Goal: Information Seeking & Learning: Learn about a topic

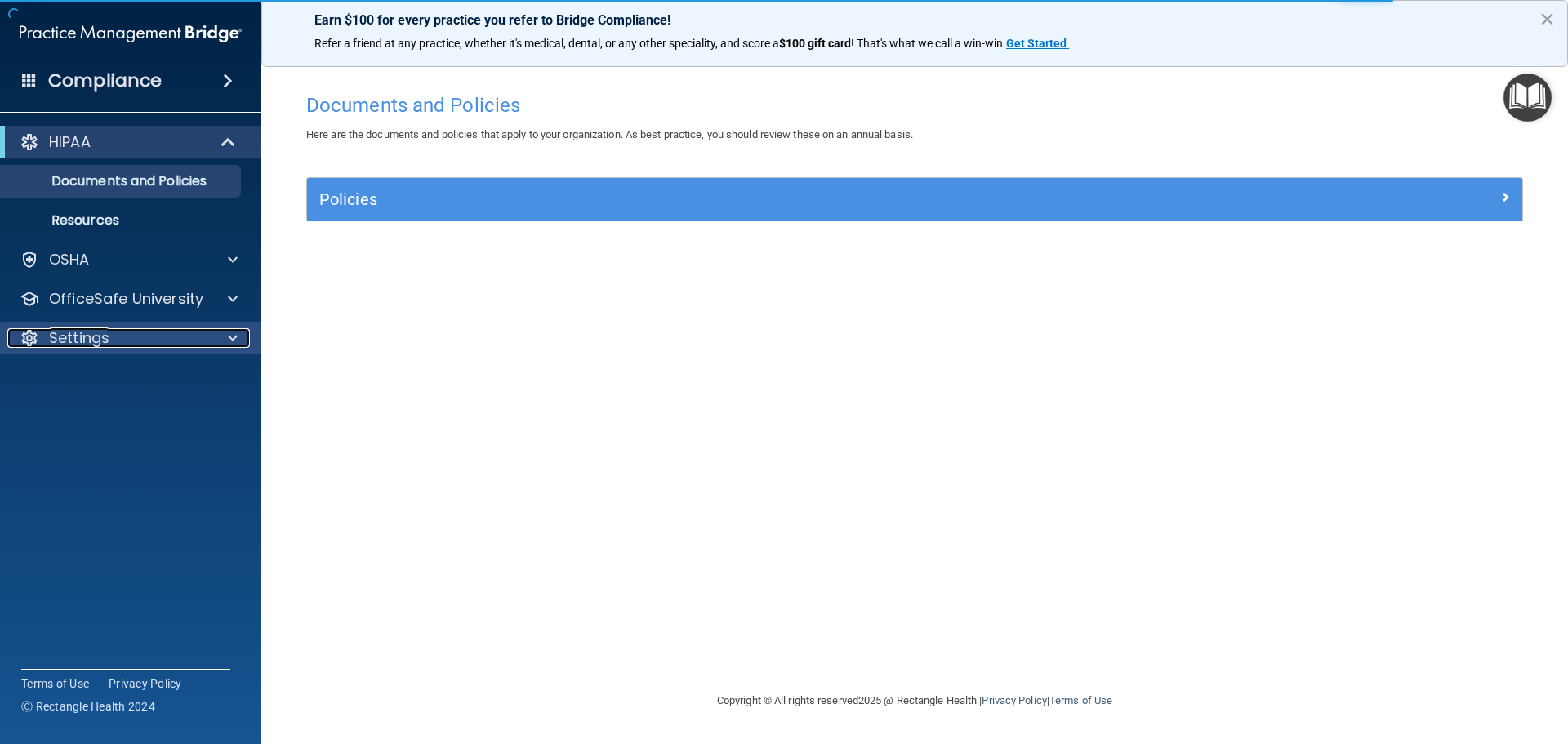
click at [73, 338] on p "Settings" at bounding box center [79, 337] width 61 height 20
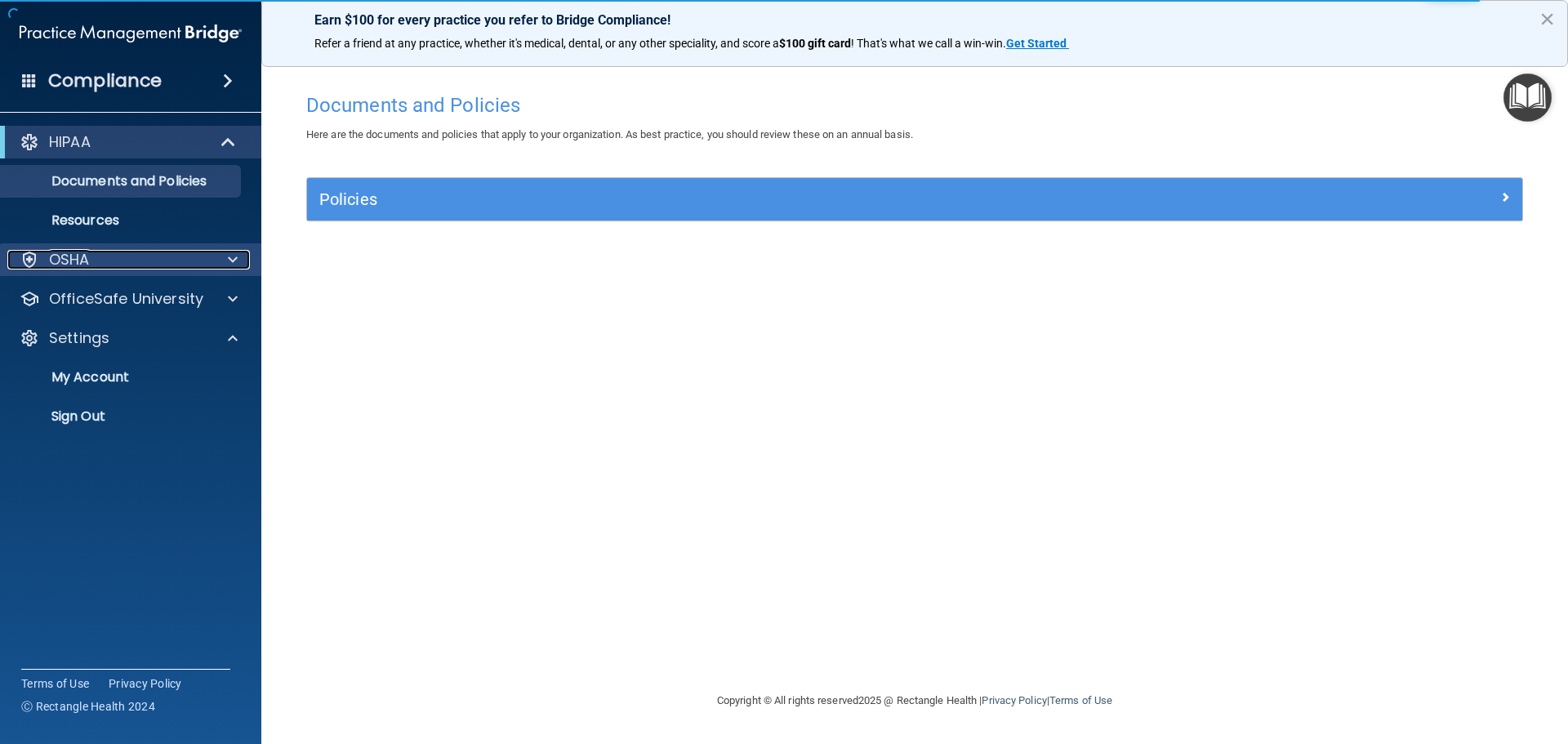
click at [68, 261] on p "OSHA" at bounding box center [69, 259] width 41 height 20
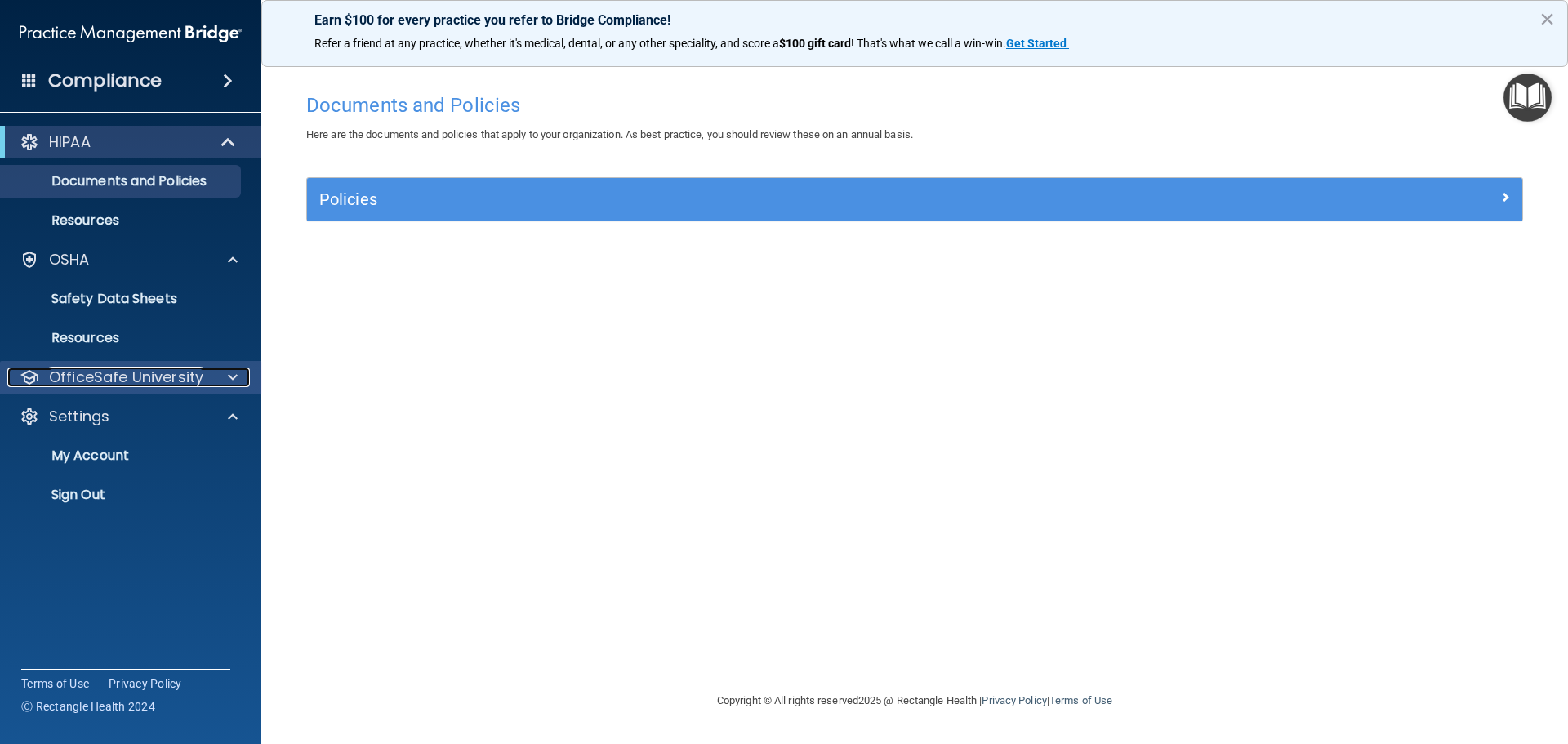
click at [78, 377] on p "OfficeSafe University" at bounding box center [126, 377] width 154 height 20
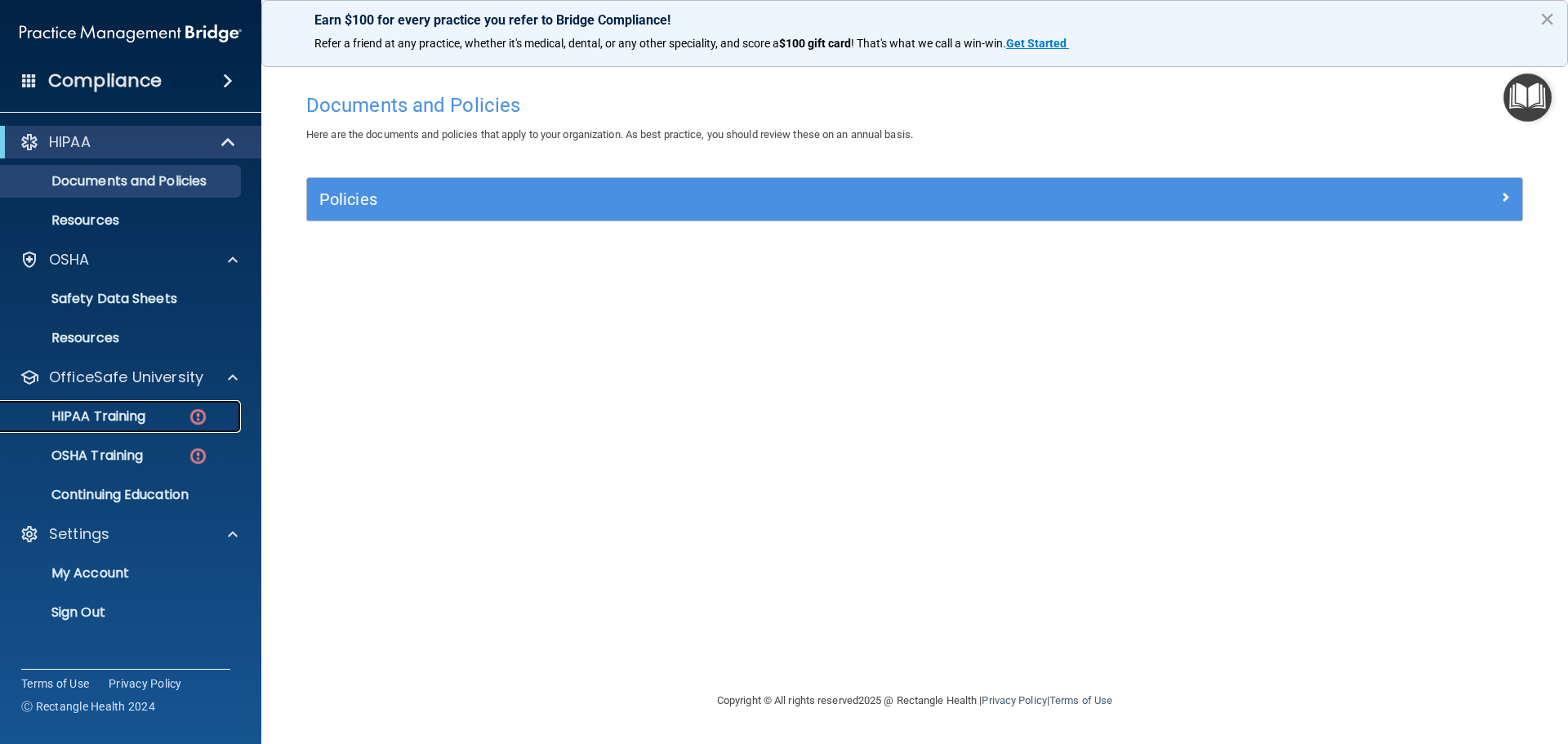
click at [80, 417] on p "HIPAA Training" at bounding box center [77, 416] width 134 height 16
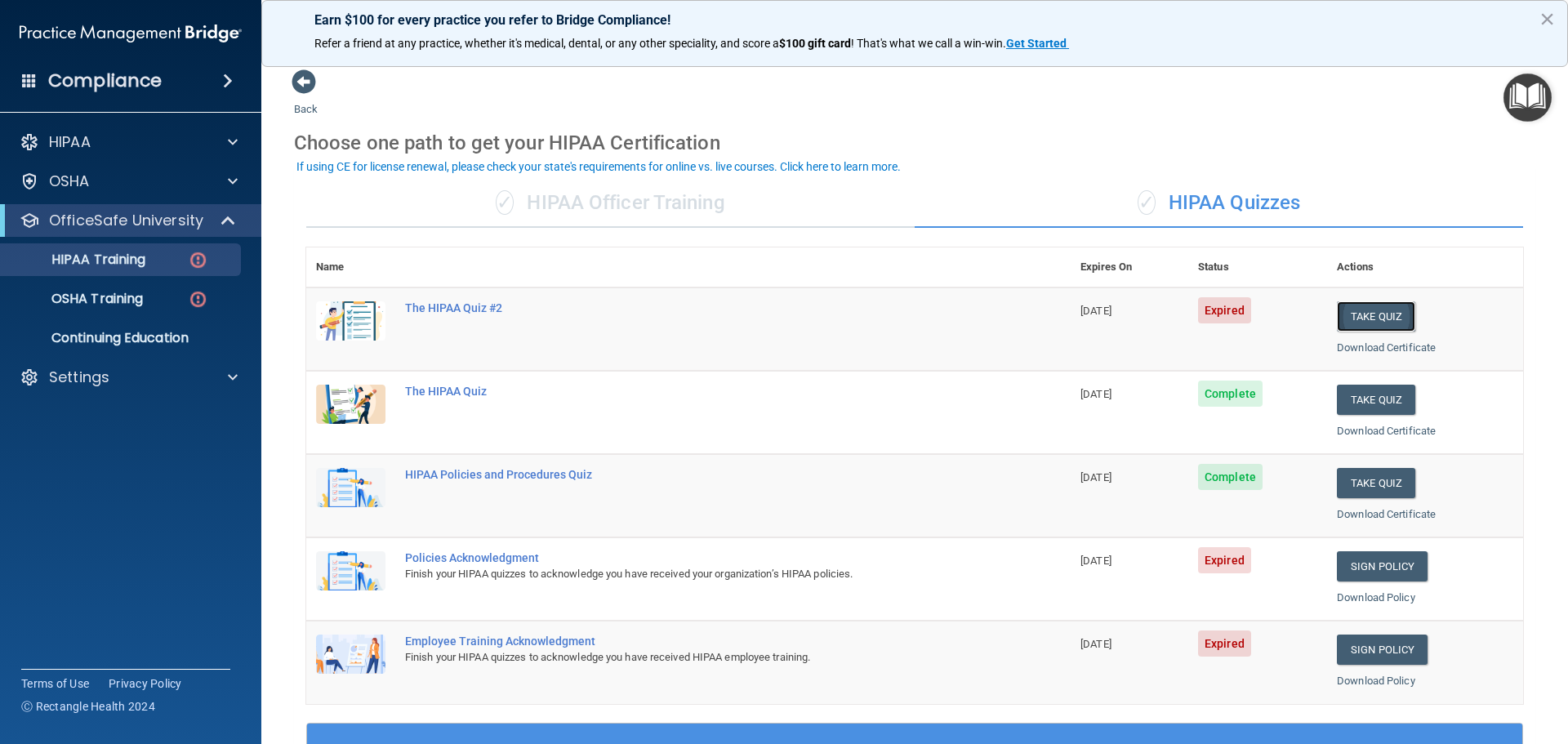
click at [1359, 319] on button "Take Quiz" at bounding box center [1376, 316] width 79 height 30
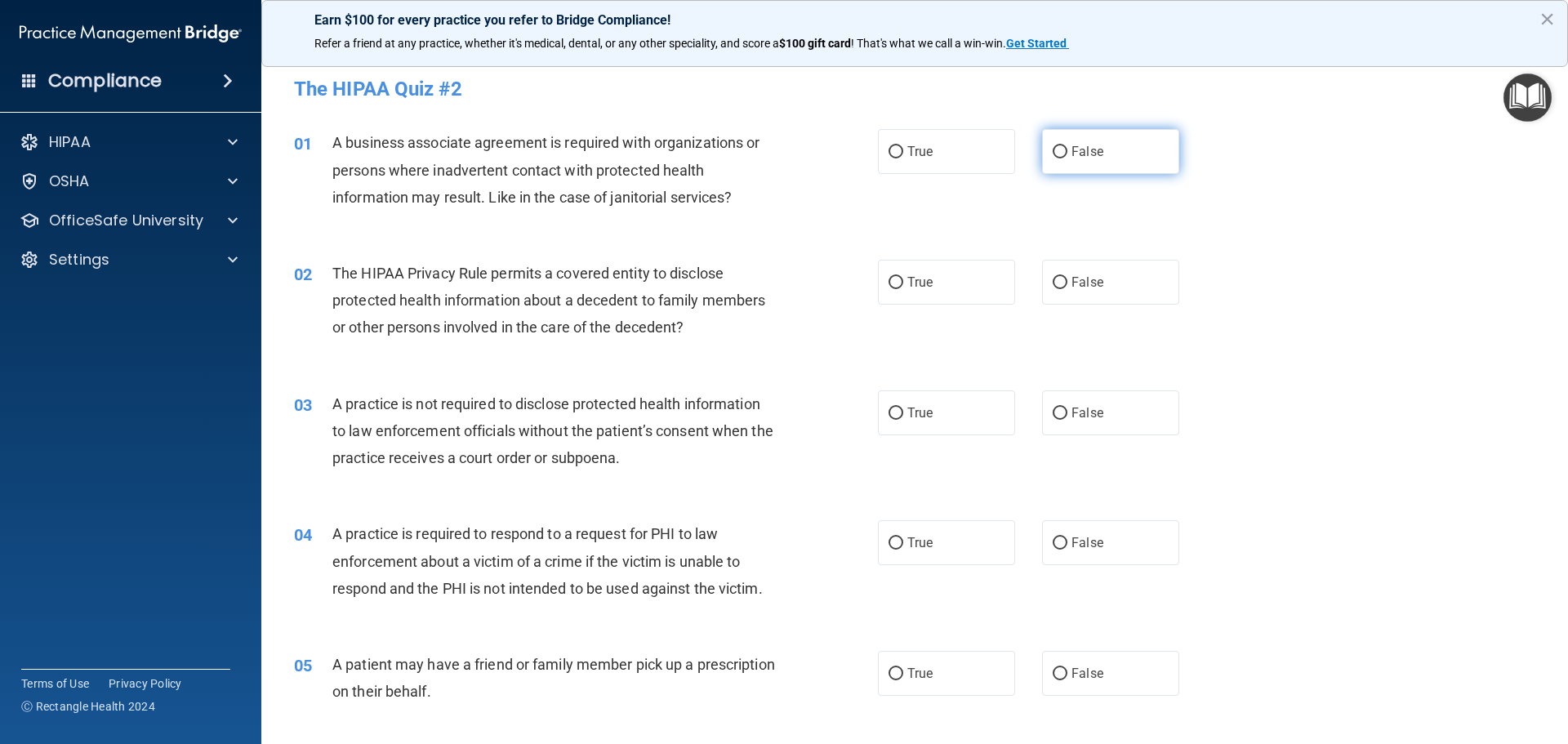
click at [1118, 151] on label "False" at bounding box center [1110, 152] width 137 height 45
click at [1067, 151] on input "False" at bounding box center [1060, 152] width 15 height 12
radio input "true"
click at [971, 292] on label "True" at bounding box center [946, 282] width 137 height 45
click at [903, 289] on input "True" at bounding box center [895, 283] width 15 height 12
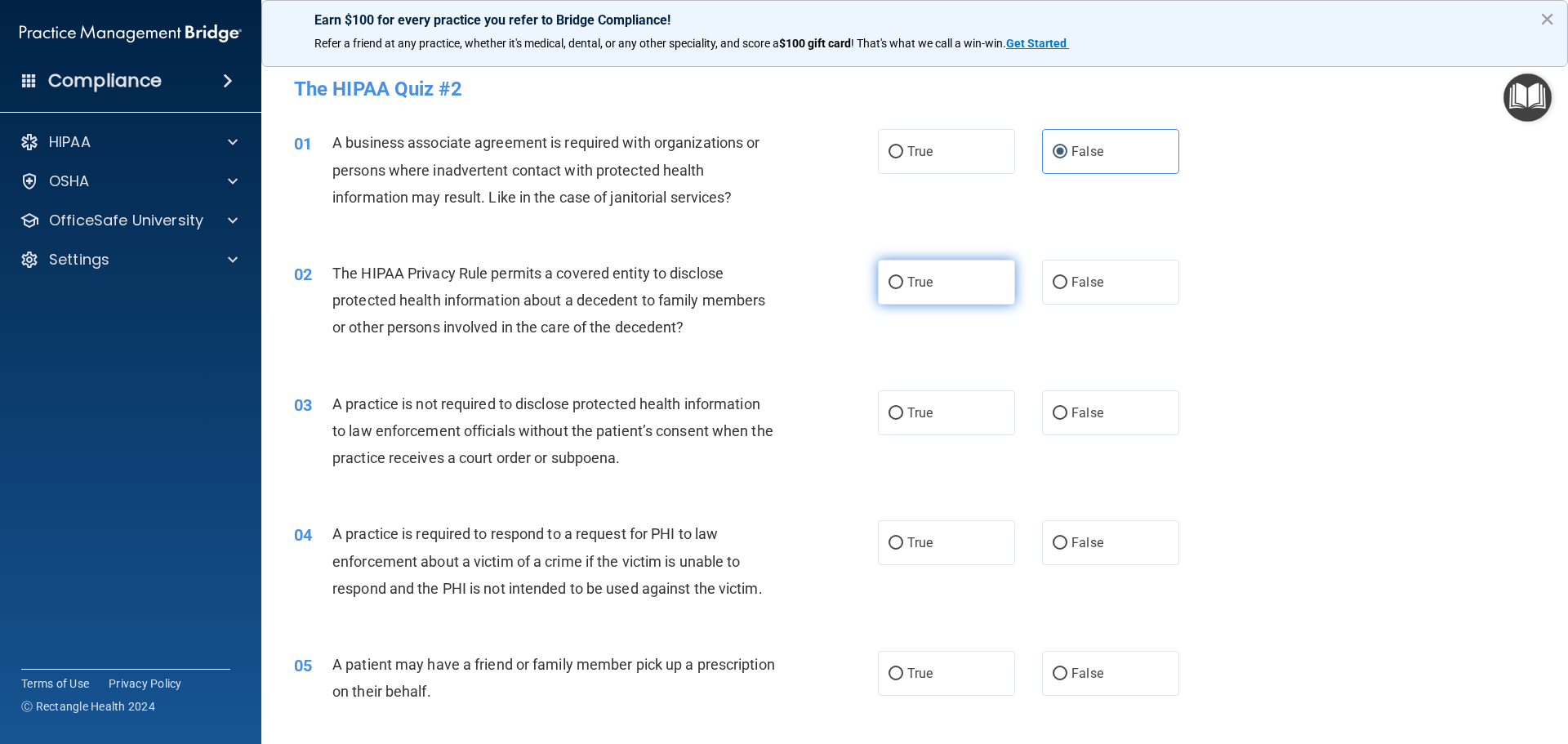
radio input "true"
click at [1125, 414] on label "False" at bounding box center [1110, 413] width 137 height 45
click at [1067, 414] on input "False" at bounding box center [1060, 414] width 15 height 12
radio input "true"
click at [990, 552] on label "True" at bounding box center [946, 543] width 137 height 45
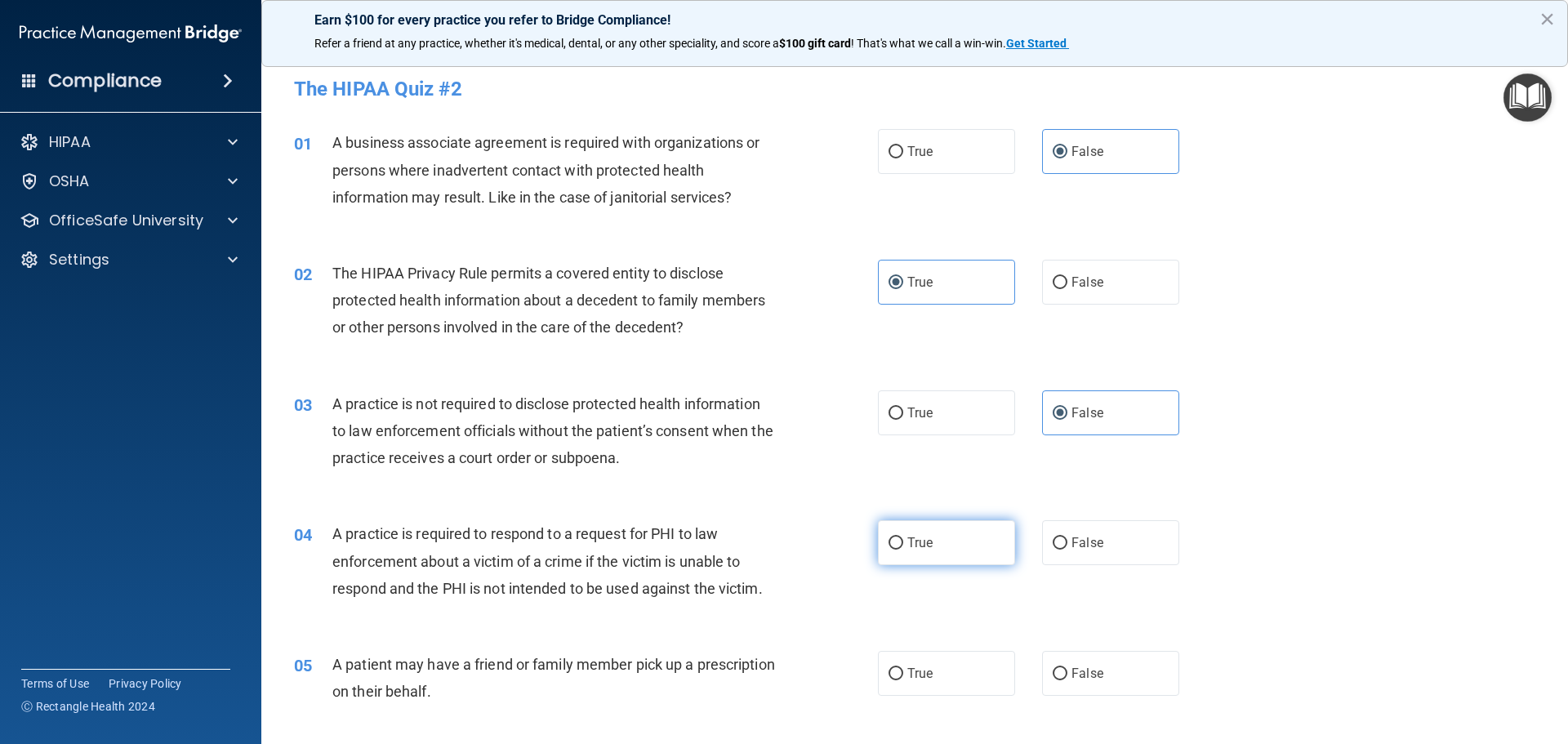
click at [903, 550] on input "True" at bounding box center [895, 544] width 15 height 12
radio input "true"
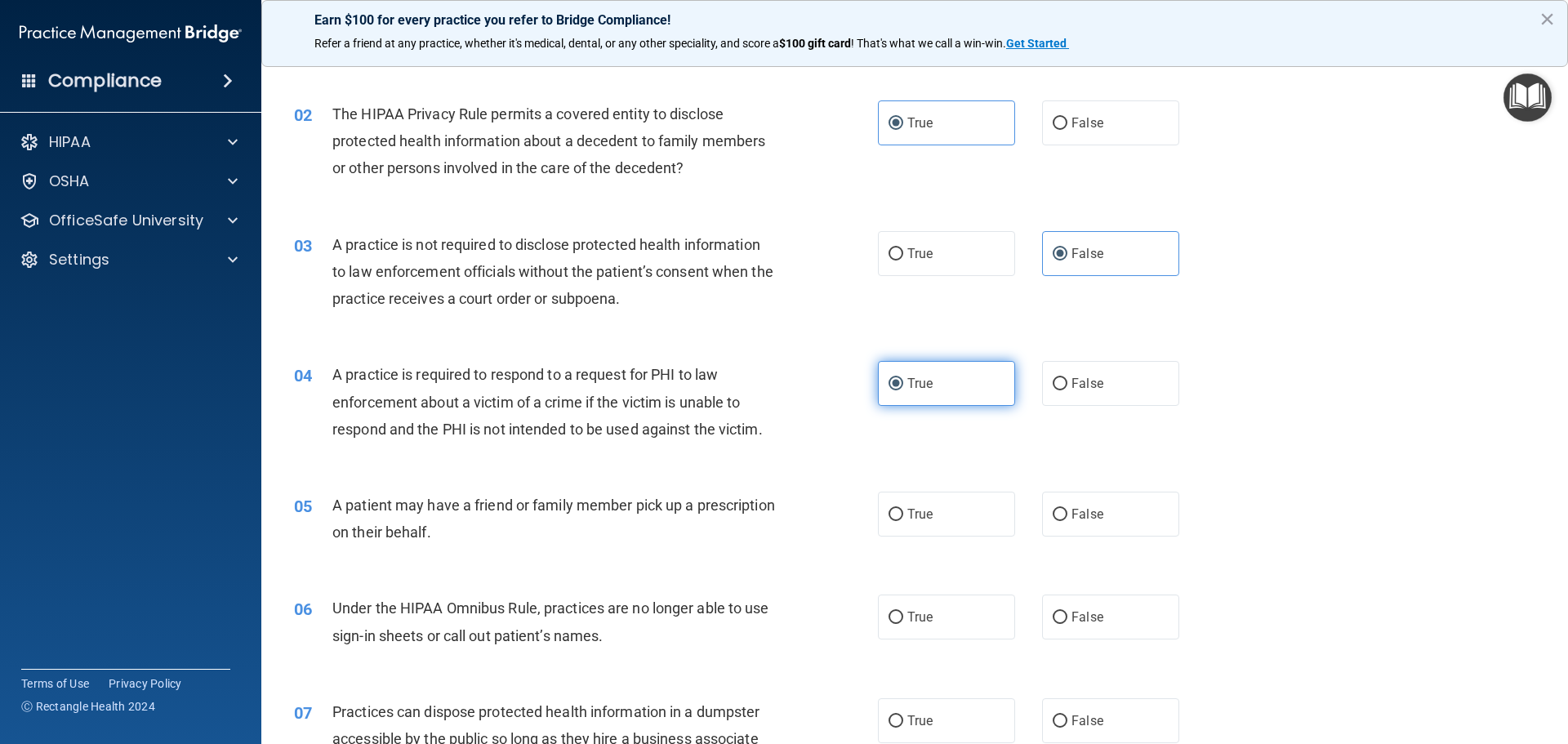
scroll to position [164, 0]
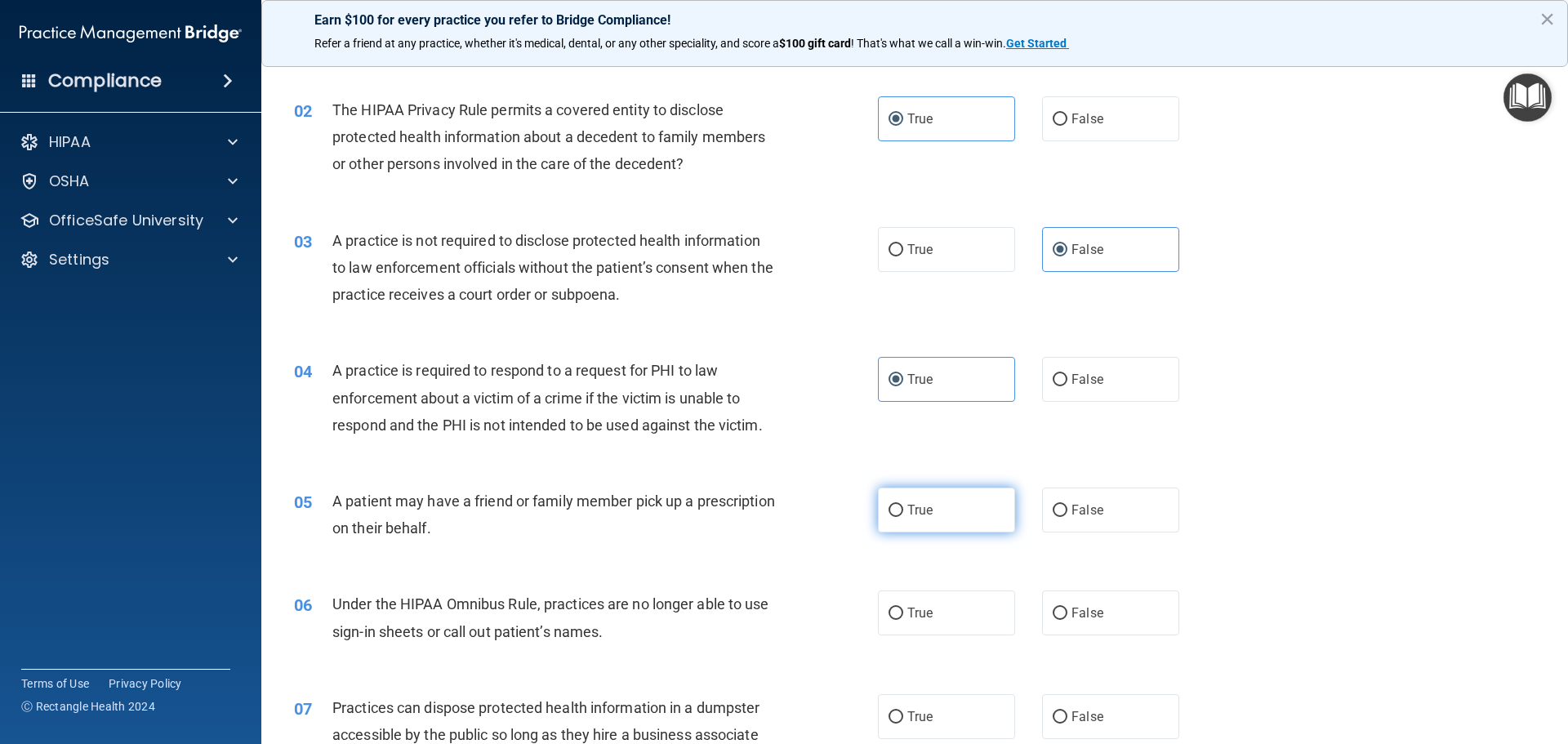
click at [975, 510] on label "True" at bounding box center [946, 510] width 137 height 45
click at [903, 510] on input "True" at bounding box center [895, 511] width 15 height 12
radio input "true"
click at [1141, 598] on label "False" at bounding box center [1110, 613] width 137 height 45
click at [1067, 608] on input "False" at bounding box center [1060, 614] width 15 height 12
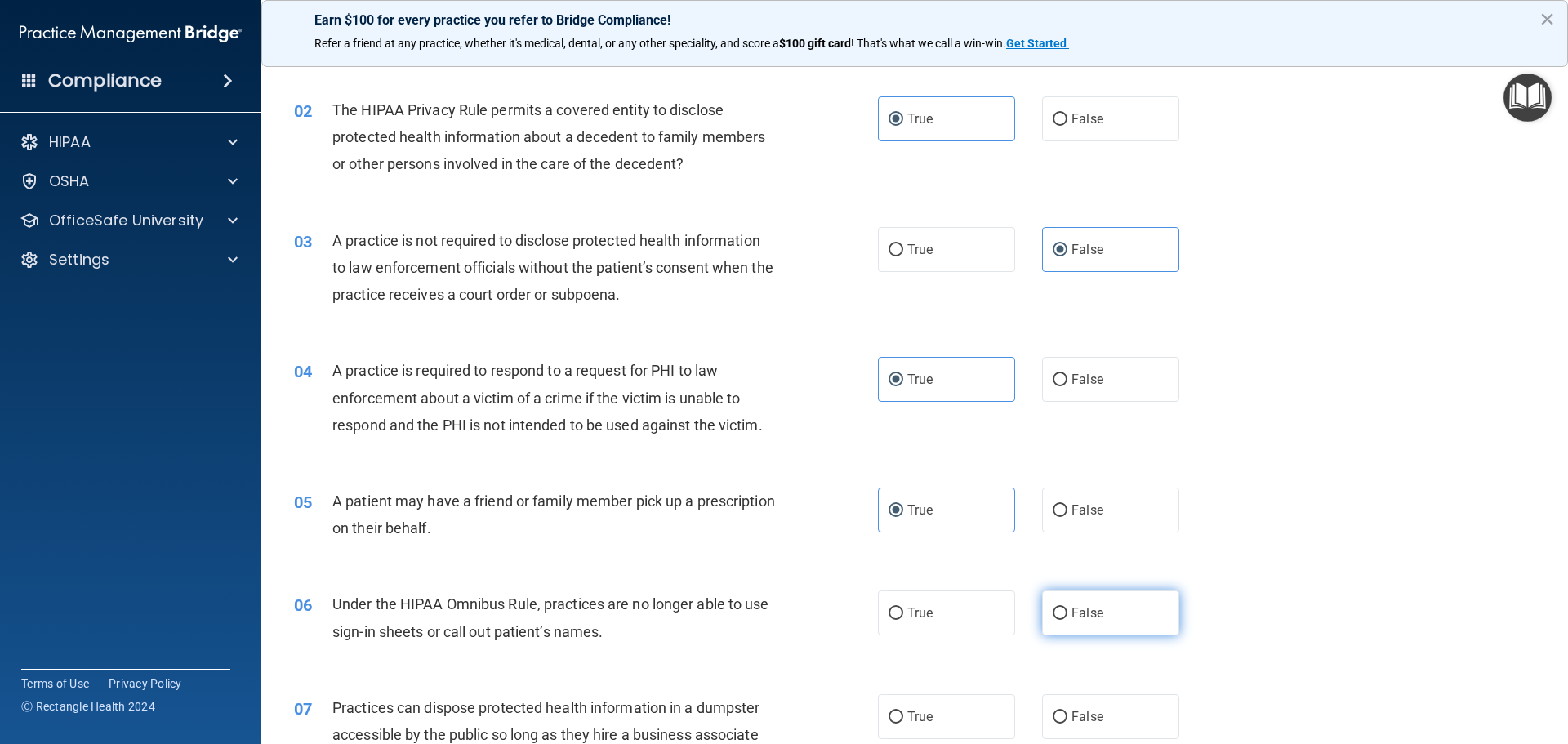
radio input "true"
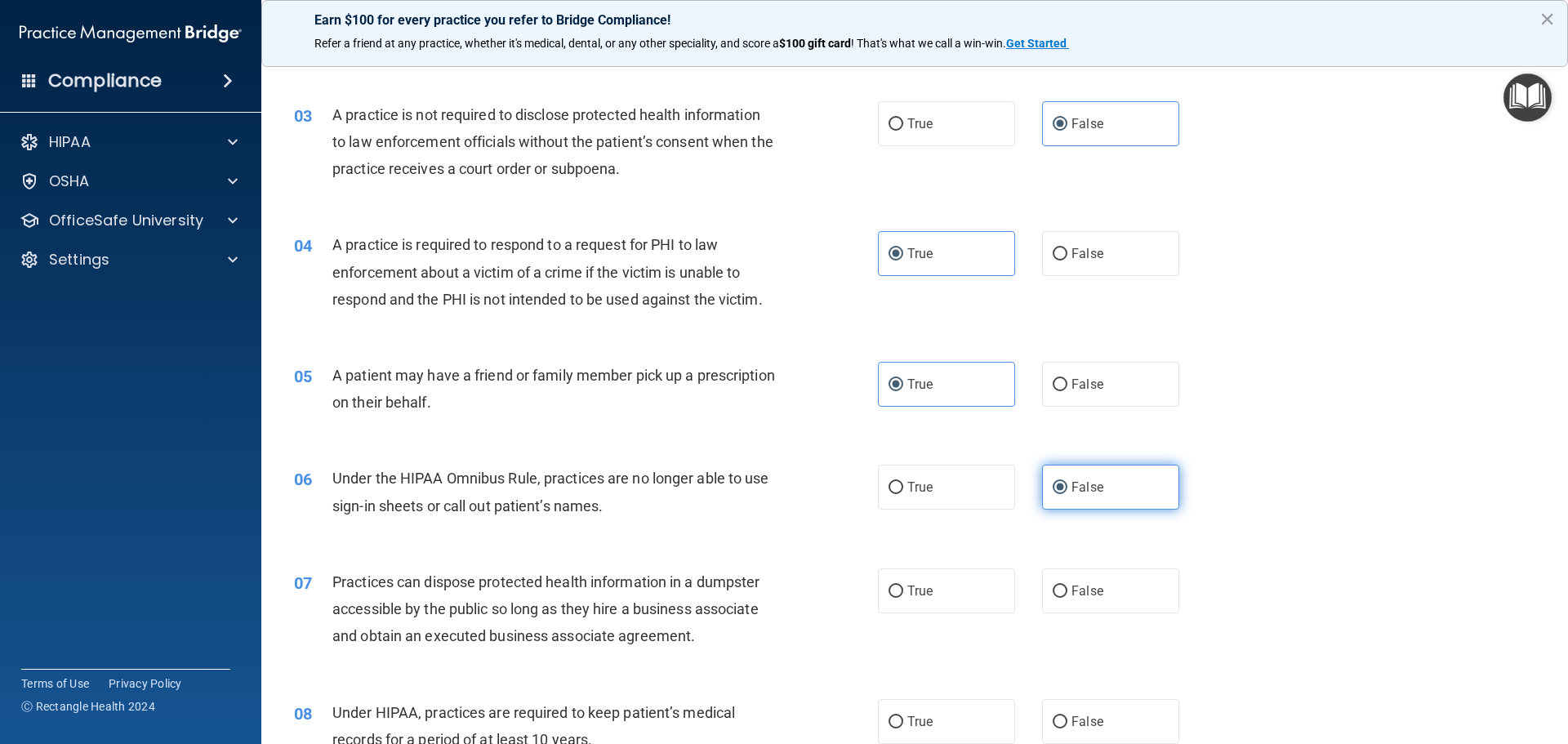
scroll to position [327, 0]
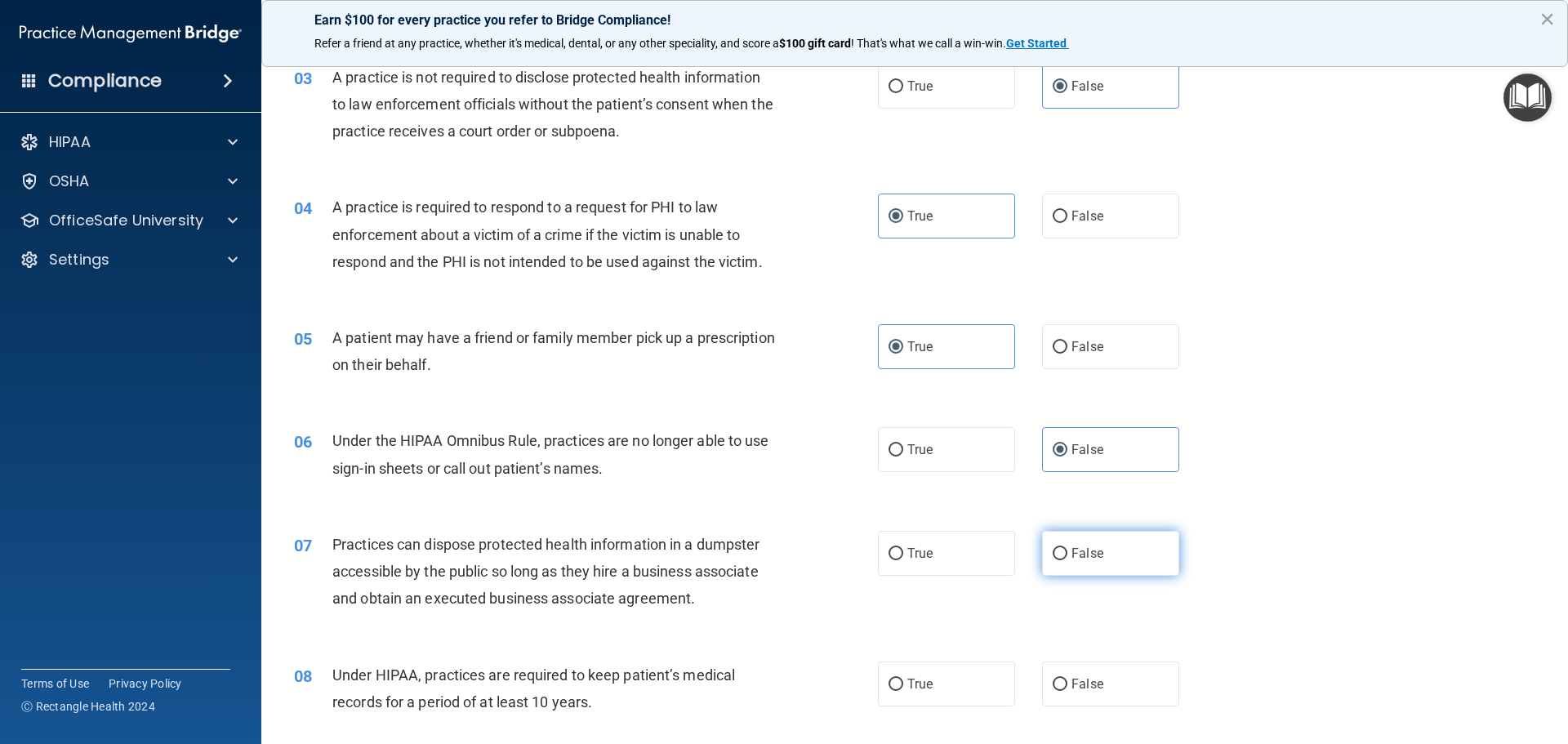
click at [1127, 548] on label "False" at bounding box center [1110, 553] width 137 height 45
click at [1067, 548] on input "False" at bounding box center [1060, 554] width 15 height 12
radio input "true"
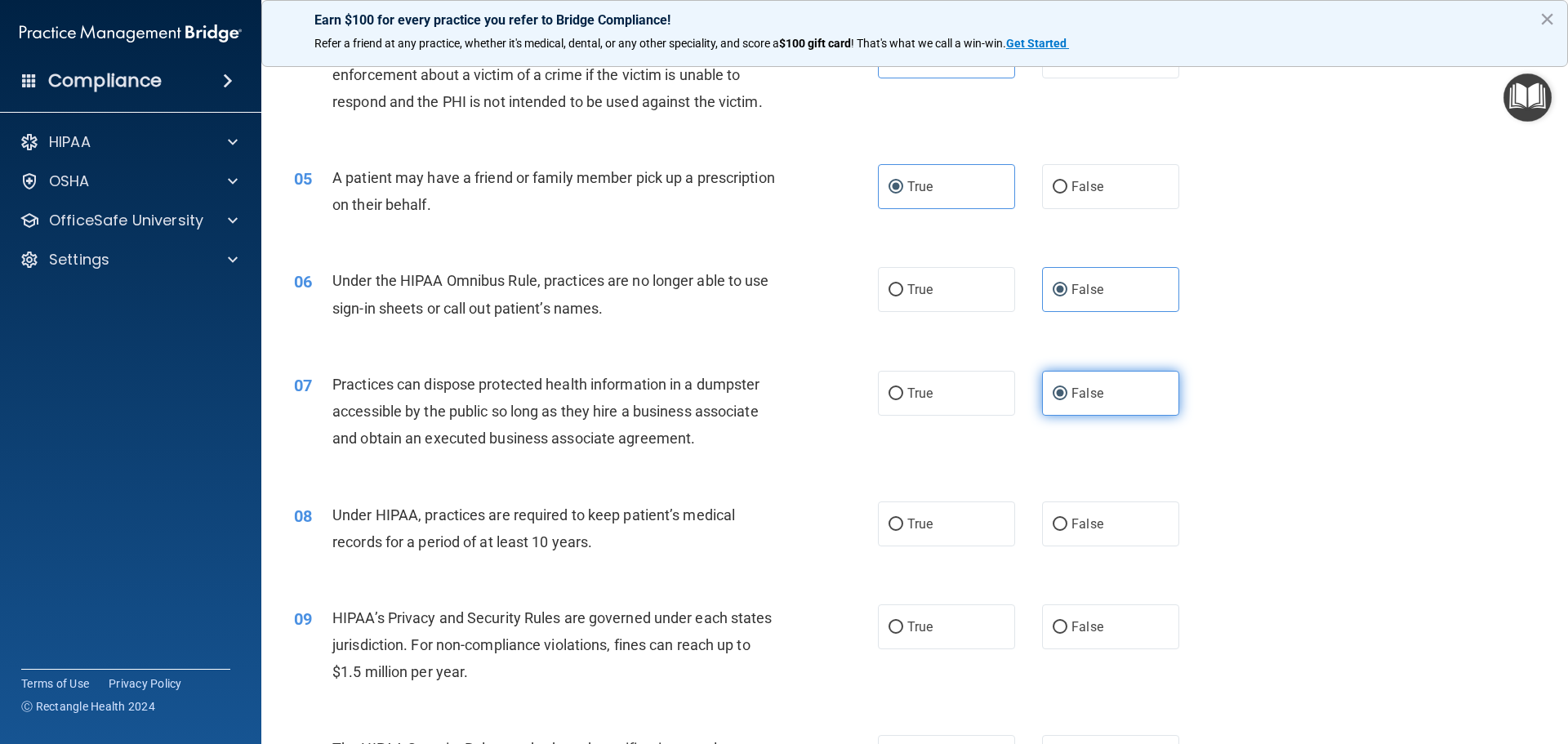
scroll to position [490, 0]
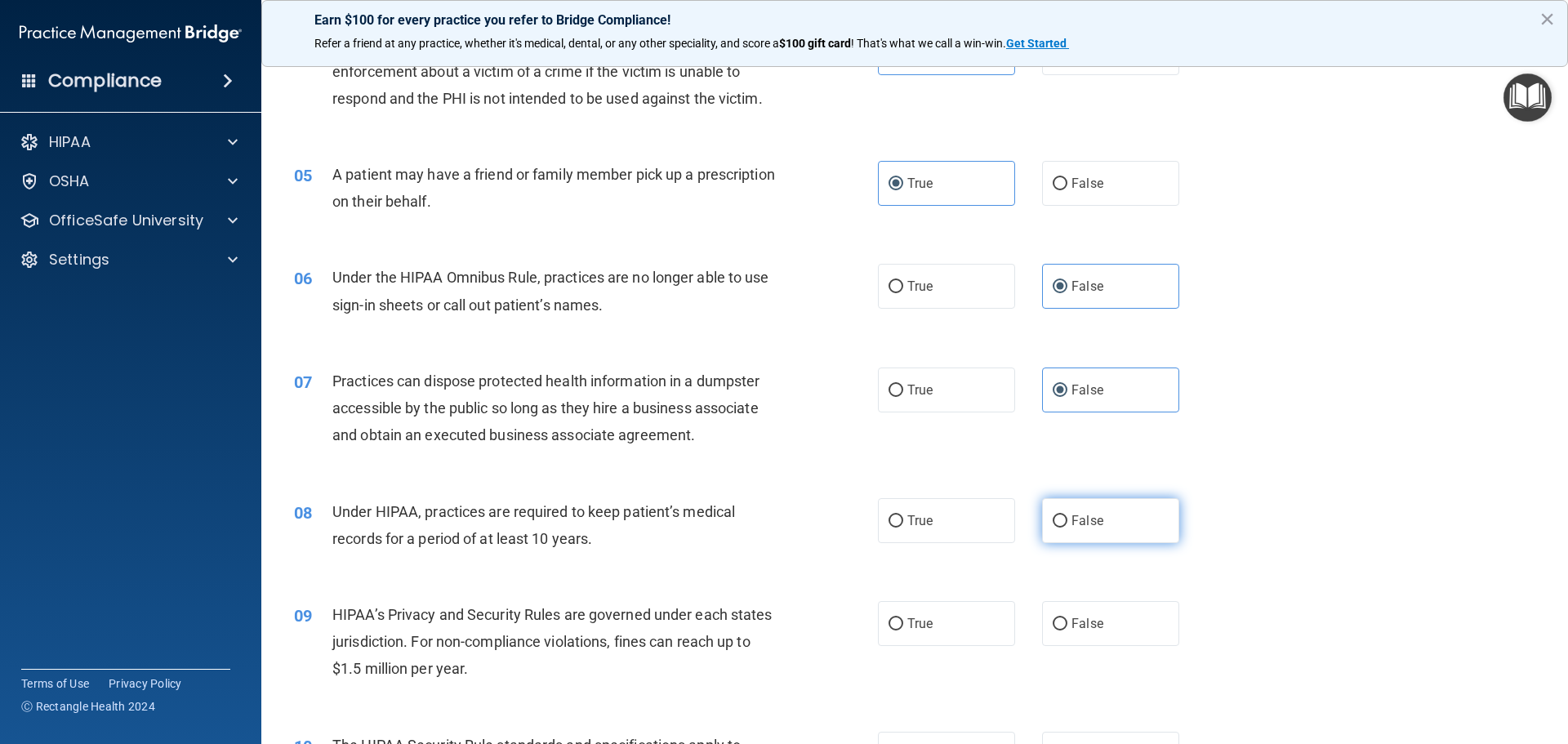
click at [1125, 526] on label "False" at bounding box center [1110, 521] width 137 height 45
click at [1067, 526] on input "False" at bounding box center [1060, 521] width 15 height 12
radio input "true"
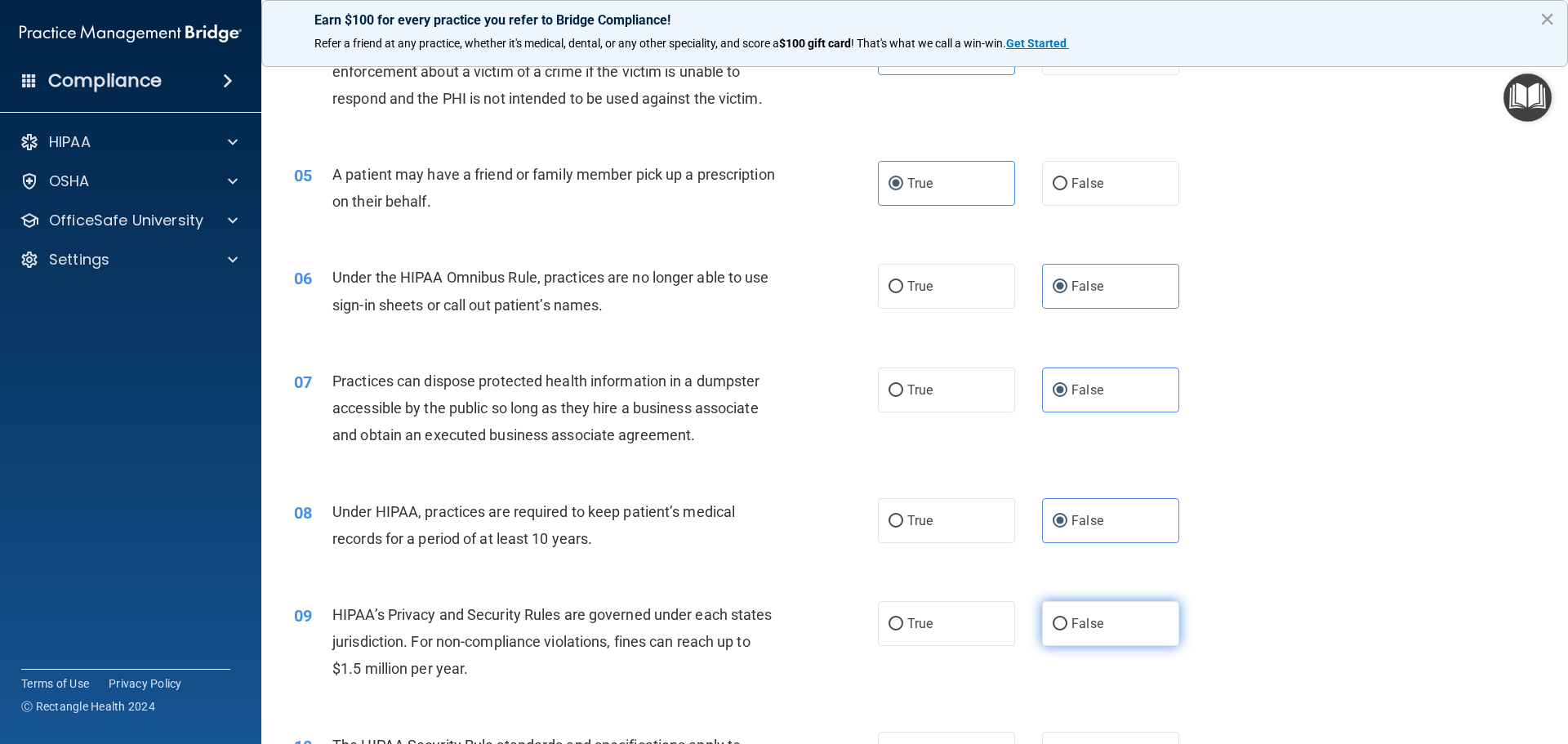
click at [1117, 612] on label "False" at bounding box center [1110, 623] width 137 height 45
click at [1067, 618] on input "False" at bounding box center [1060, 624] width 15 height 12
radio input "true"
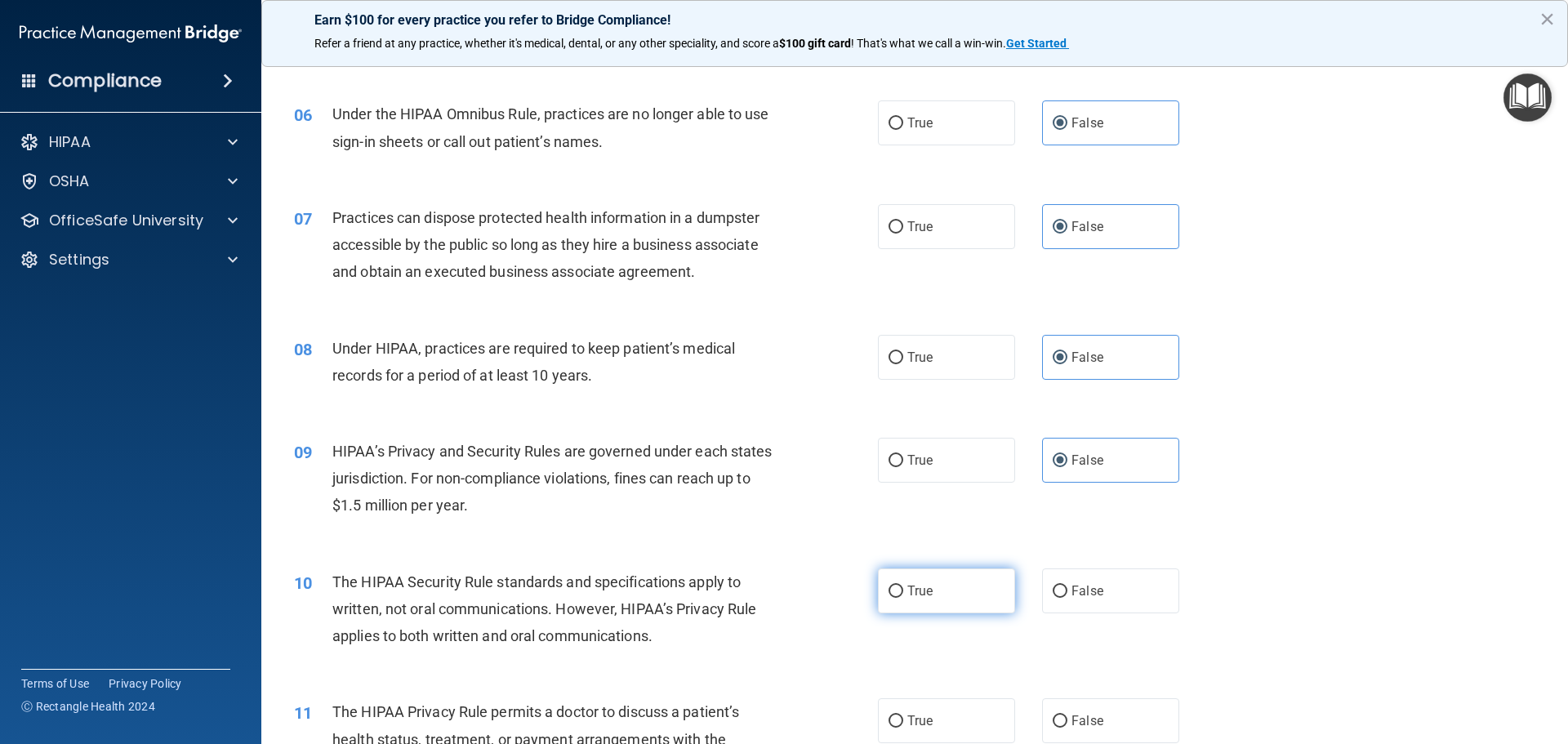
click at [944, 598] on label "True" at bounding box center [946, 591] width 137 height 45
click at [903, 598] on input "True" at bounding box center [895, 592] width 15 height 12
radio input "true"
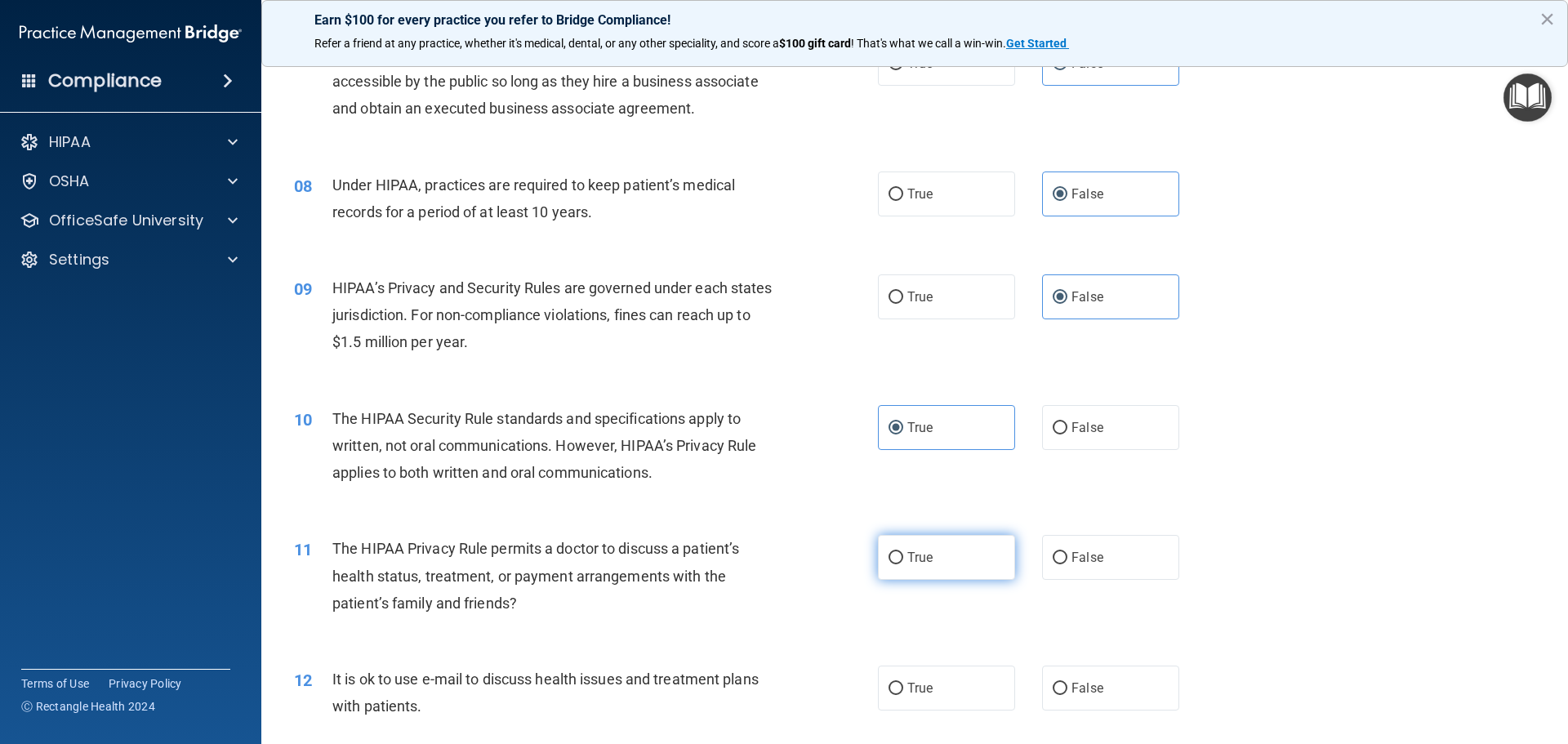
click at [951, 575] on label "True" at bounding box center [946, 557] width 137 height 45
click at [903, 564] on input "True" at bounding box center [895, 558] width 15 height 12
radio input "true"
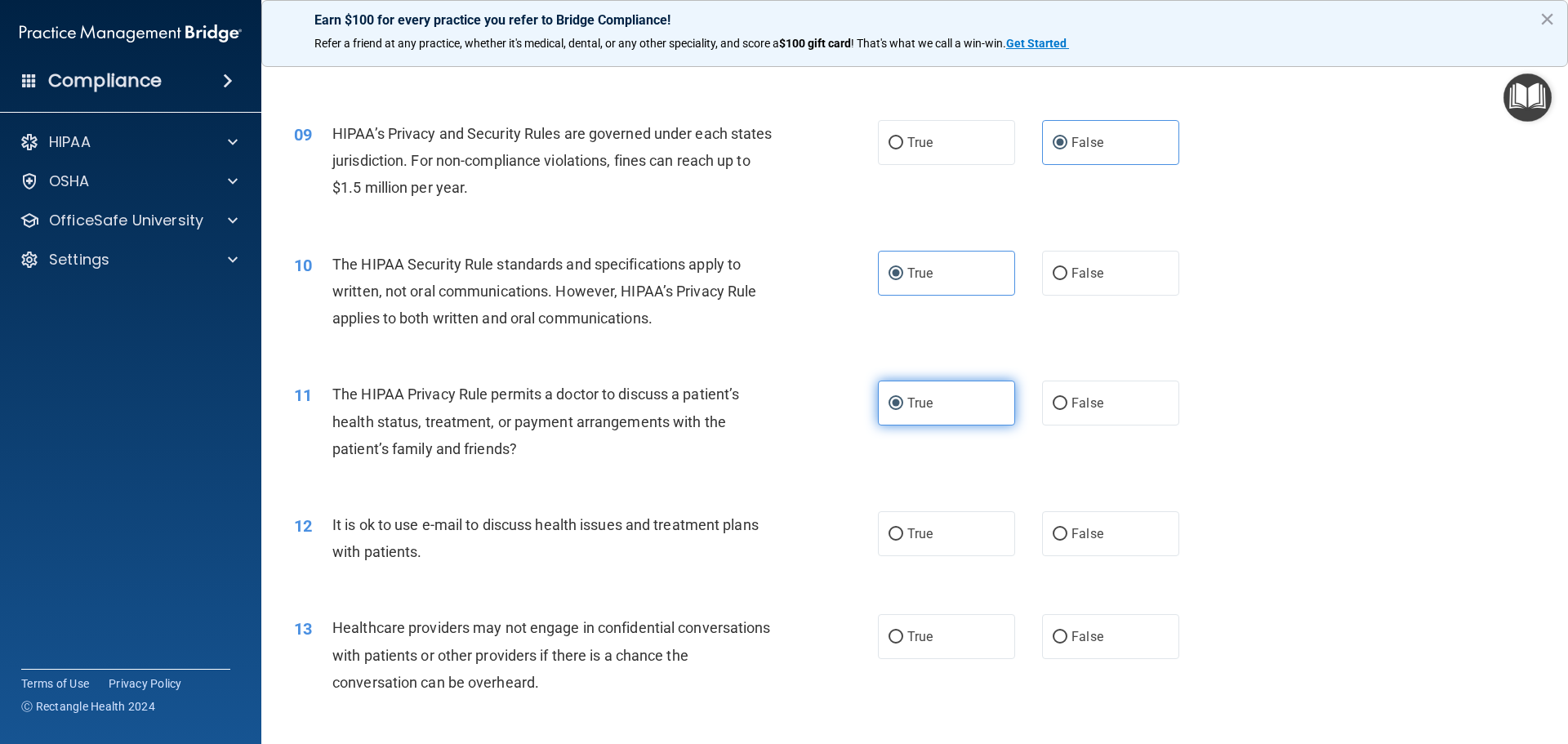
scroll to position [980, 0]
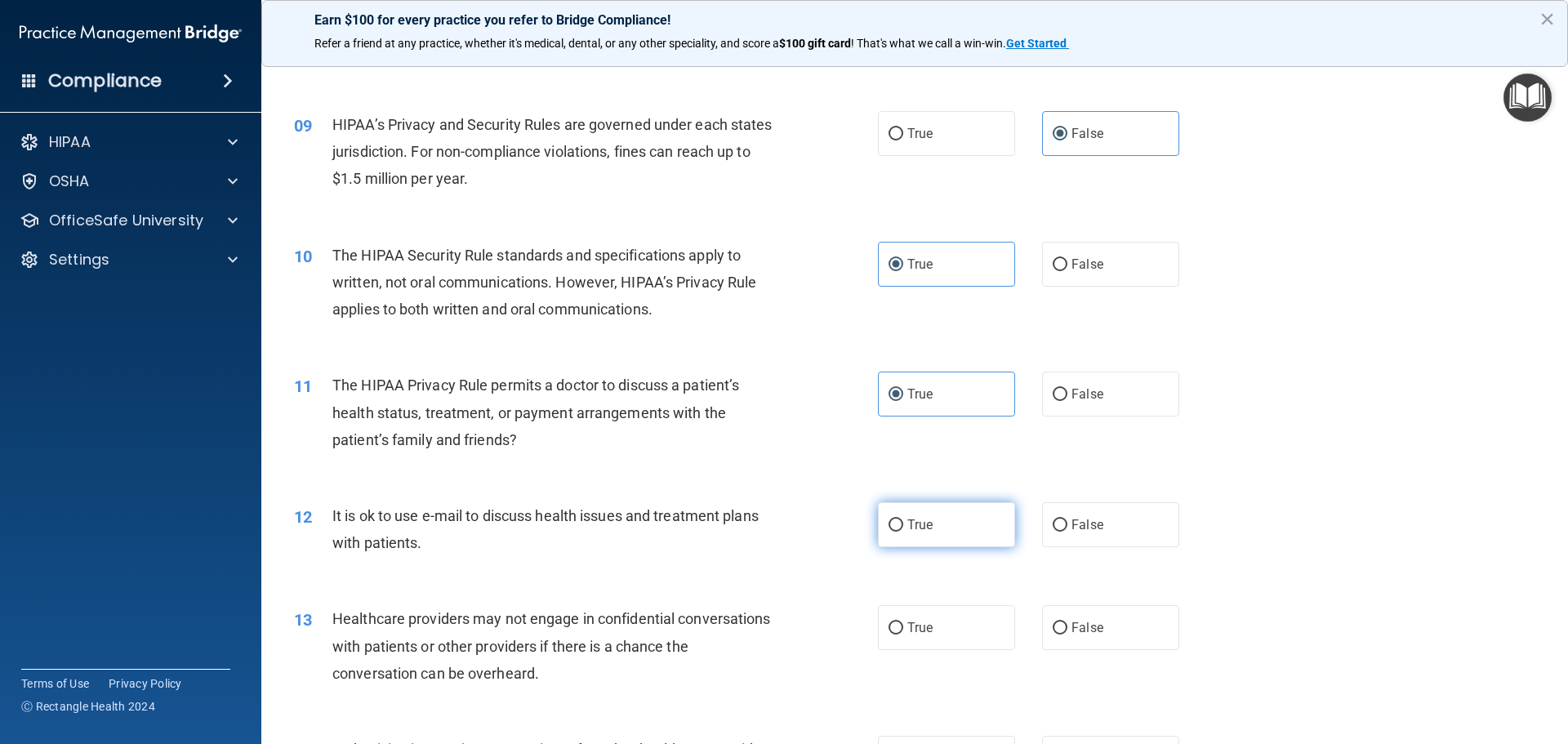
click at [963, 527] on label "True" at bounding box center [946, 525] width 137 height 45
click at [903, 527] on input "True" at bounding box center [895, 526] width 15 height 12
radio input "true"
click at [1096, 626] on label "False" at bounding box center [1110, 628] width 137 height 45
click at [1067, 626] on input "False" at bounding box center [1060, 628] width 15 height 12
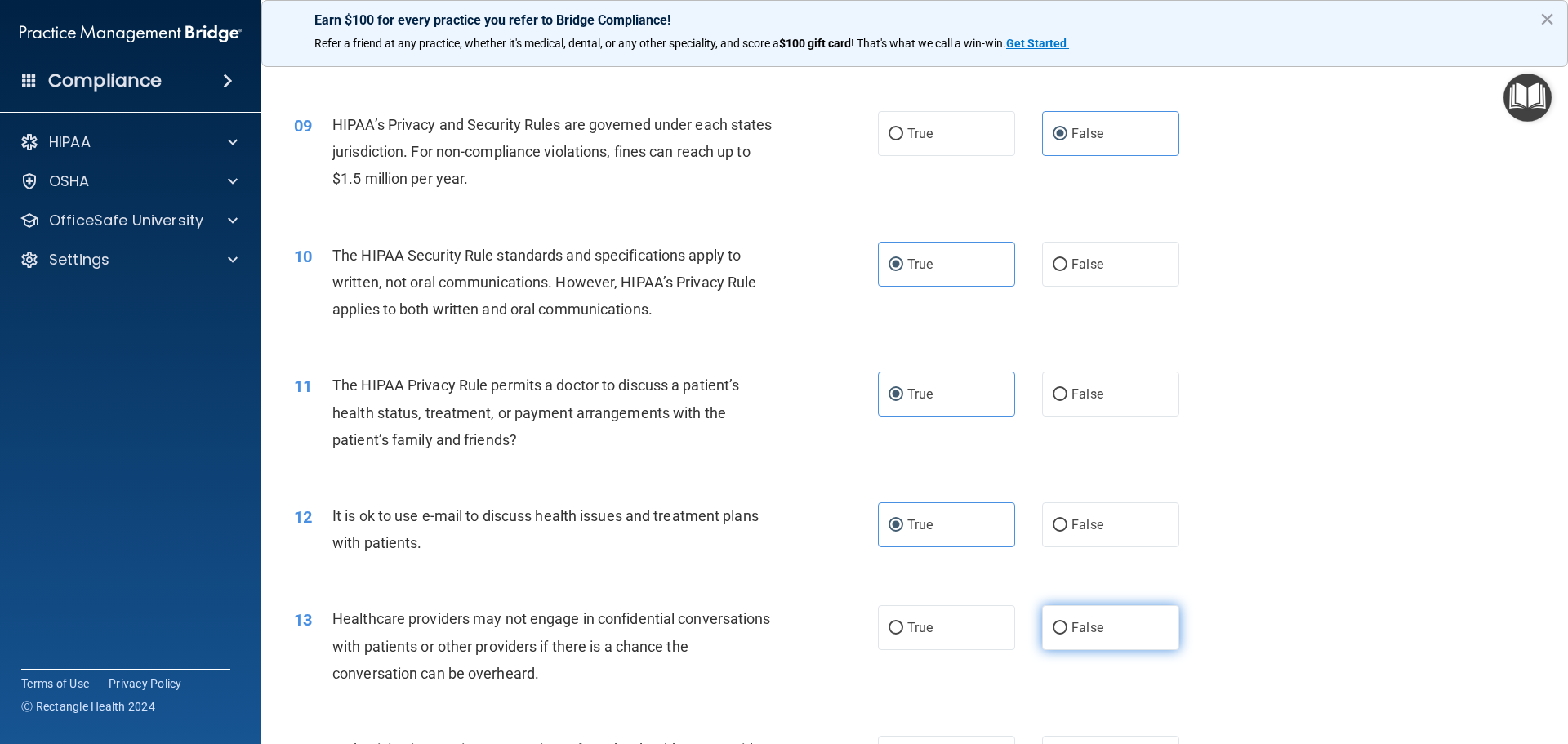
radio input "true"
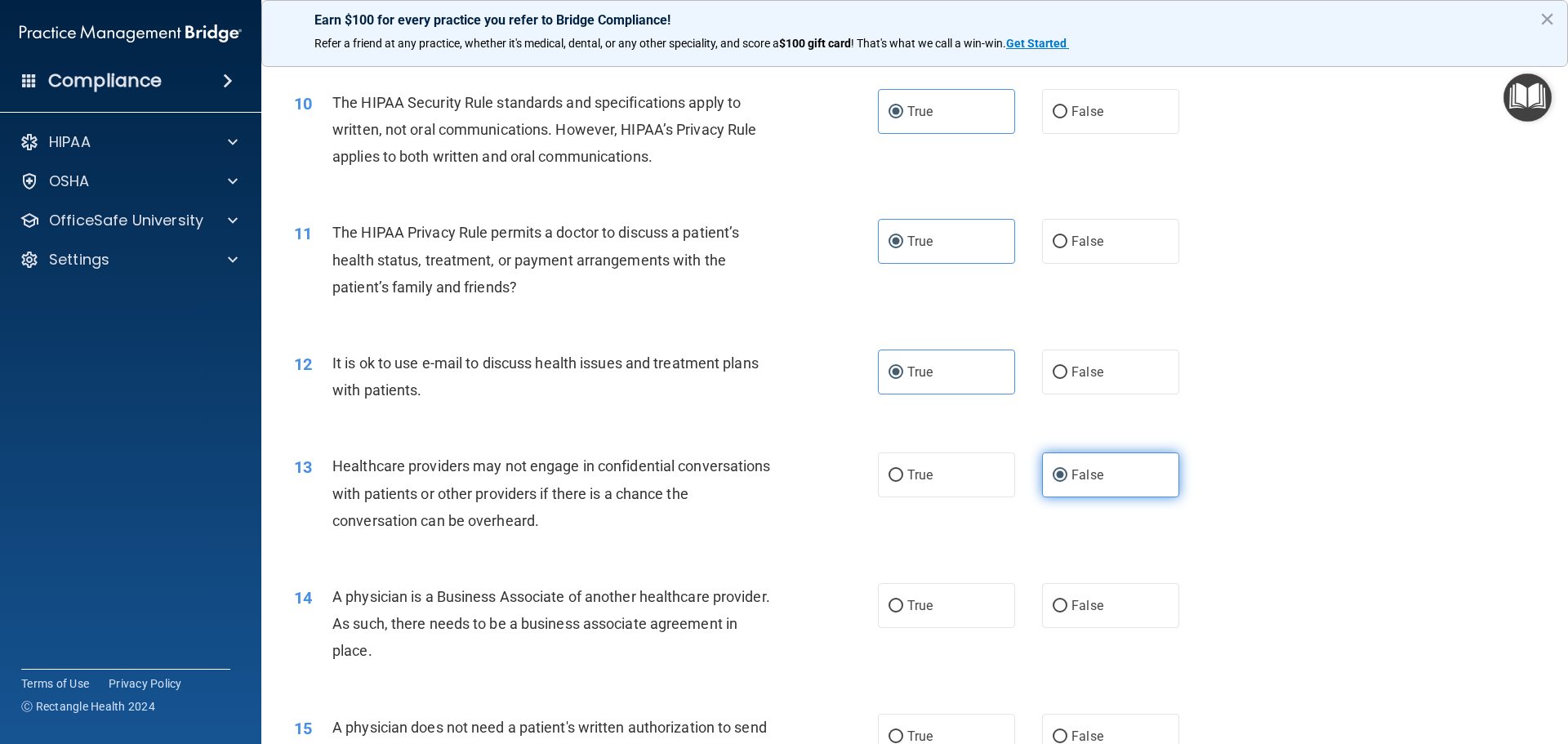
scroll to position [1144, 0]
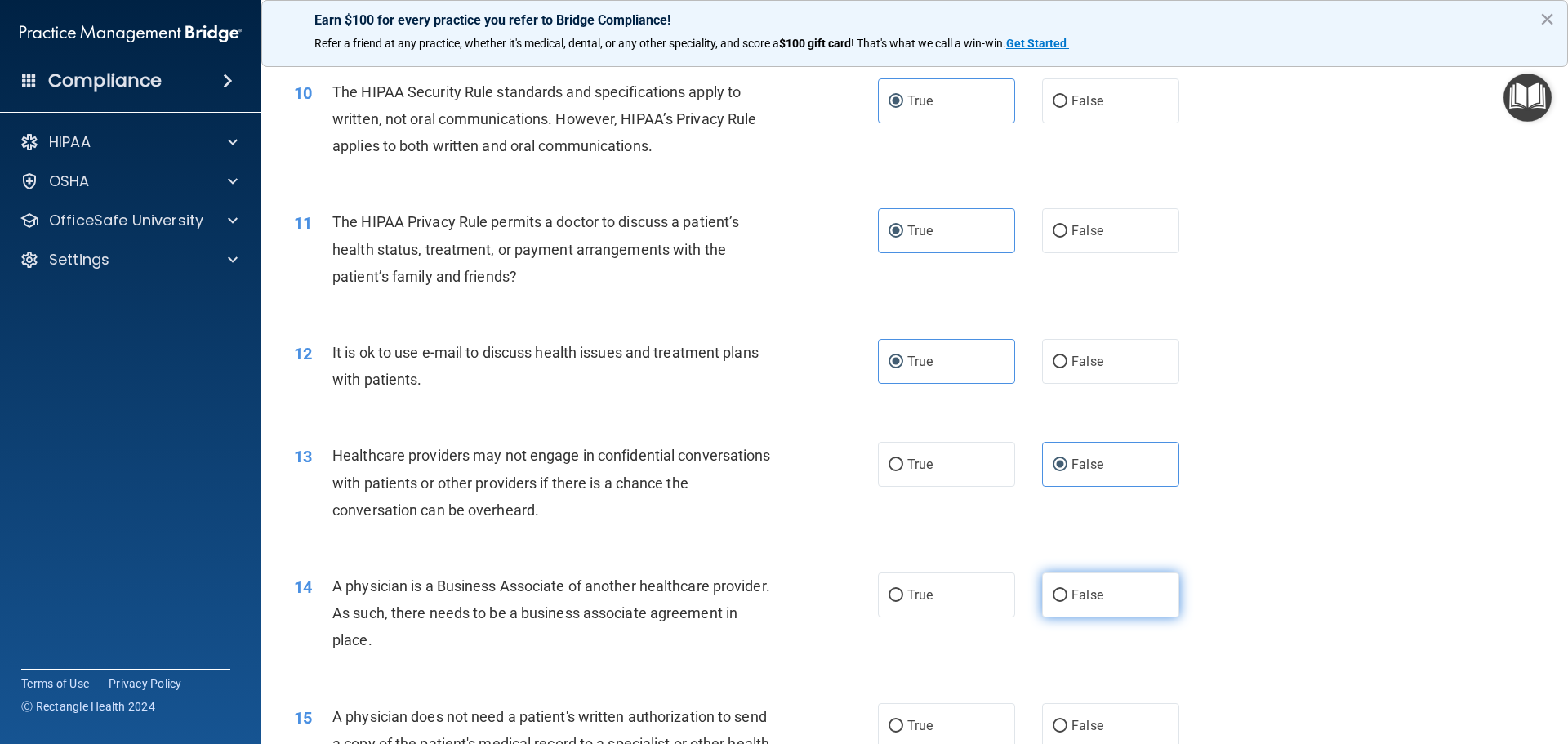
click at [1096, 608] on label "False" at bounding box center [1110, 595] width 137 height 45
click at [1067, 602] on input "False" at bounding box center [1060, 596] width 15 height 12
radio input "true"
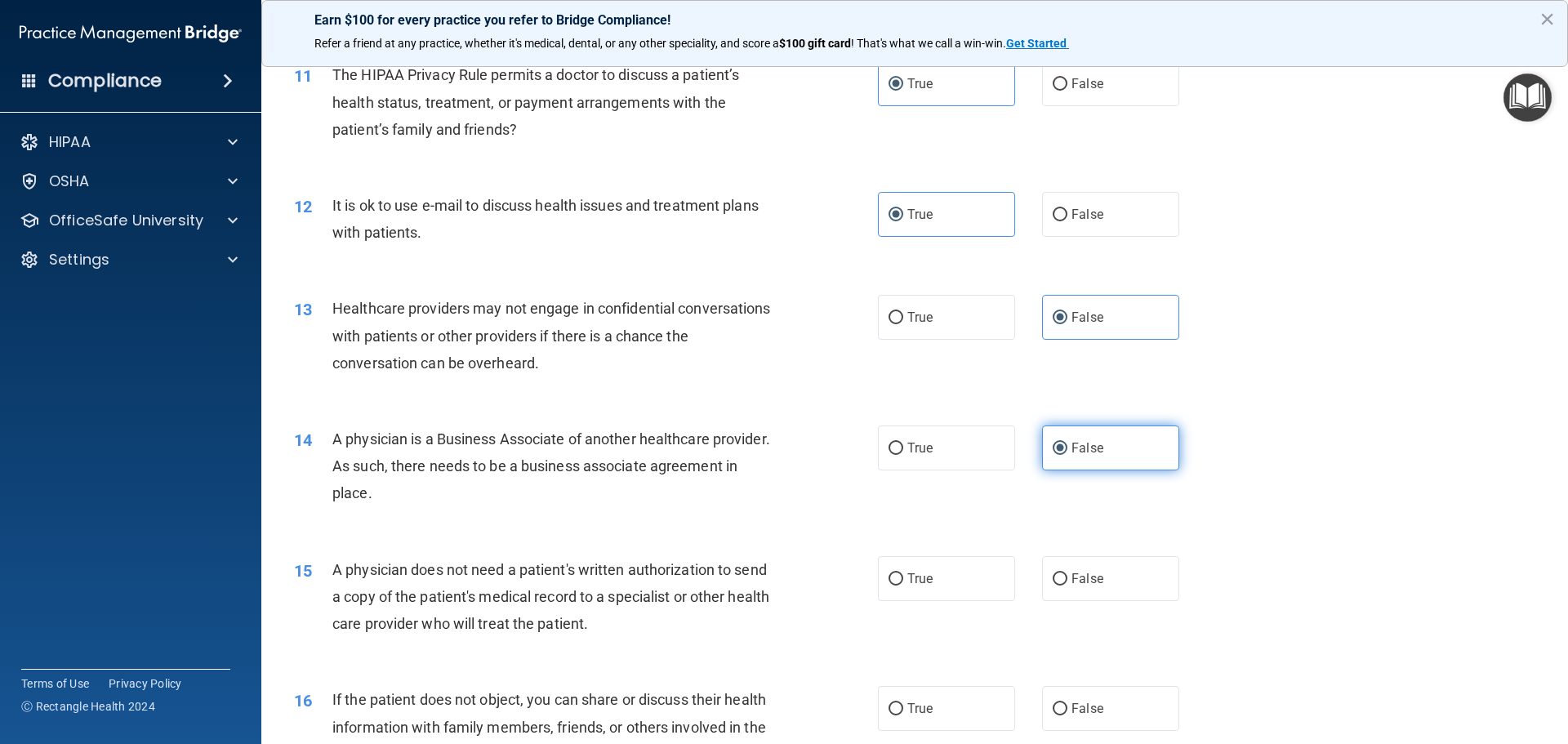
scroll to position [1306, 0]
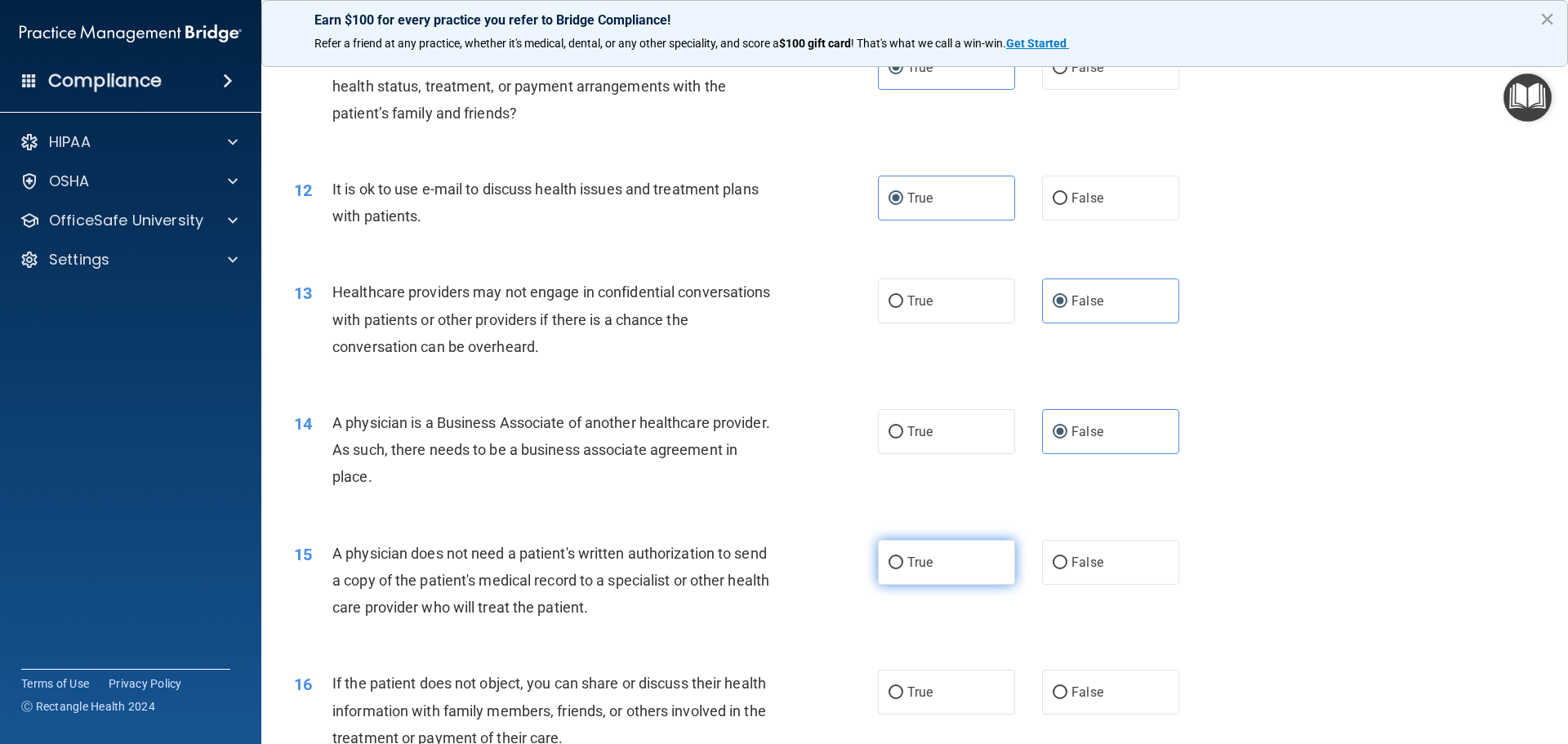
click at [980, 576] on label "True" at bounding box center [946, 562] width 137 height 45
click at [903, 569] on input "True" at bounding box center [895, 563] width 15 height 12
radio input "true"
click at [977, 685] on label "True" at bounding box center [946, 692] width 137 height 45
click at [903, 687] on input "True" at bounding box center [895, 693] width 15 height 12
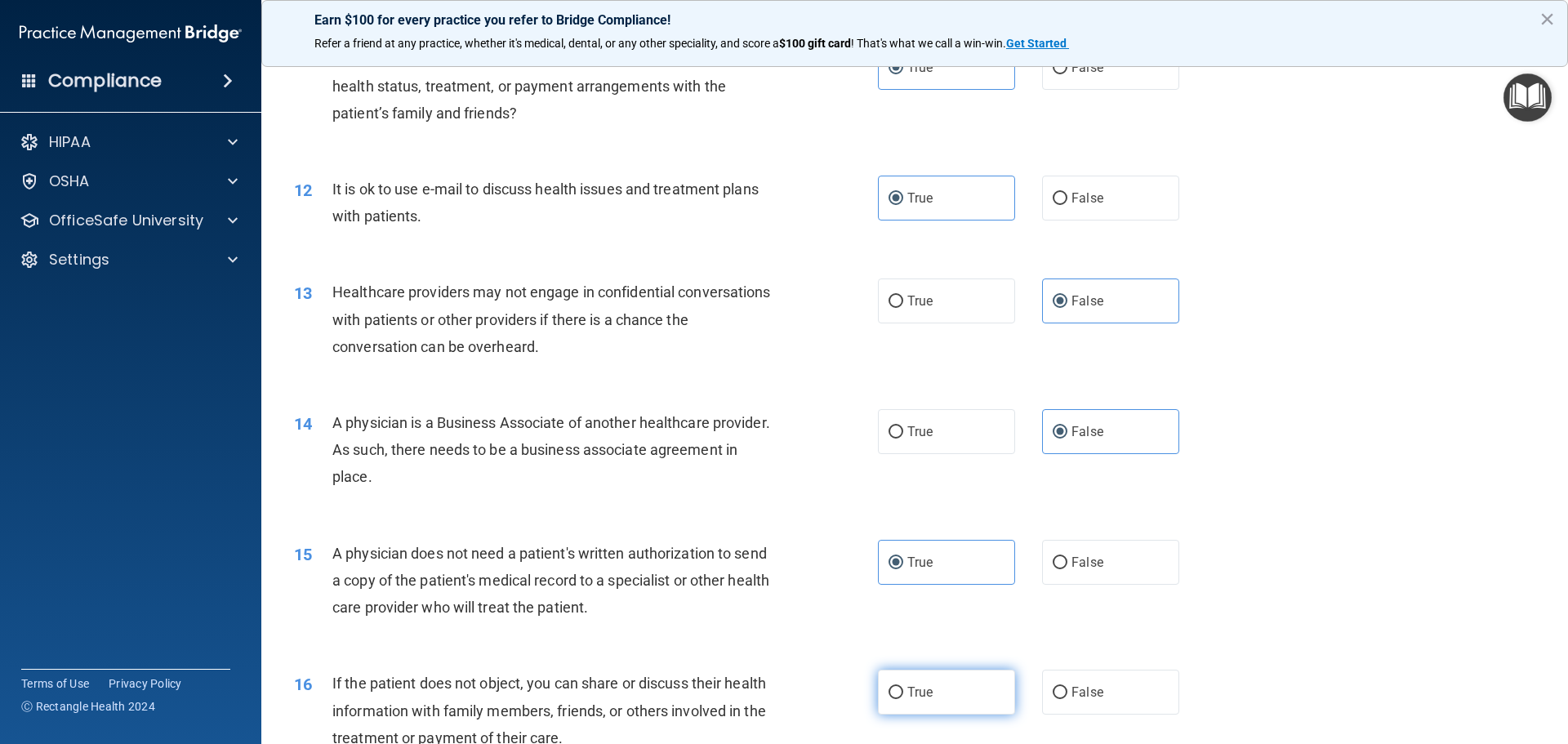
radio input "true"
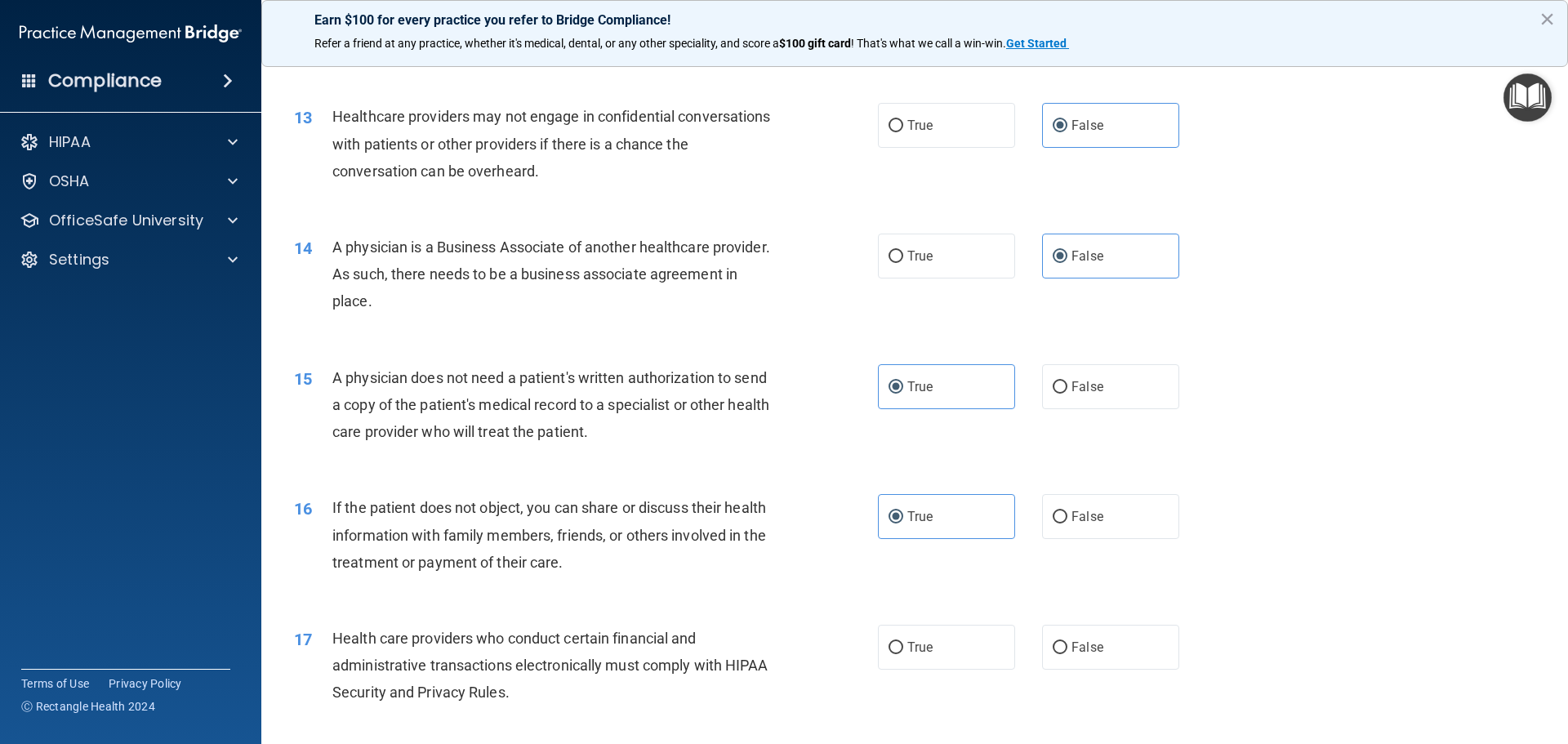
scroll to position [1552, 0]
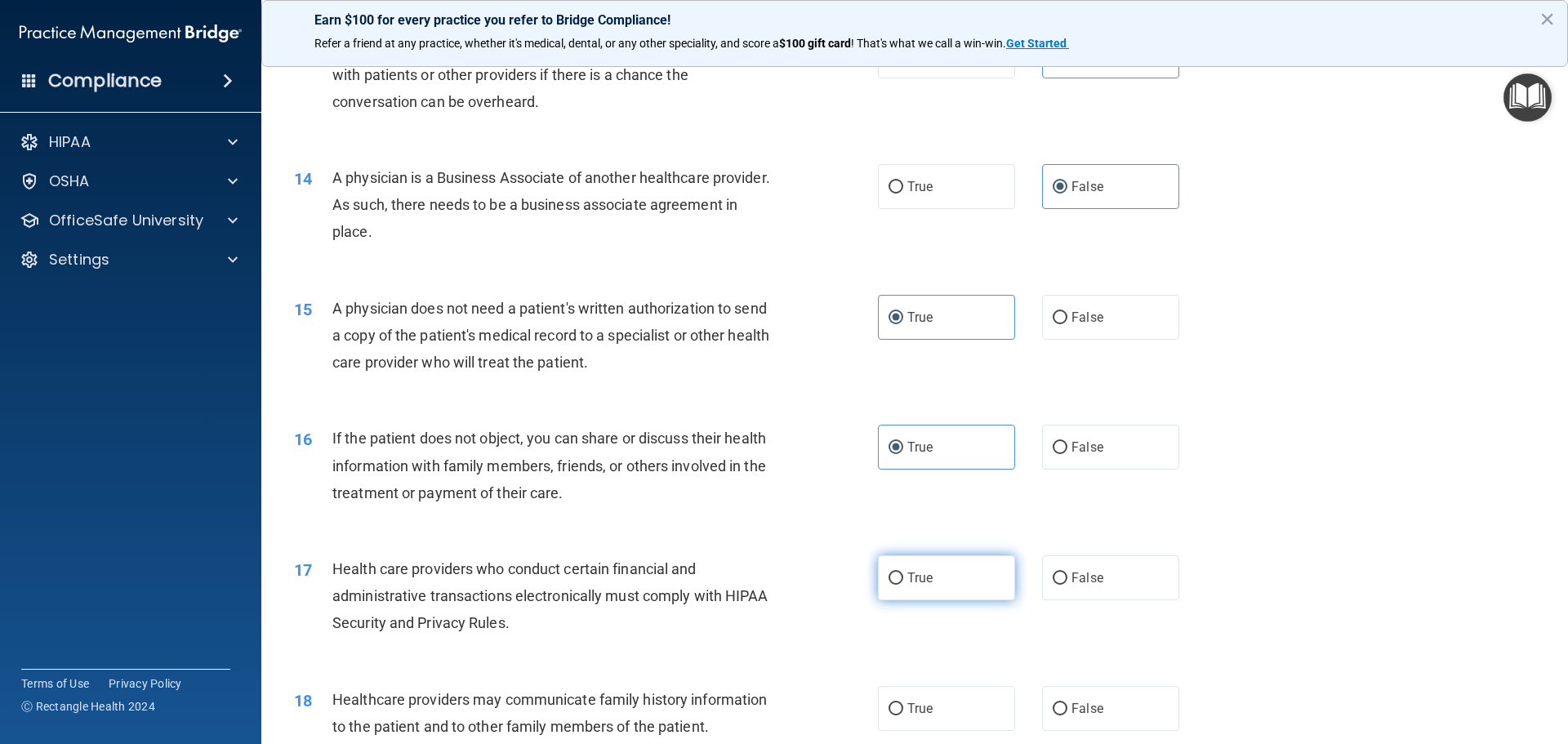
click at [991, 589] on label "True" at bounding box center [946, 578] width 137 height 45
click at [903, 585] on input "True" at bounding box center [895, 579] width 15 height 12
radio input "true"
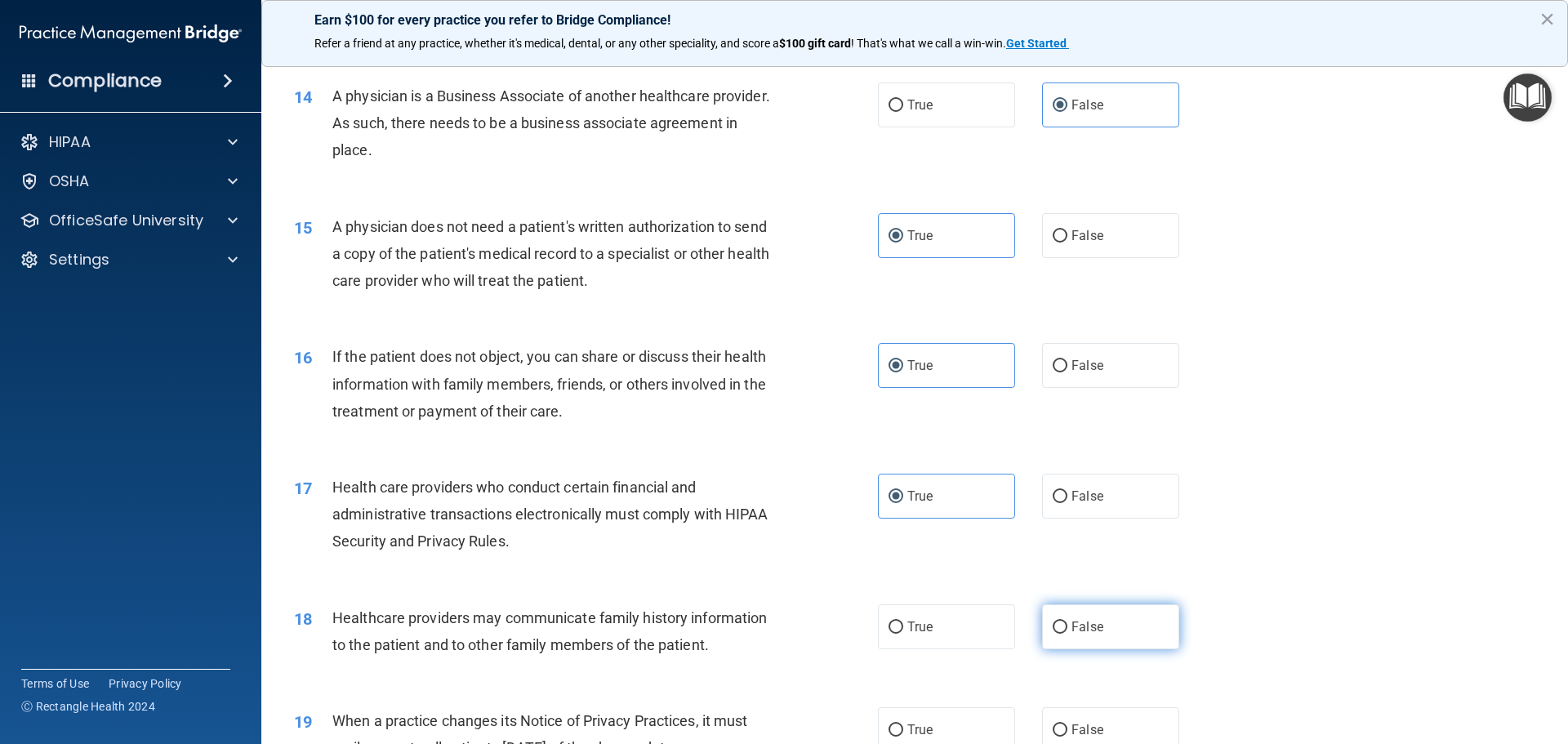
click at [1090, 641] on label "False" at bounding box center [1110, 627] width 137 height 45
click at [1067, 634] on input "False" at bounding box center [1060, 628] width 15 height 12
radio input "true"
click at [1104, 729] on label "False" at bounding box center [1110, 729] width 137 height 45
click at [1067, 729] on input "False" at bounding box center [1060, 730] width 15 height 12
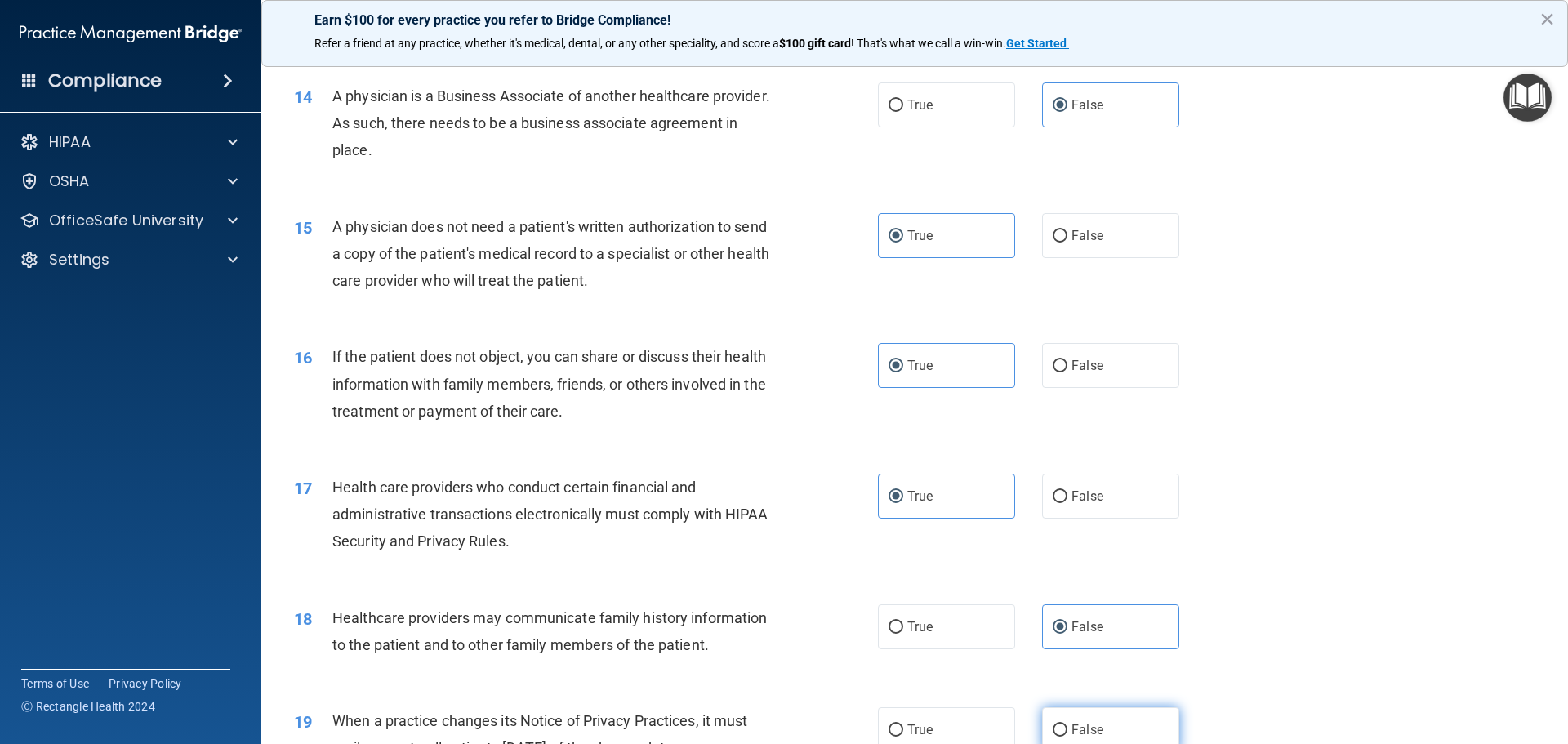
radio input "true"
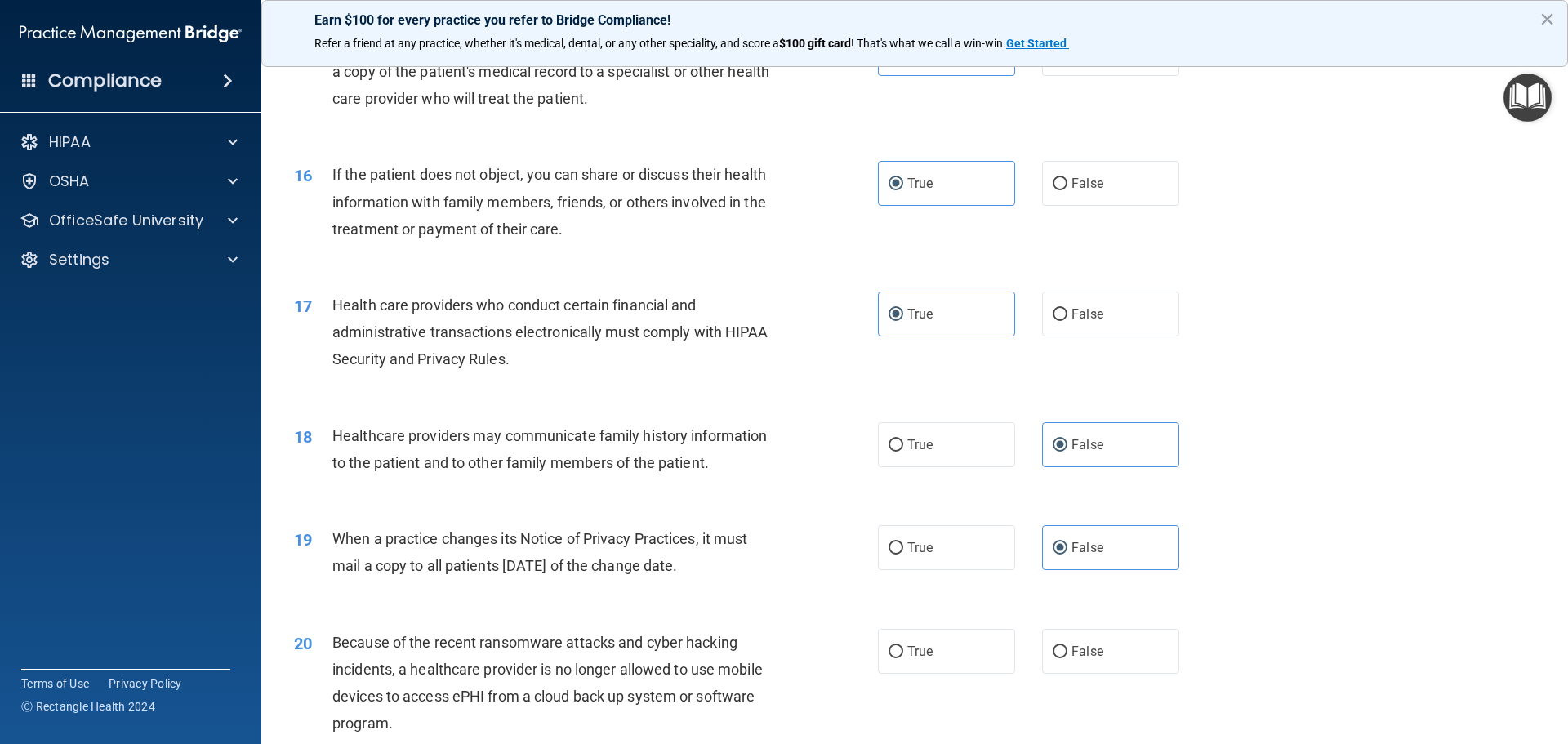
scroll to position [1878, 0]
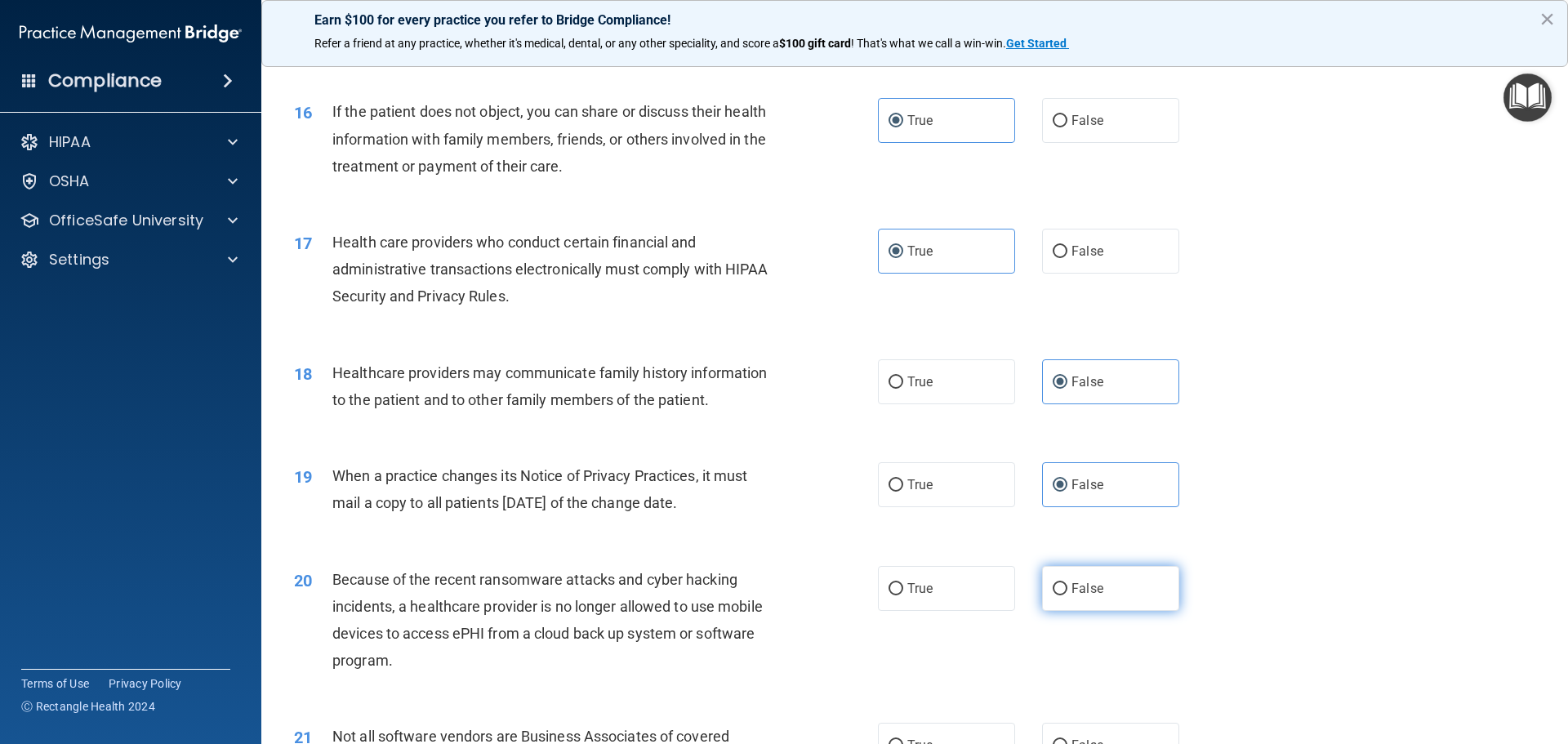
click at [1108, 590] on label "False" at bounding box center [1110, 588] width 137 height 45
click at [1067, 590] on input "False" at bounding box center [1060, 589] width 15 height 12
radio input "true"
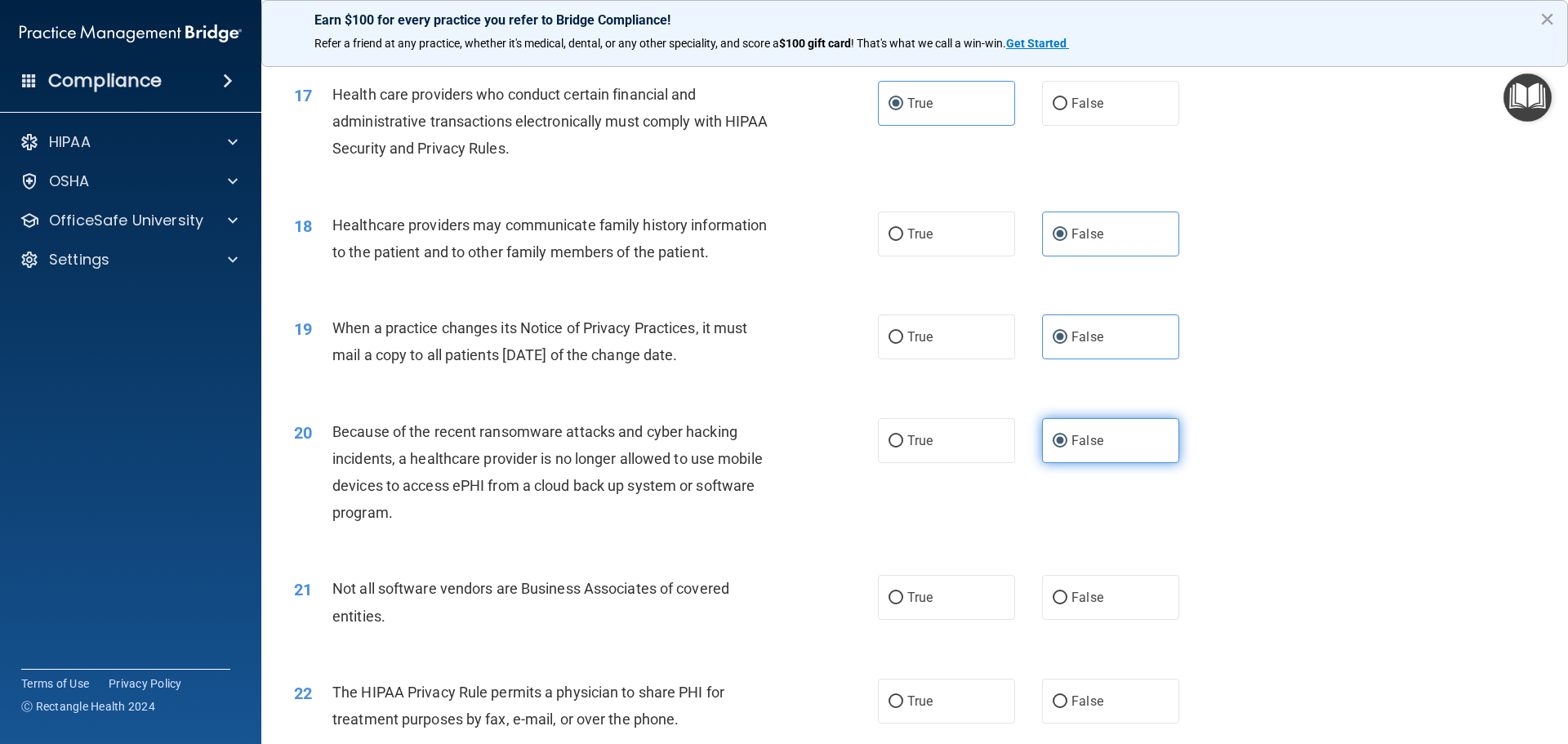
scroll to position [2042, 0]
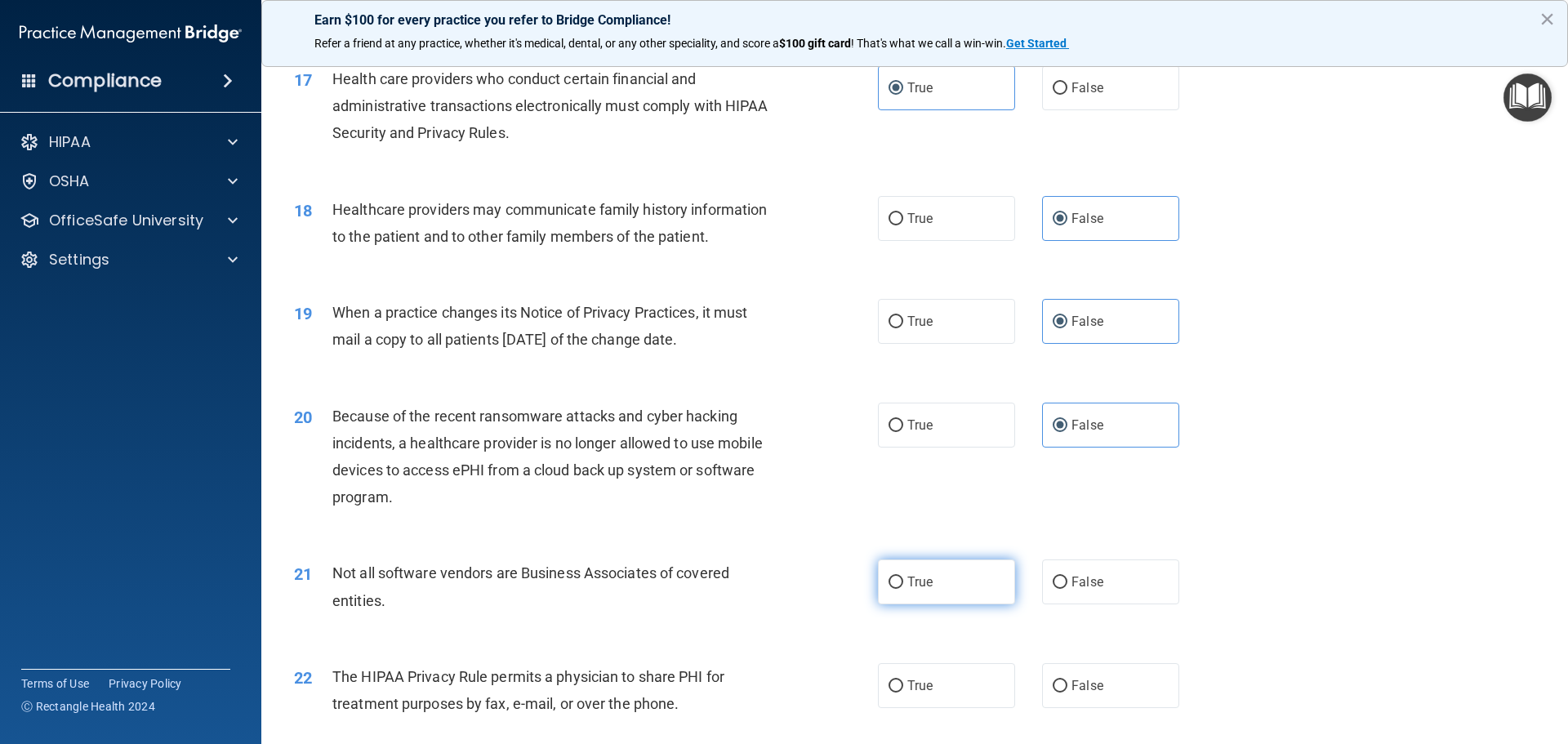
click at [985, 580] on label "True" at bounding box center [946, 581] width 137 height 45
click at [903, 580] on input "True" at bounding box center [895, 582] width 15 height 12
radio input "true"
click at [980, 675] on label "True" at bounding box center [946, 686] width 137 height 45
click at [903, 681] on input "True" at bounding box center [895, 687] width 15 height 12
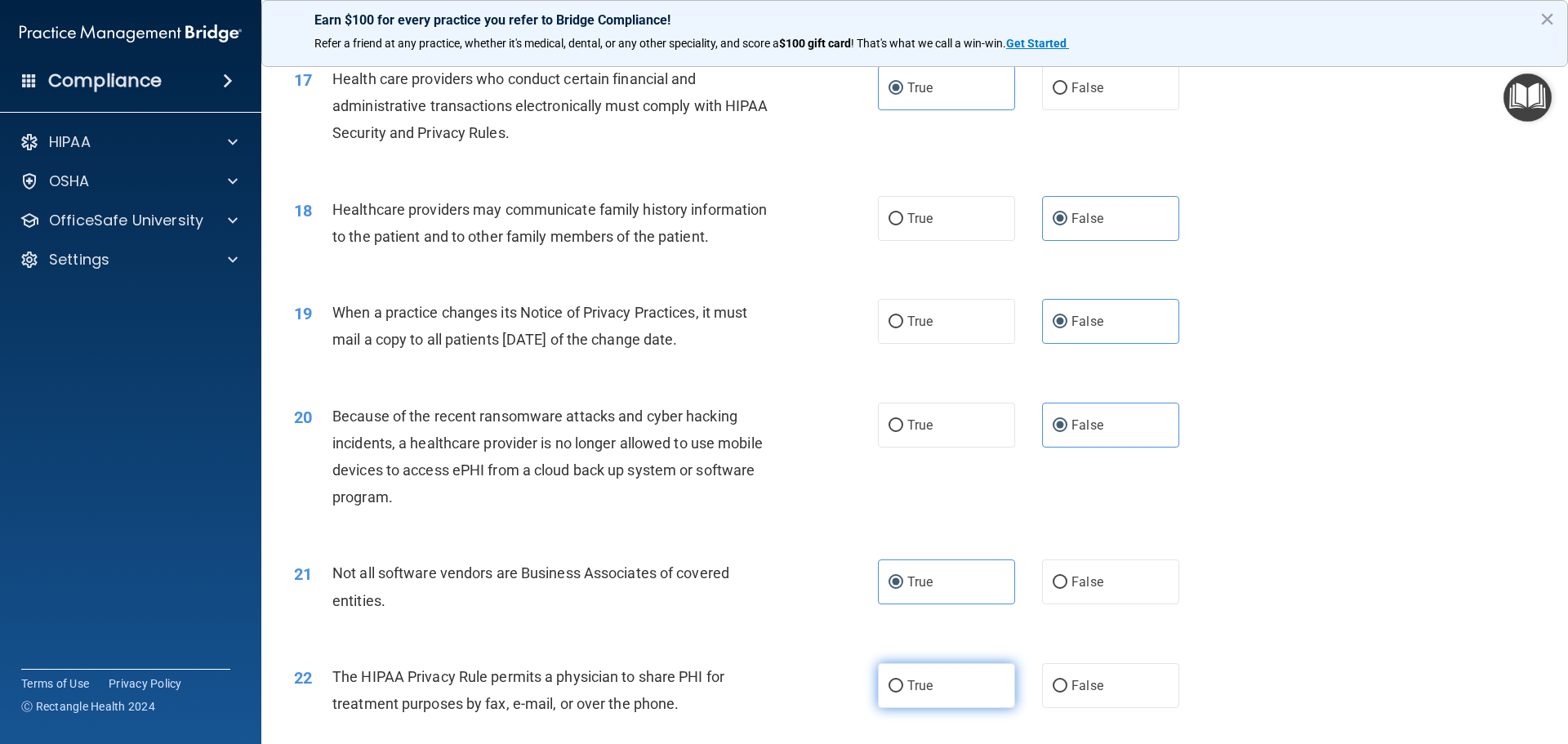
radio input "true"
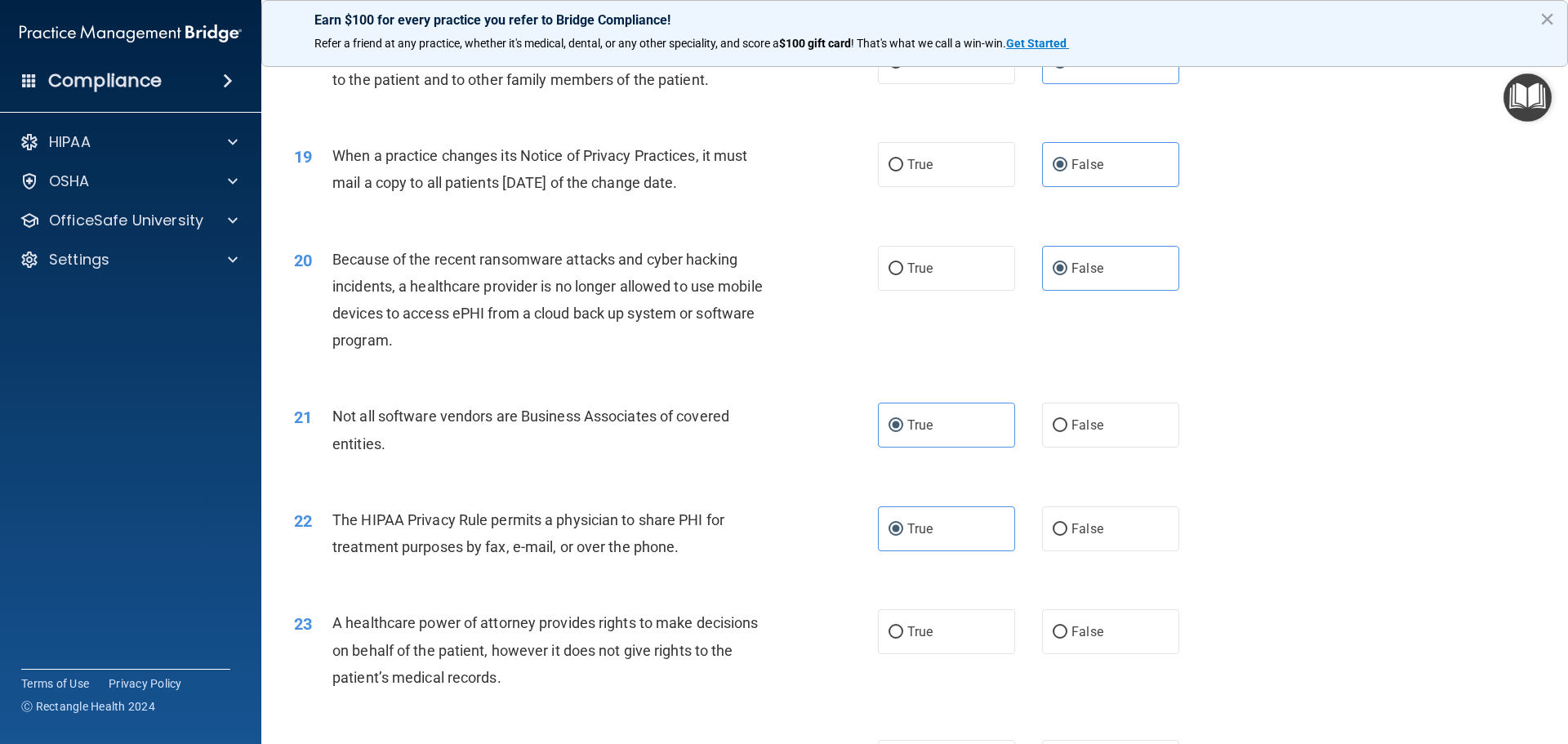
scroll to position [2205, 0]
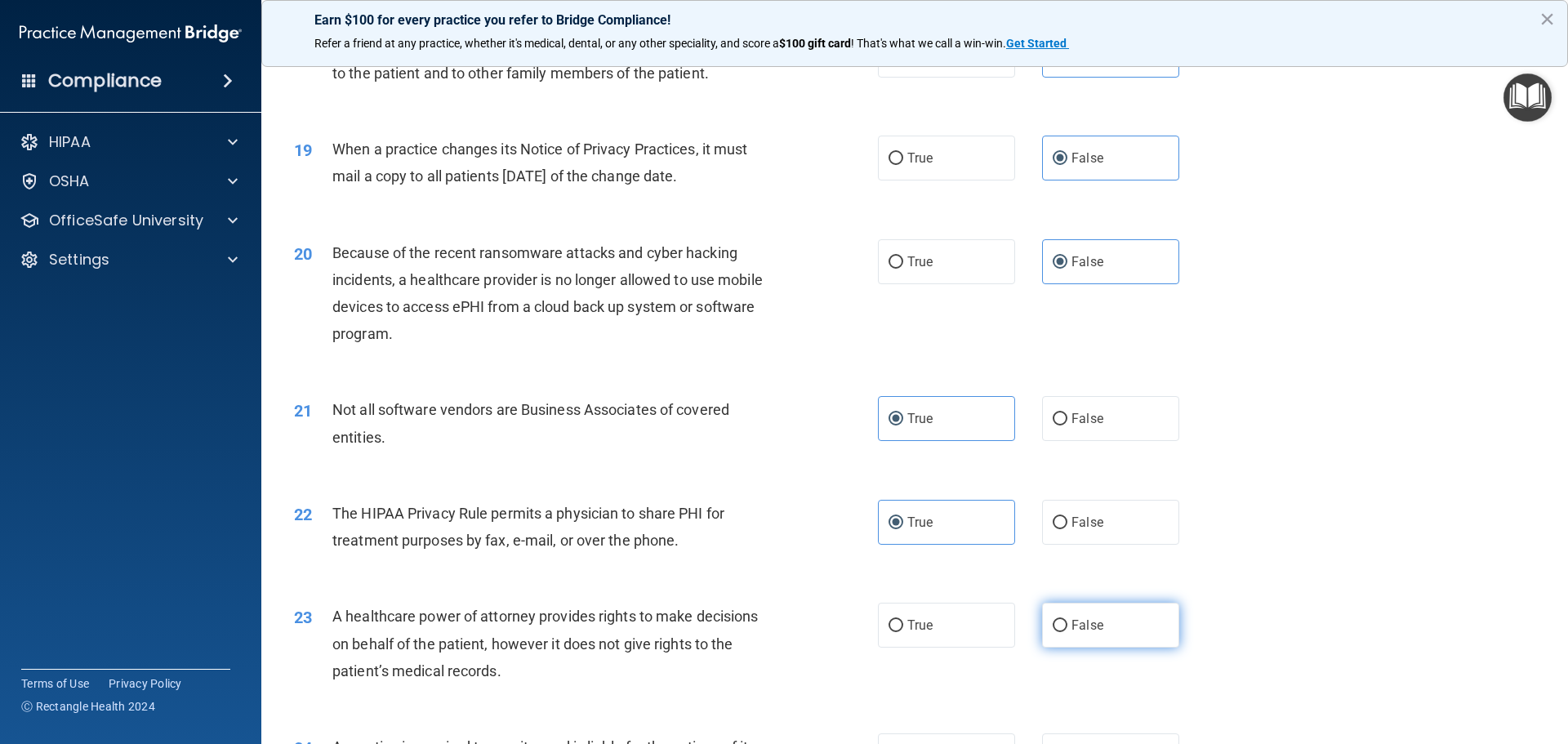
click at [1155, 628] on label "False" at bounding box center [1110, 625] width 137 height 45
click at [1067, 628] on input "False" at bounding box center [1060, 626] width 15 height 12
radio input "true"
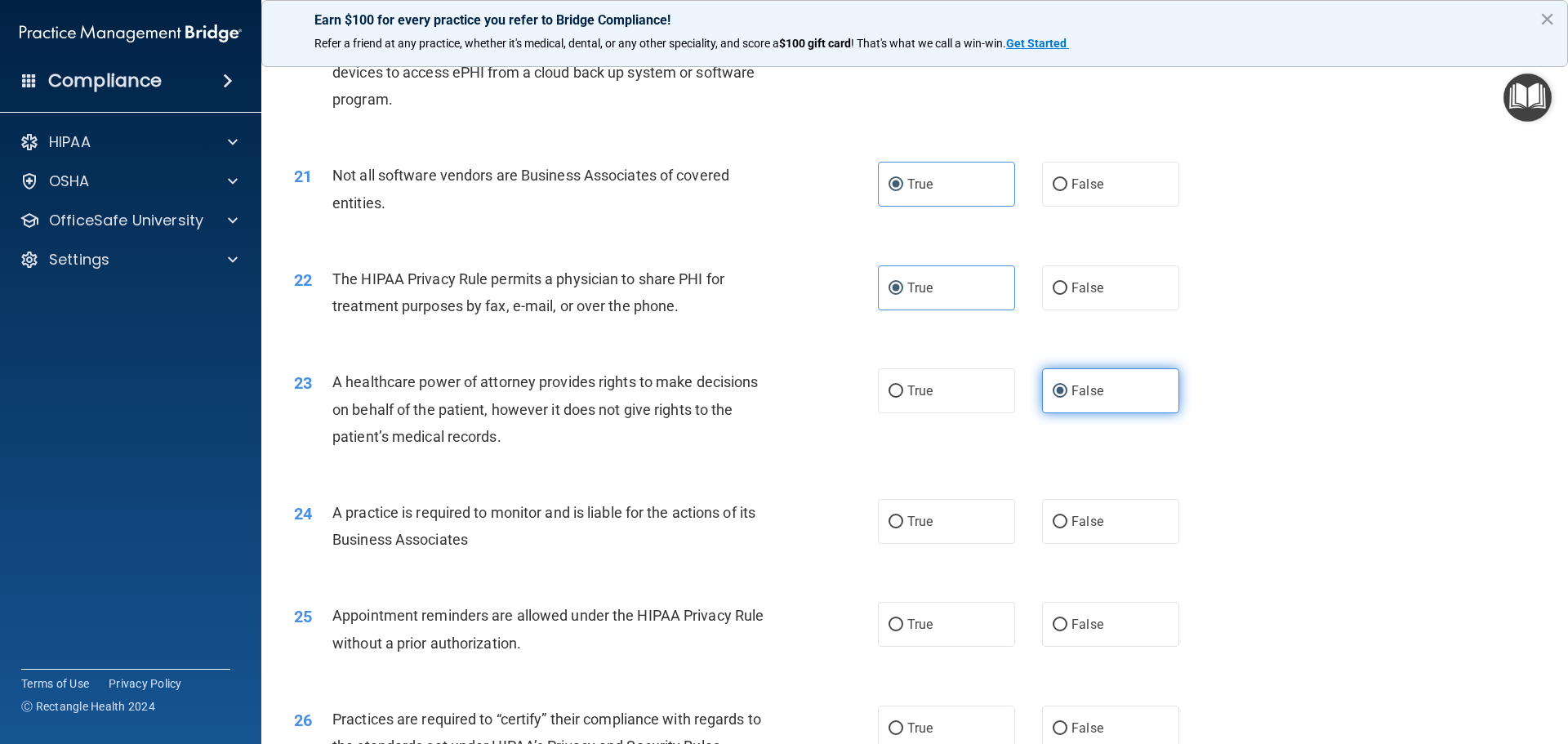
scroll to position [2450, 0]
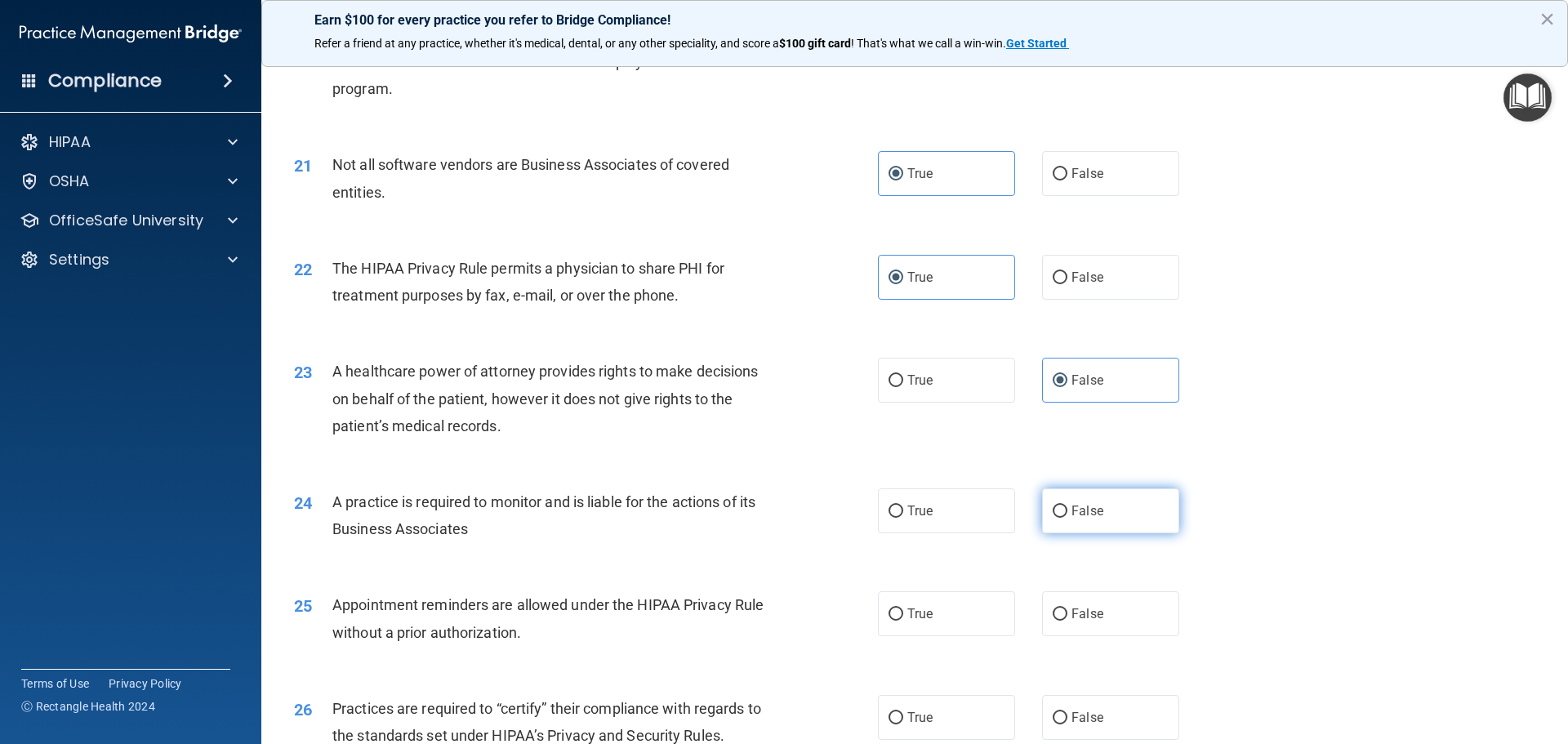
click at [1138, 523] on label "False" at bounding box center [1110, 510] width 137 height 45
click at [1067, 518] on input "False" at bounding box center [1060, 511] width 15 height 12
radio input "true"
click at [978, 612] on label "True" at bounding box center [946, 614] width 137 height 45
click at [903, 612] on input "True" at bounding box center [895, 615] width 15 height 12
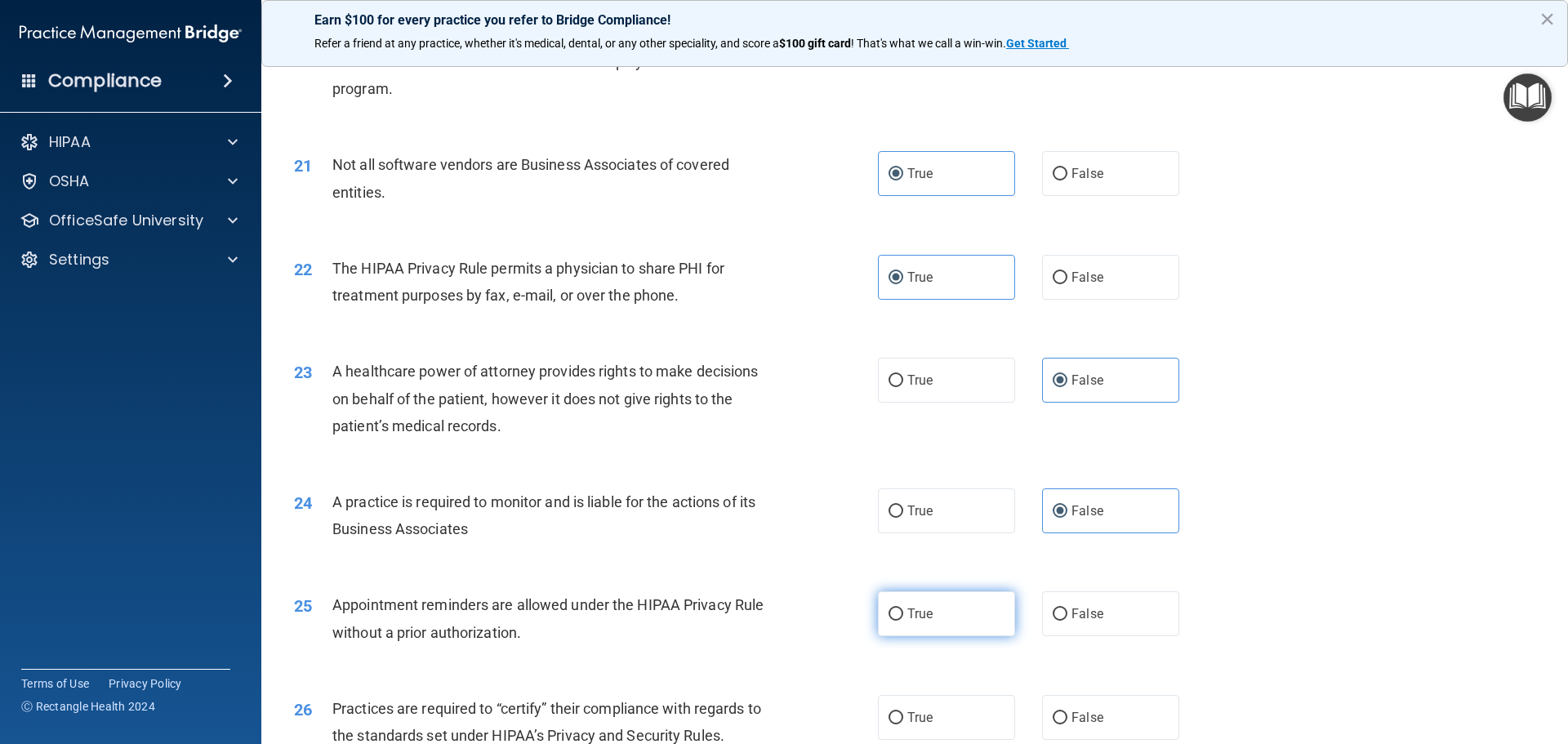
radio input "true"
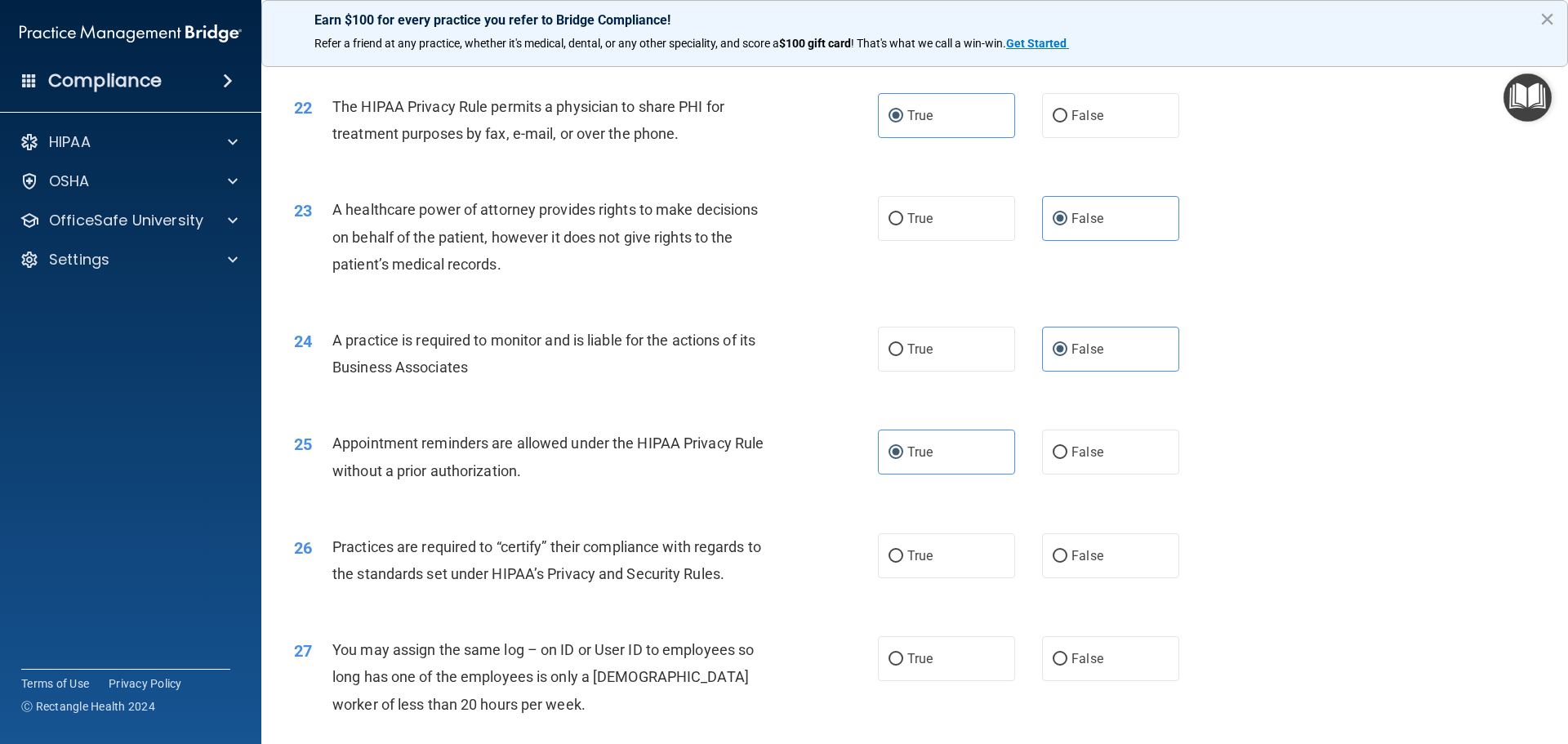
scroll to position [2614, 0]
click at [1143, 563] on label "False" at bounding box center [1110, 554] width 137 height 45
click at [1067, 561] on input "False" at bounding box center [1060, 555] width 15 height 12
radio input "true"
click at [1133, 647] on label "False" at bounding box center [1110, 657] width 137 height 45
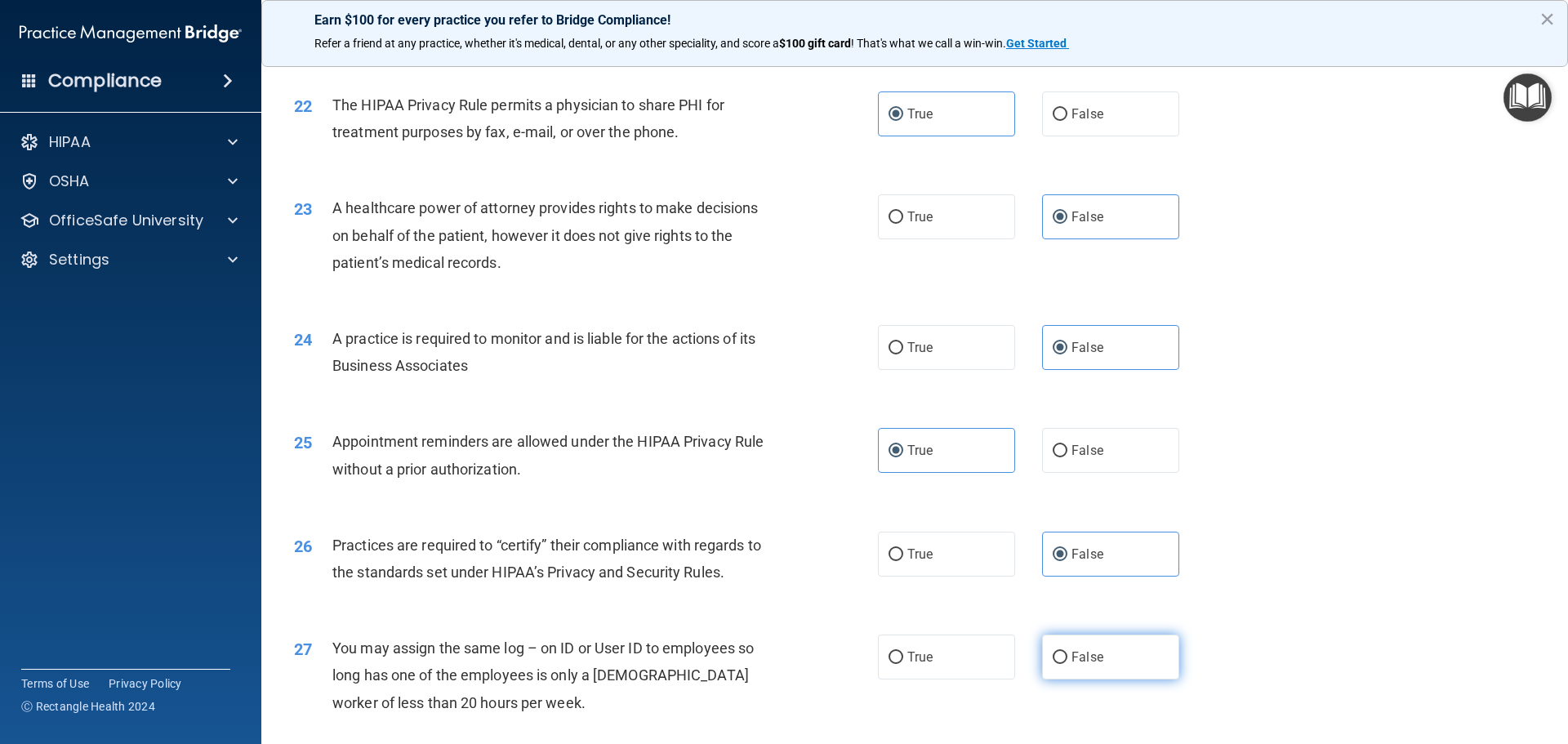
click at [1067, 652] on input "False" at bounding box center [1060, 658] width 15 height 12
radio input "true"
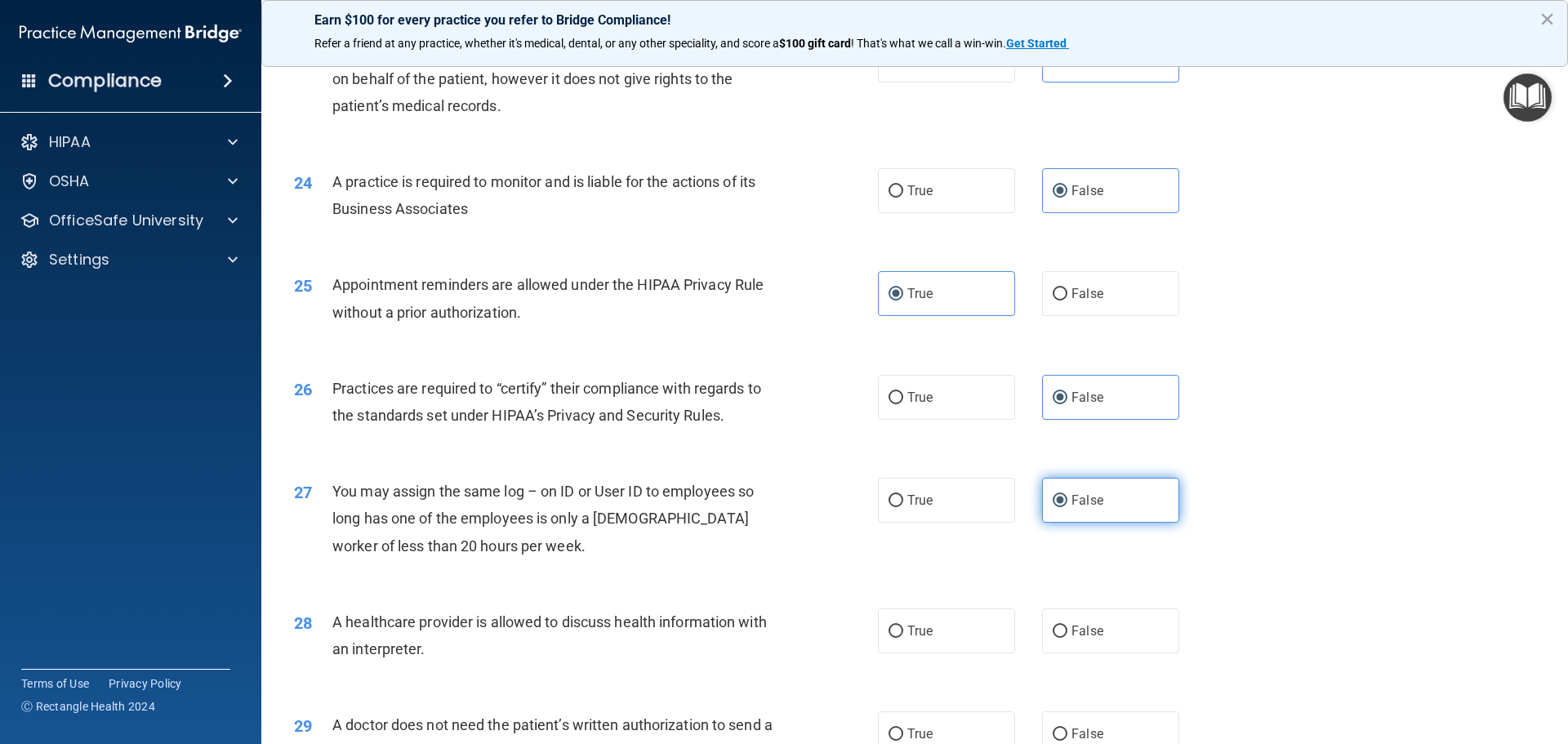
scroll to position [2777, 0]
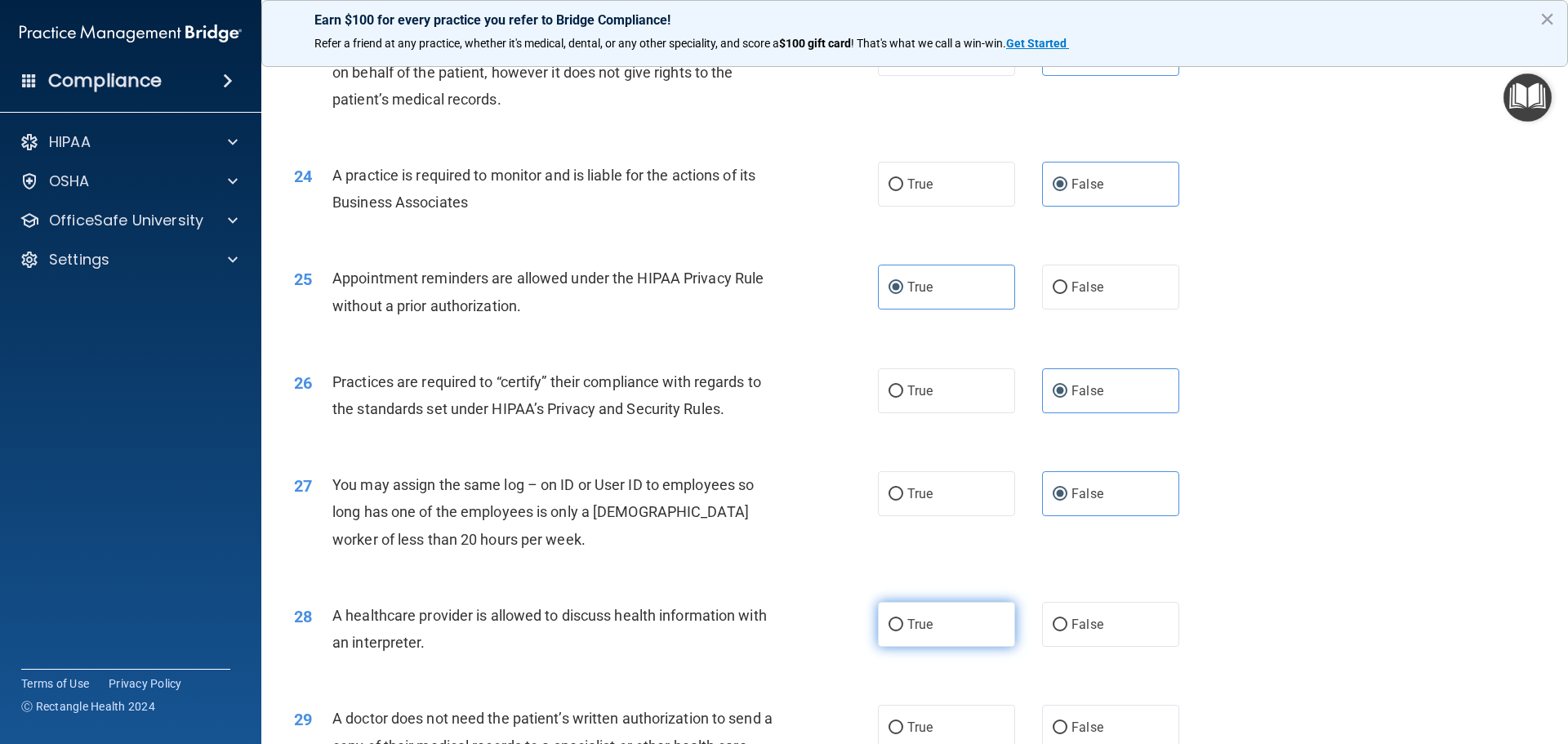
click at [965, 628] on label "True" at bounding box center [946, 624] width 137 height 45
click at [903, 628] on input "True" at bounding box center [895, 625] width 15 height 12
radio input "true"
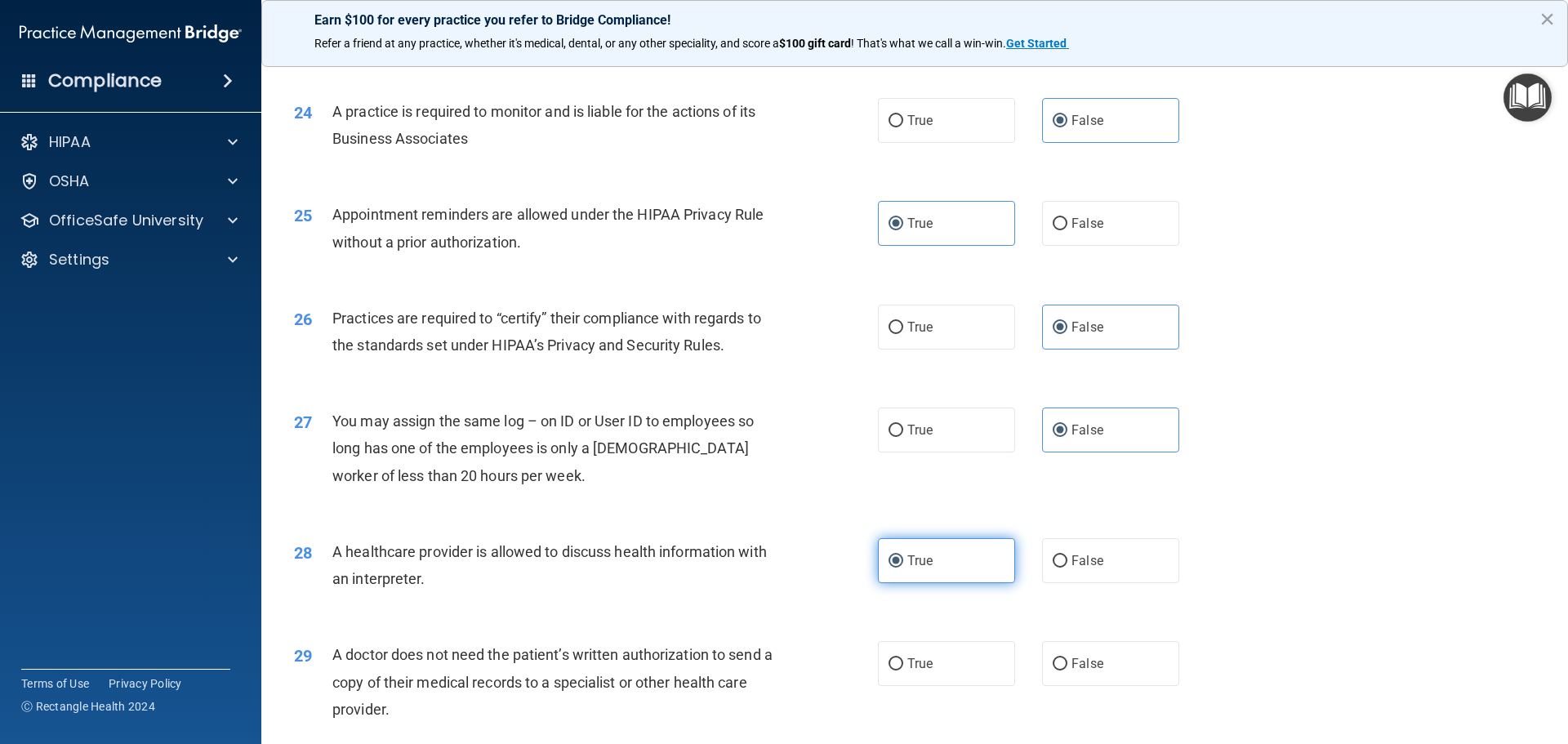
scroll to position [2940, 0]
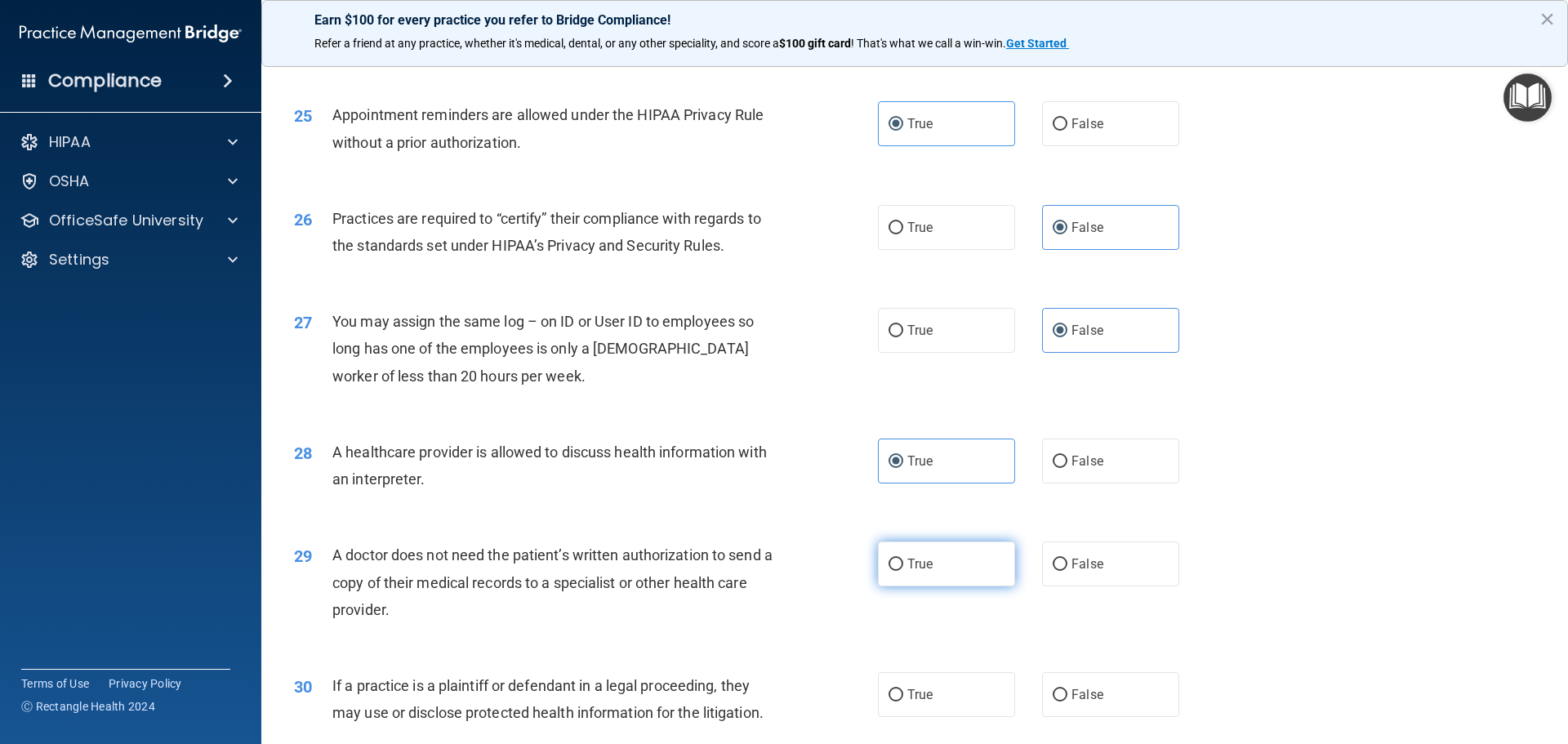
click at [966, 579] on label "True" at bounding box center [946, 563] width 137 height 45
click at [903, 571] on input "True" at bounding box center [895, 565] width 15 height 12
radio input "true"
click at [970, 700] on label "True" at bounding box center [946, 694] width 137 height 45
click at [903, 700] on input "True" at bounding box center [895, 695] width 15 height 12
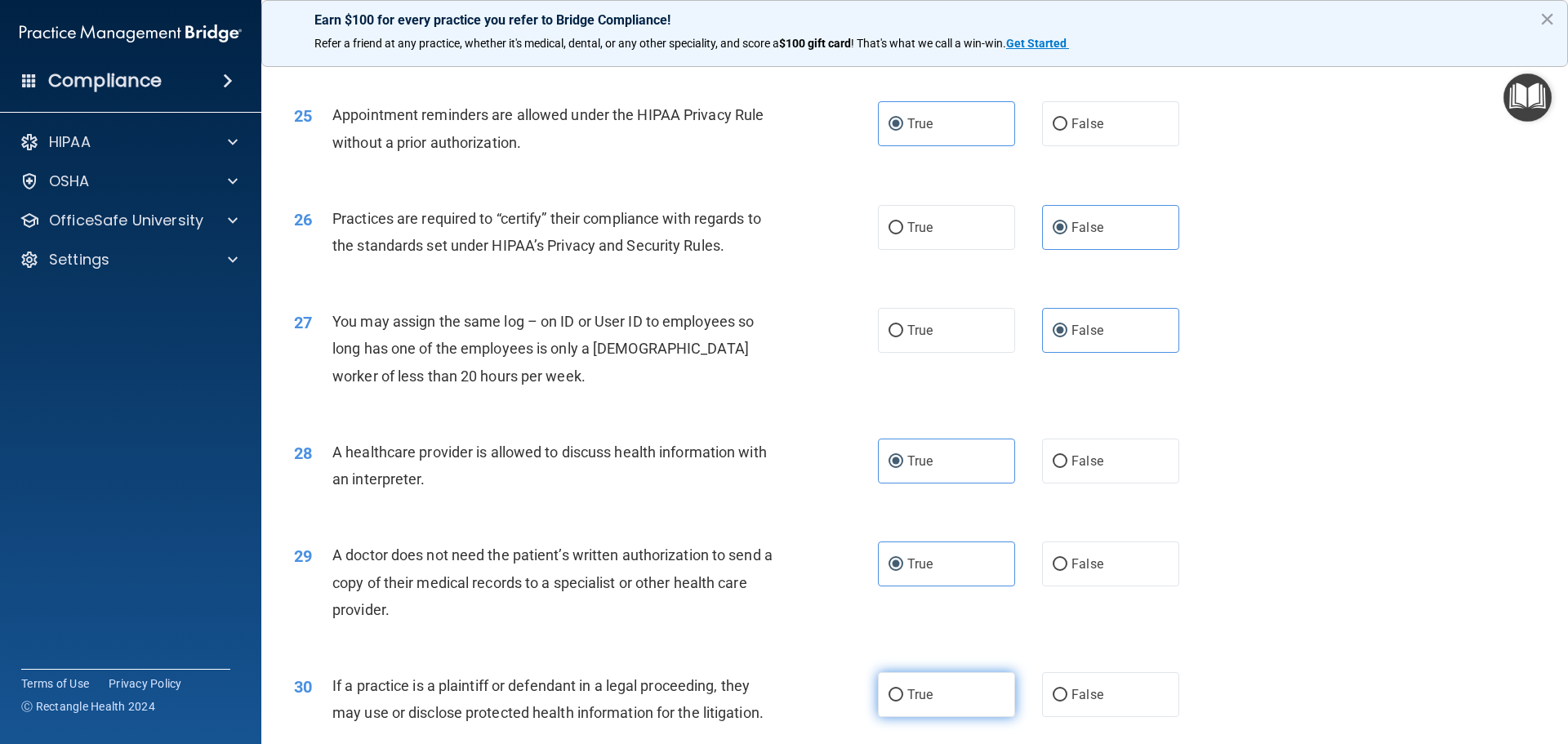
radio input "true"
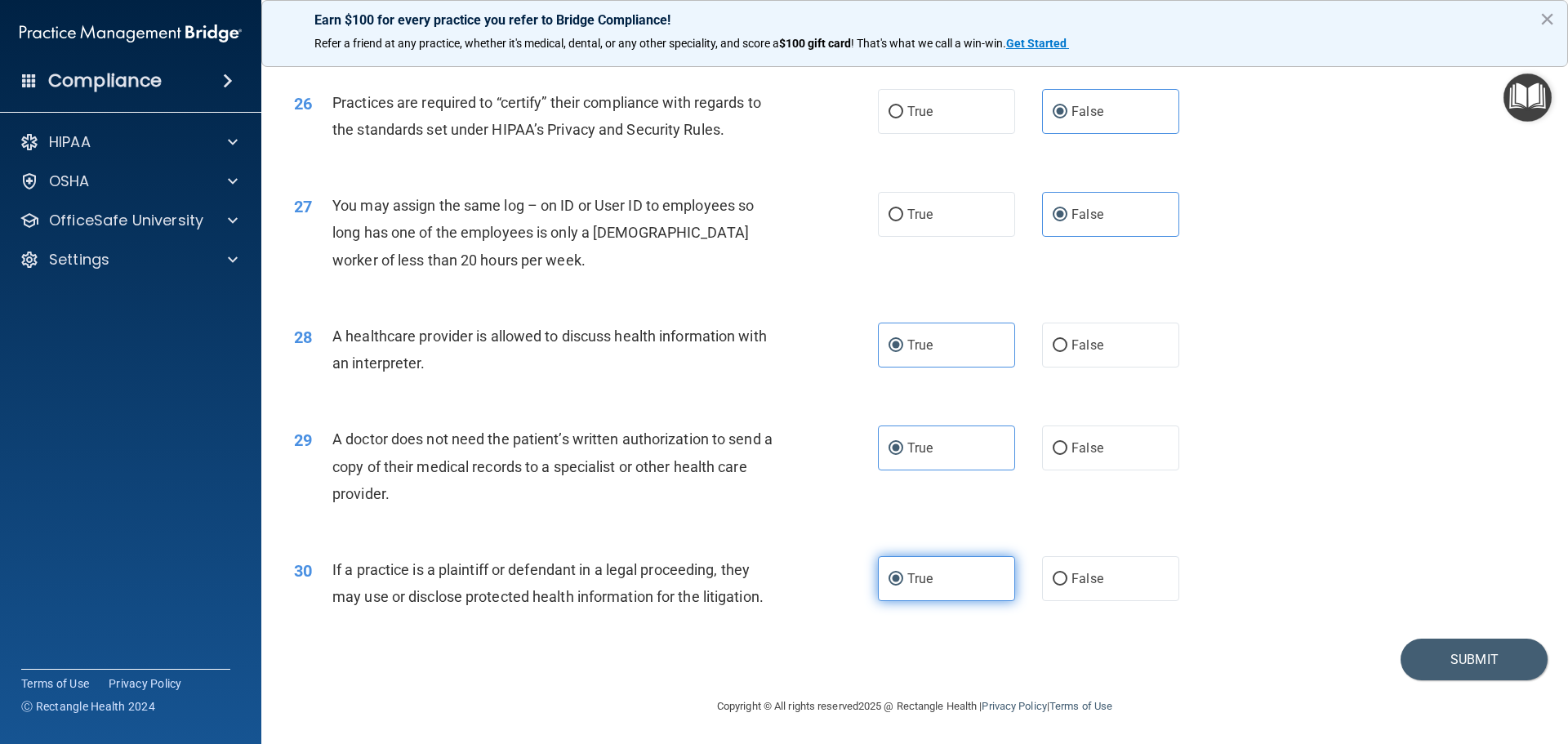
scroll to position [3058, 0]
click at [1415, 658] on button "Submit" at bounding box center [1474, 658] width 147 height 42
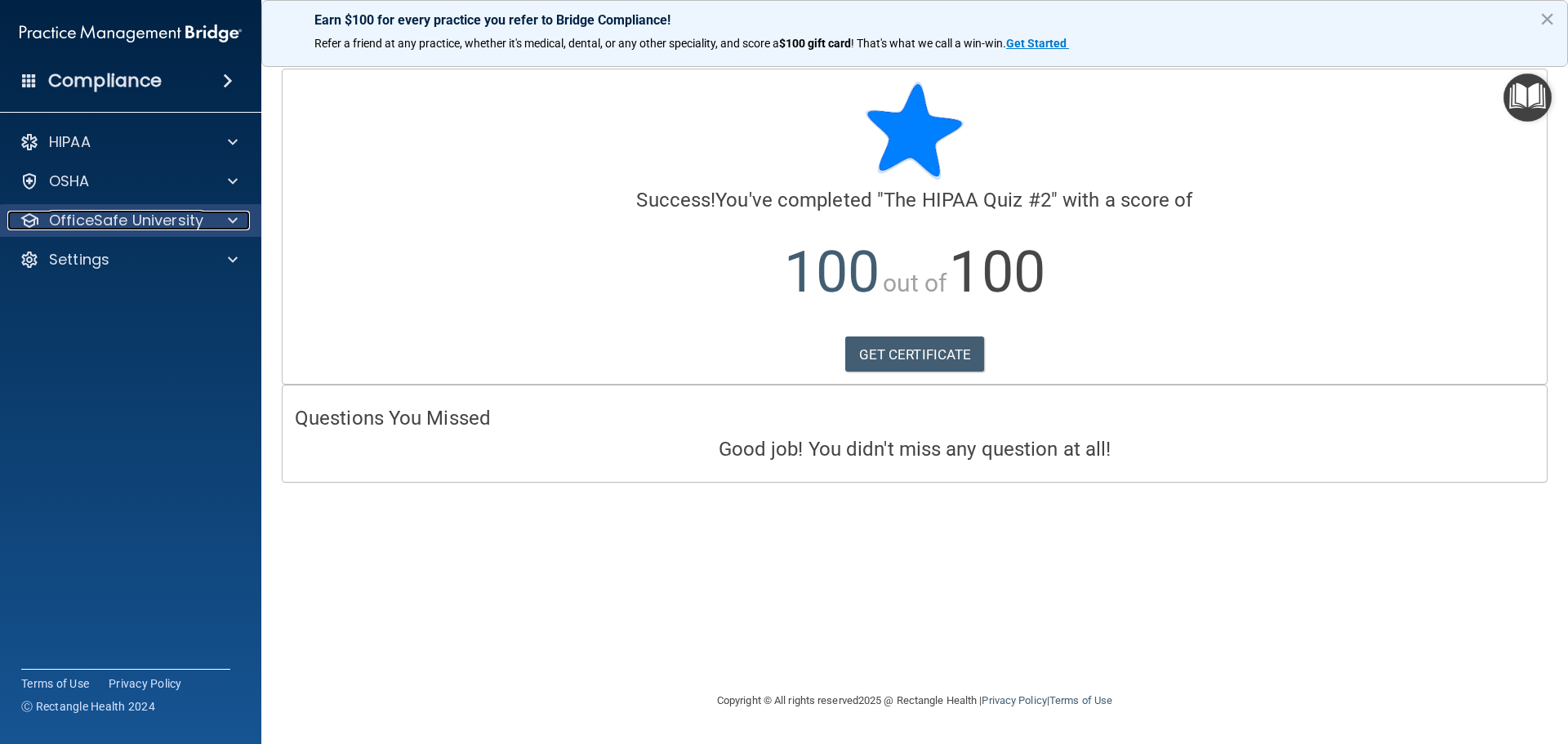
click at [168, 218] on p "OfficeSafe University" at bounding box center [126, 220] width 154 height 20
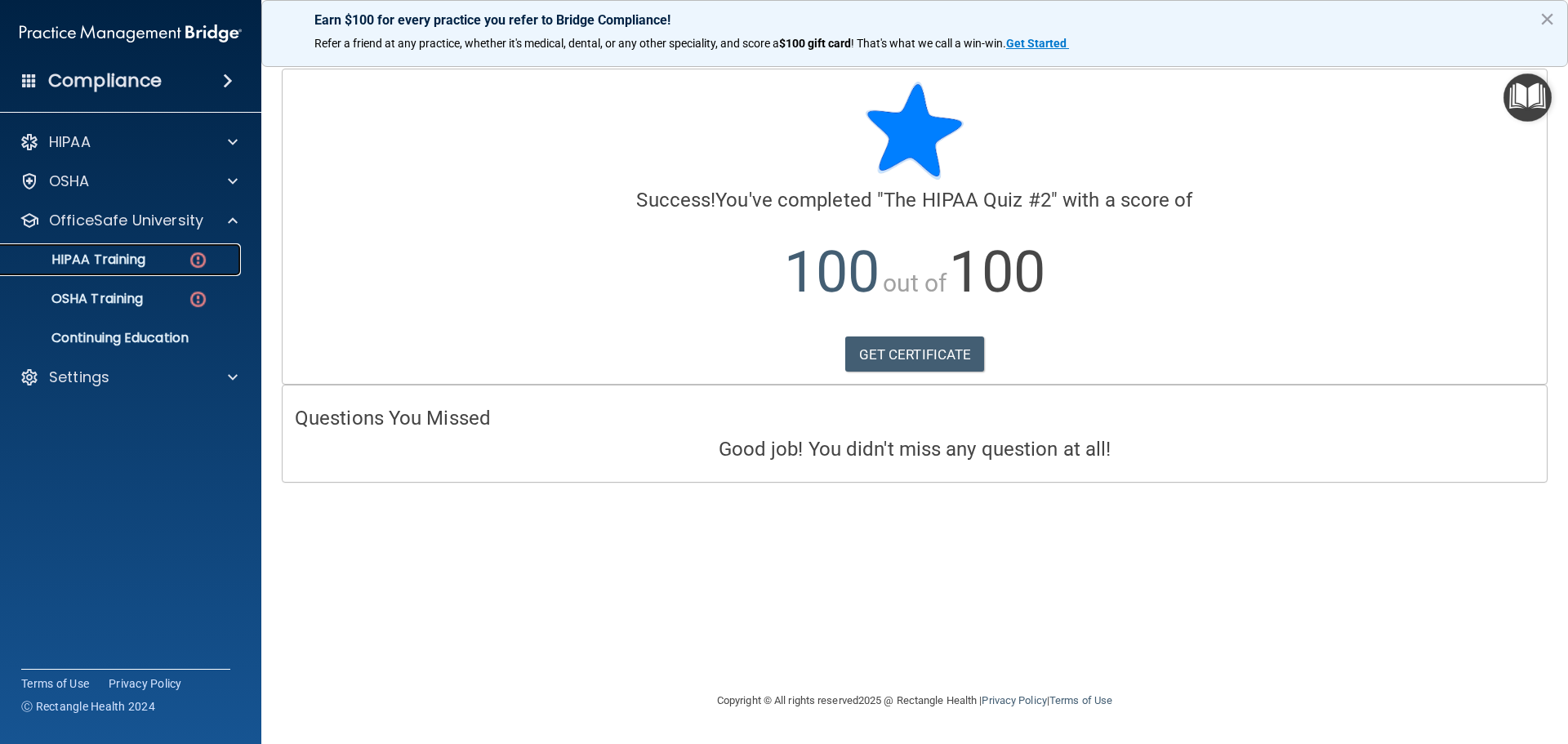
click at [169, 275] on link "HIPAA Training" at bounding box center [112, 259] width 257 height 33
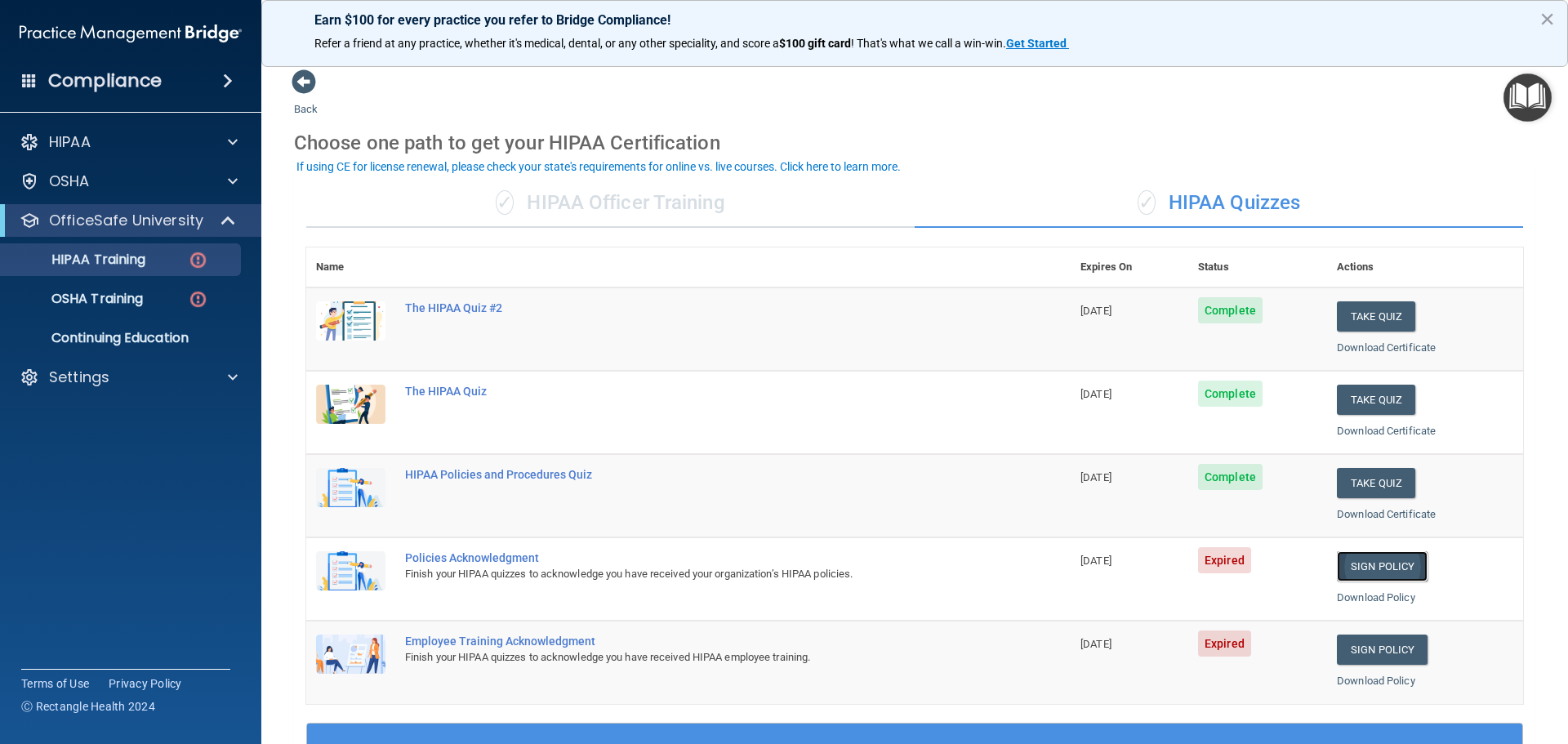
click at [1351, 567] on link "Sign Policy" at bounding box center [1382, 566] width 91 height 30
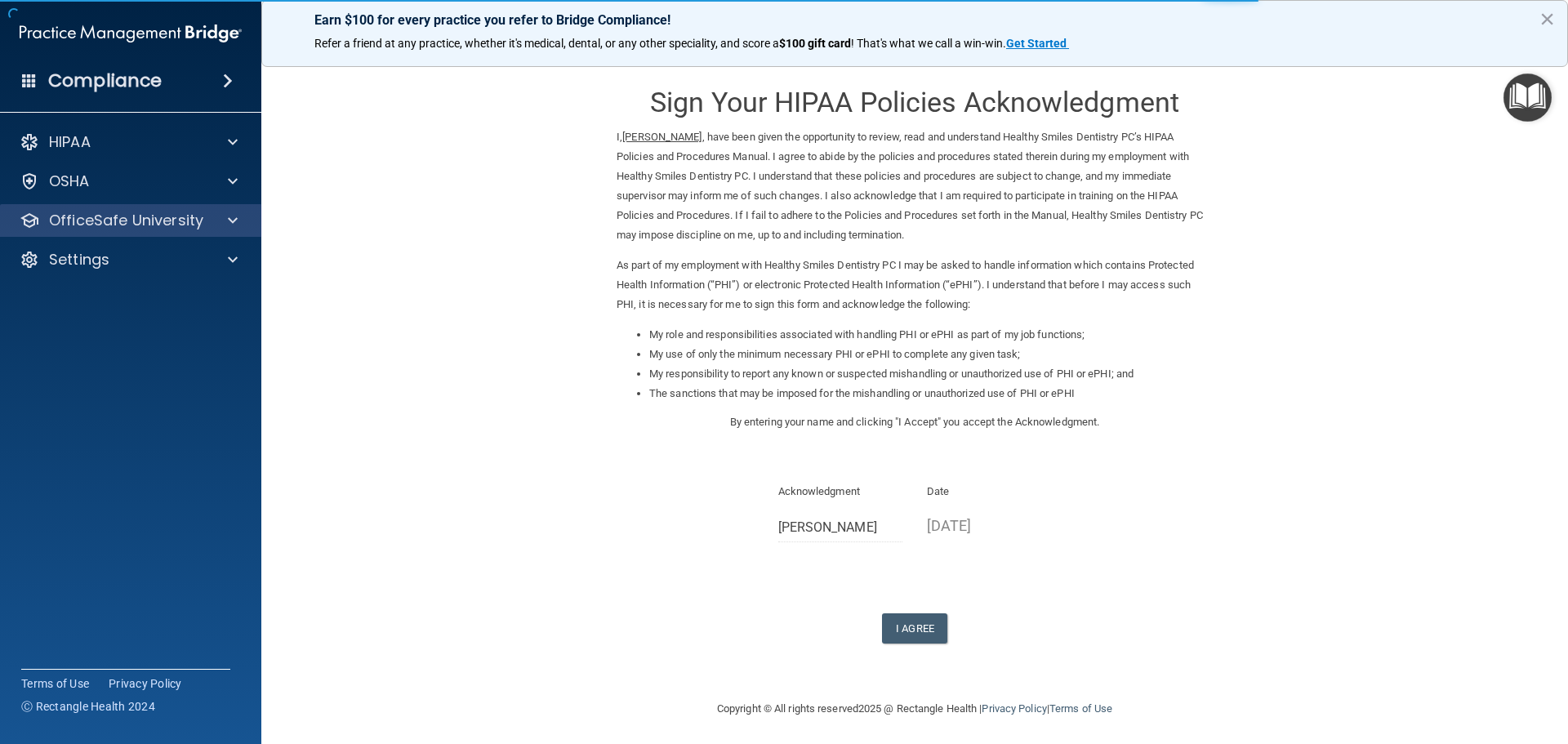
click at [193, 206] on div "OfficeSafe University" at bounding box center [131, 220] width 262 height 33
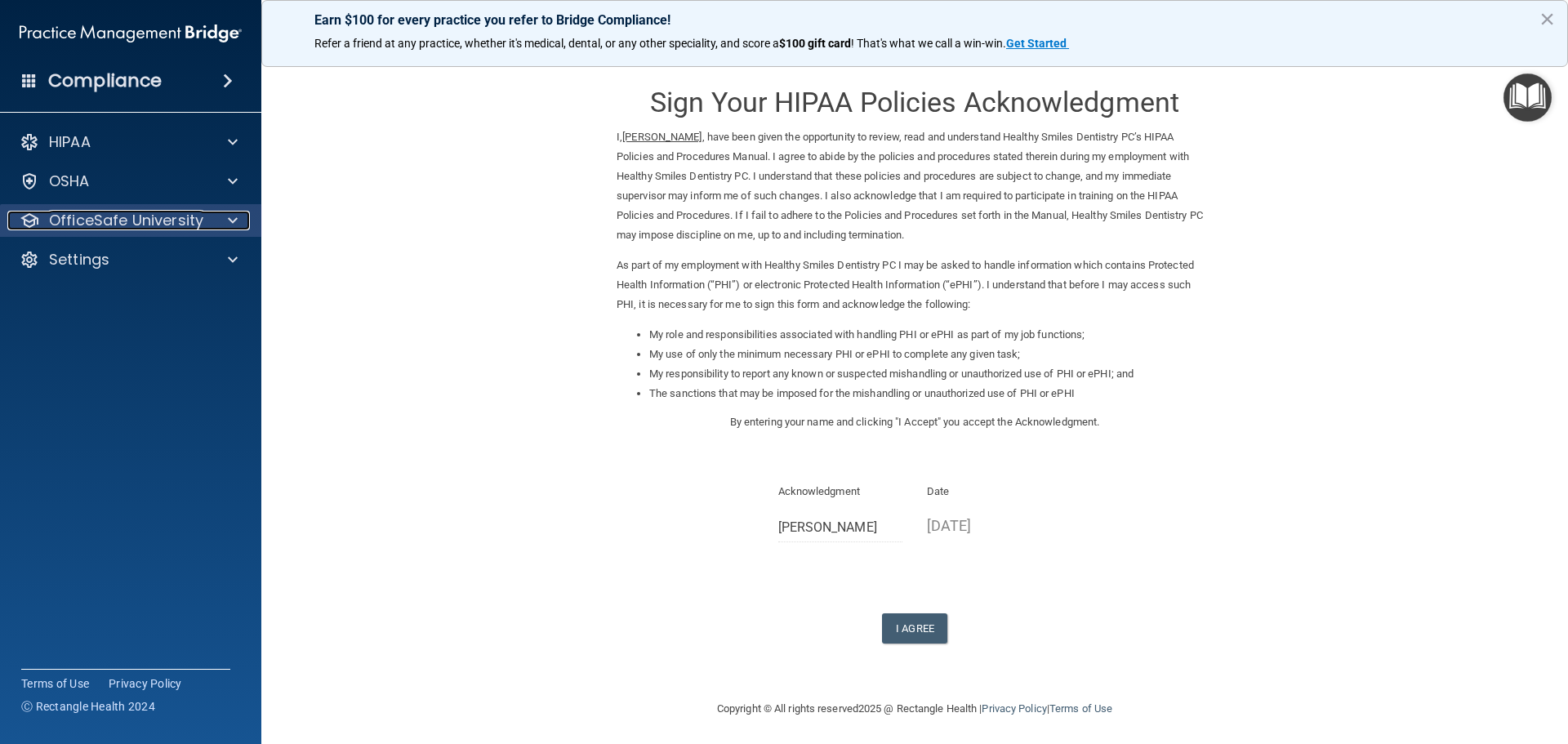
click at [207, 229] on div "OfficeSafe University" at bounding box center [109, 220] width 203 height 20
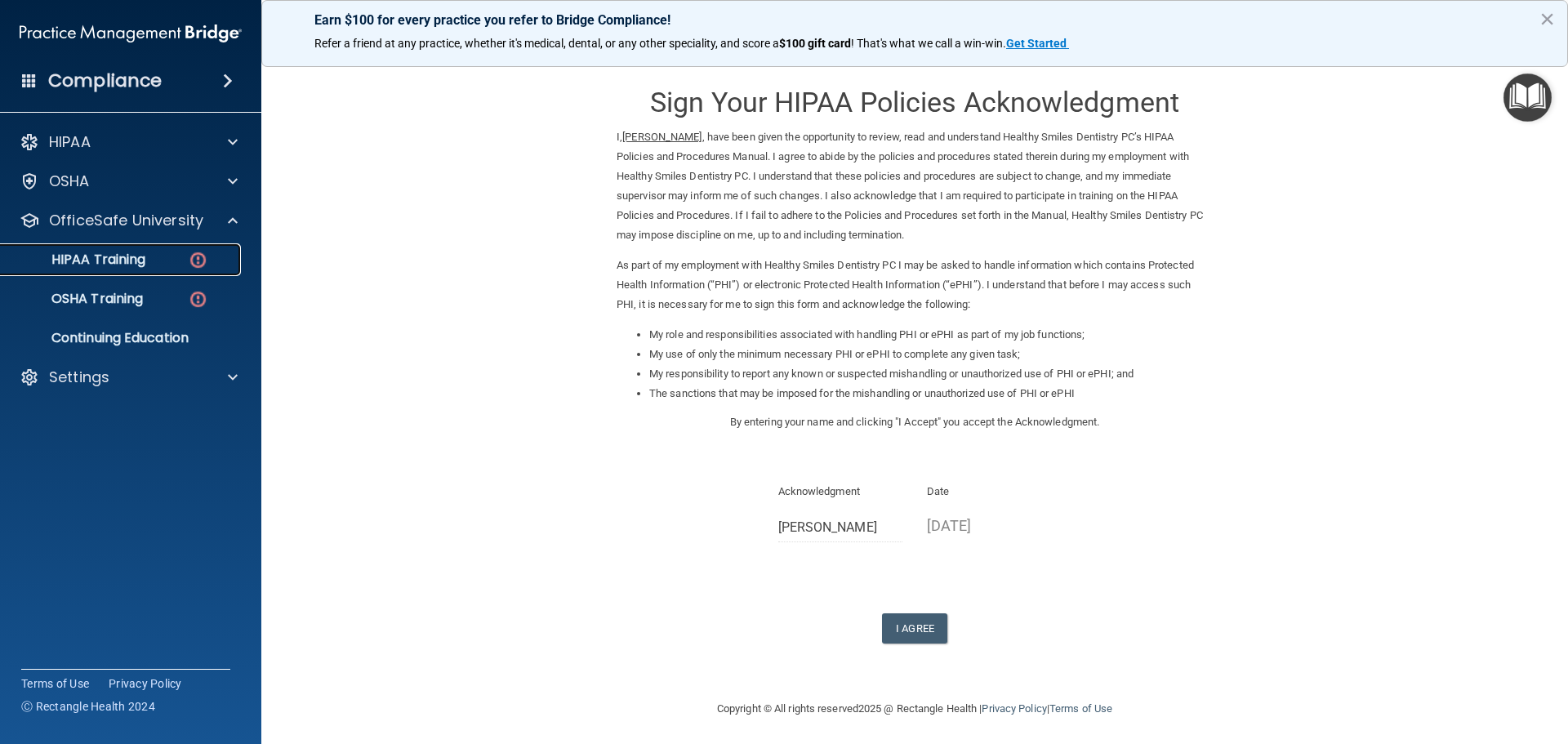
click at [176, 259] on div "HIPAA Training" at bounding box center [122, 259] width 223 height 16
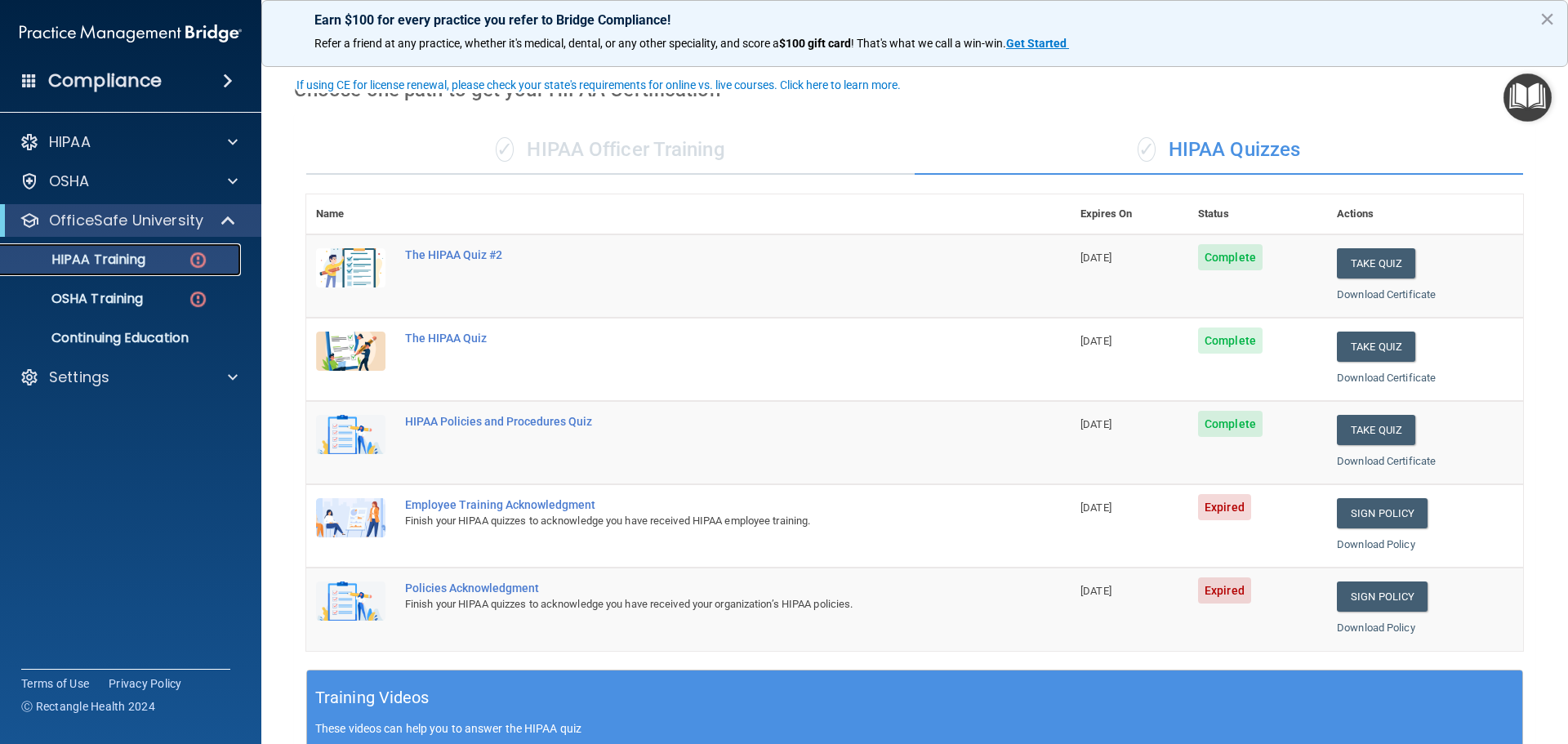
scroll to position [81, 0]
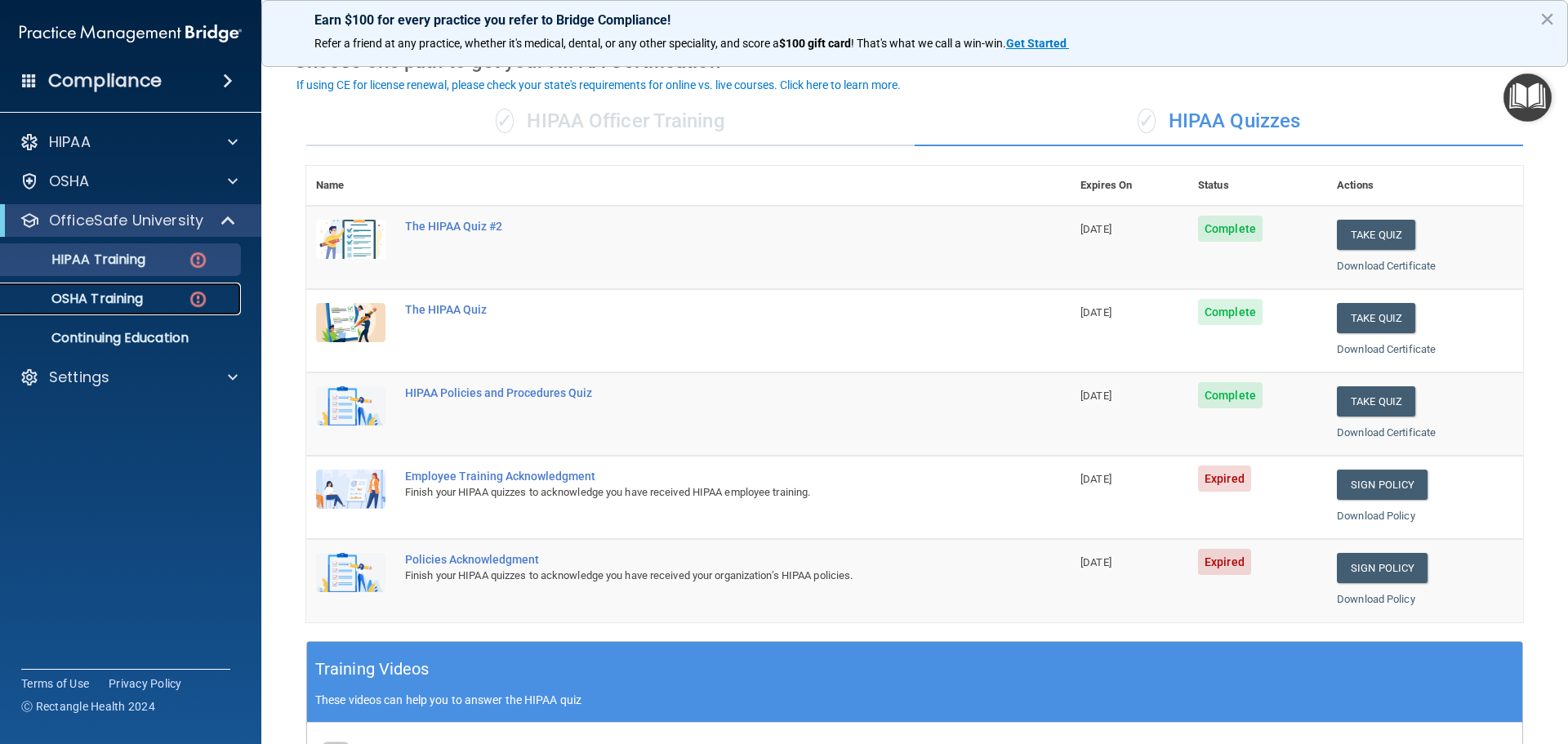
click at [208, 314] on link "OSHA Training" at bounding box center [112, 299] width 257 height 33
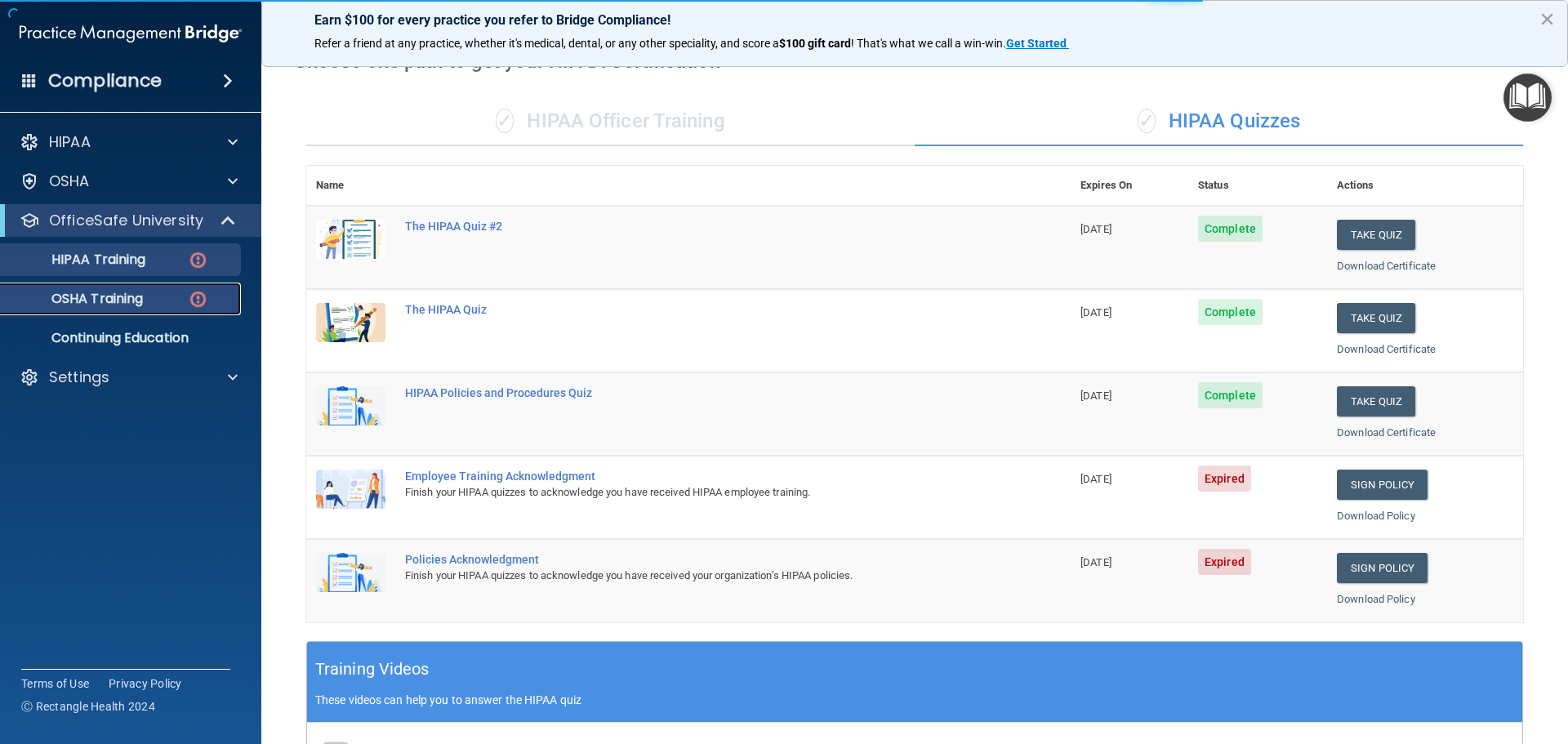
scroll to position [8, 0]
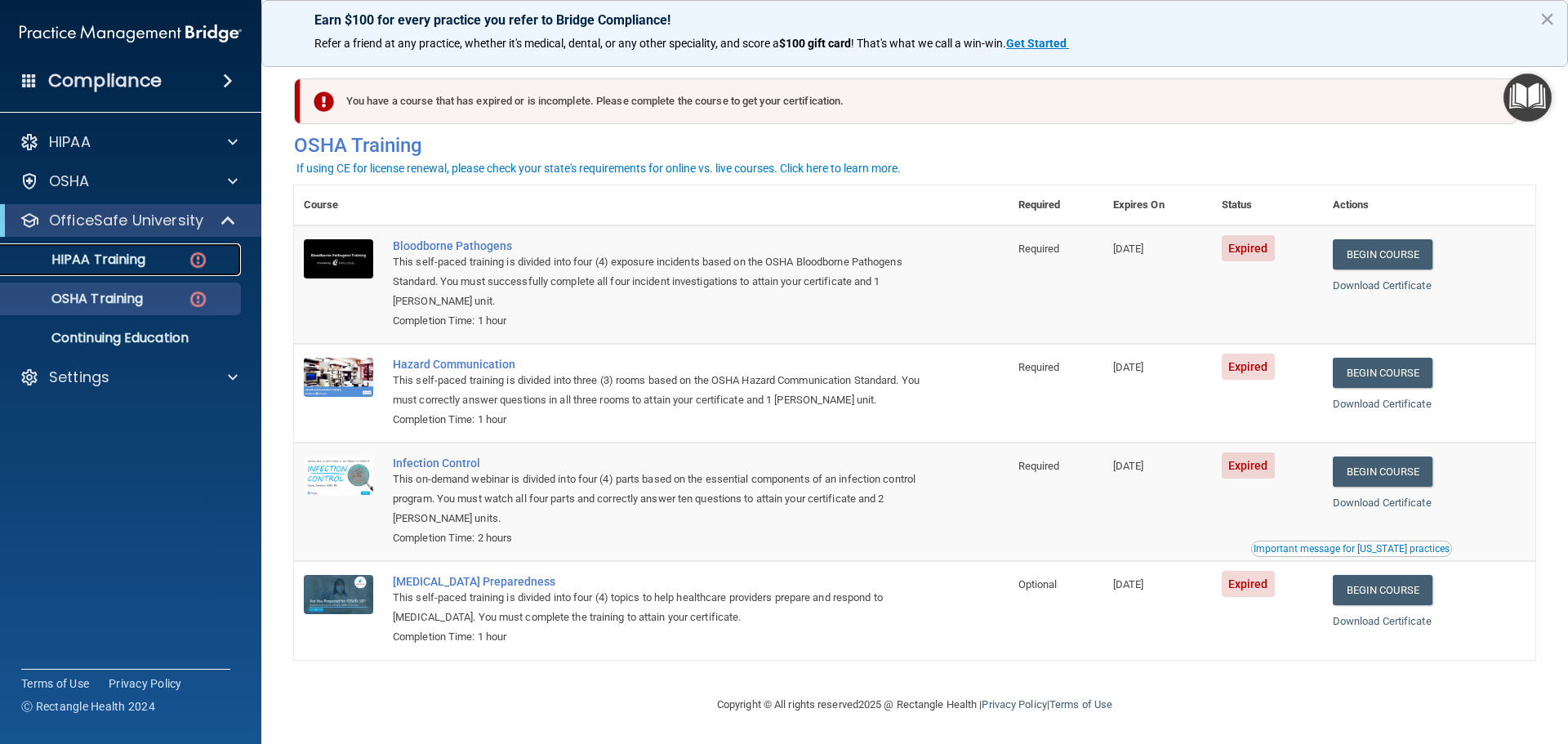
click at [205, 260] on img at bounding box center [198, 260] width 21 height 21
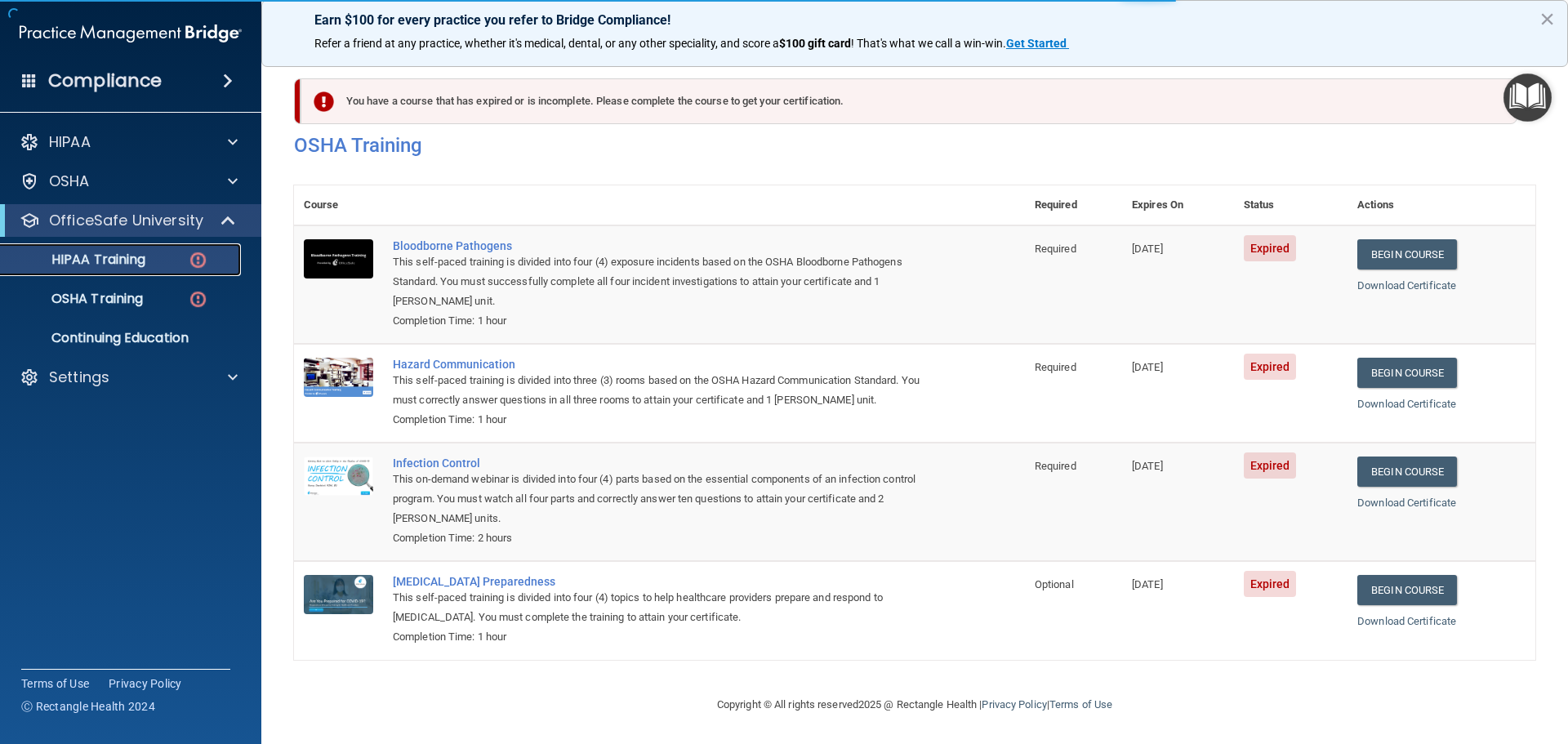
scroll to position [486, 0]
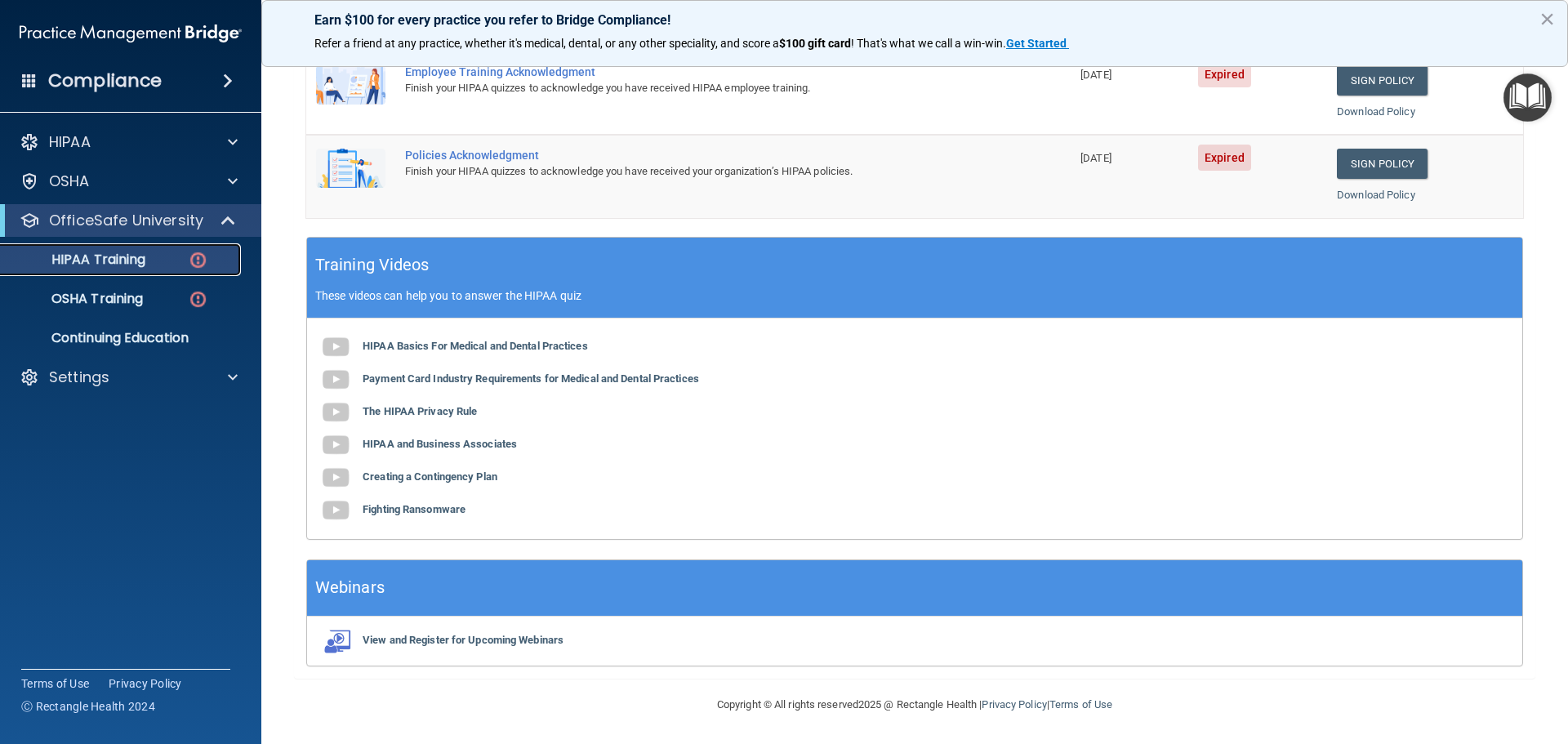
click at [203, 263] on img at bounding box center [198, 260] width 21 height 21
click at [154, 258] on div "HIPAA Training" at bounding box center [122, 259] width 223 height 16
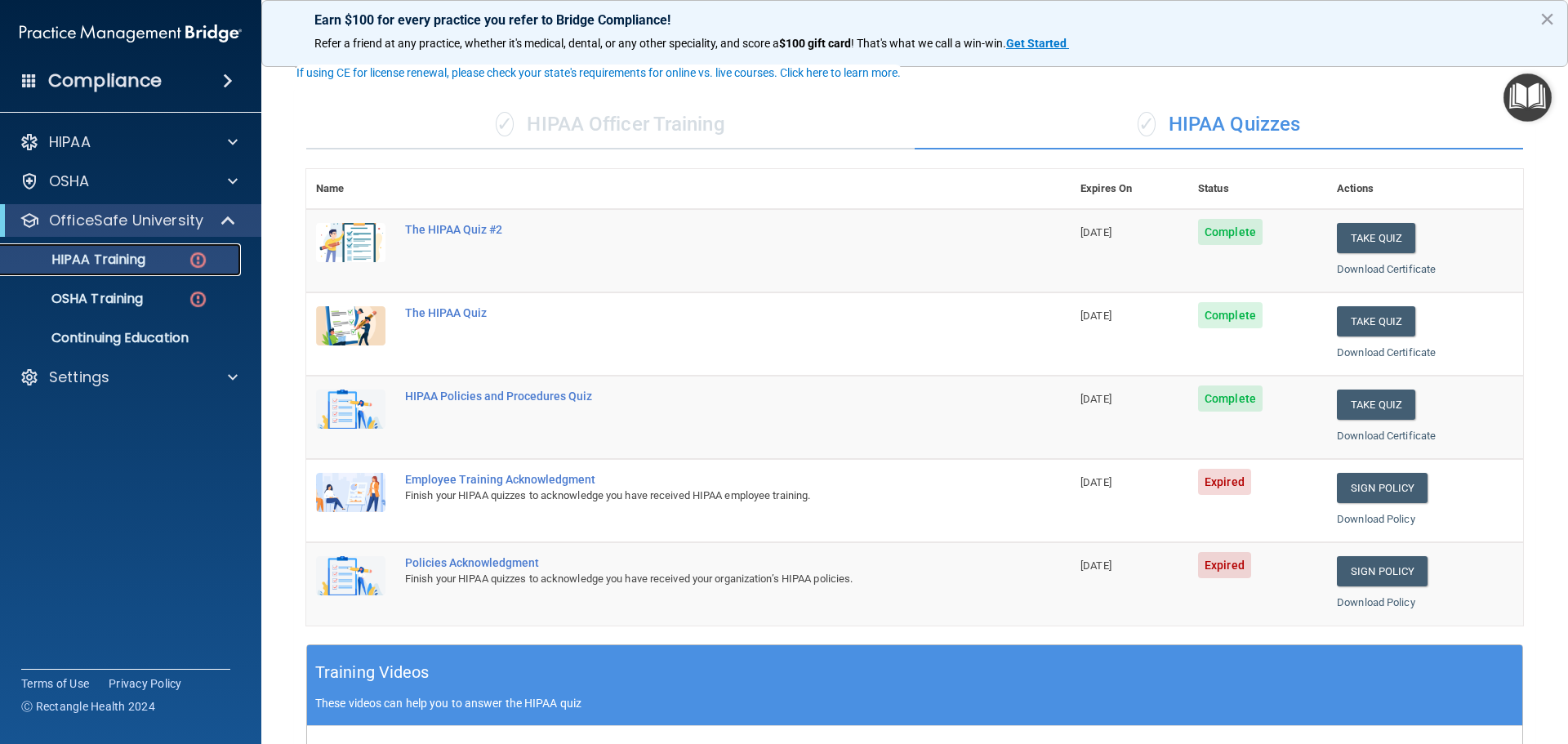
scroll to position [78, 0]
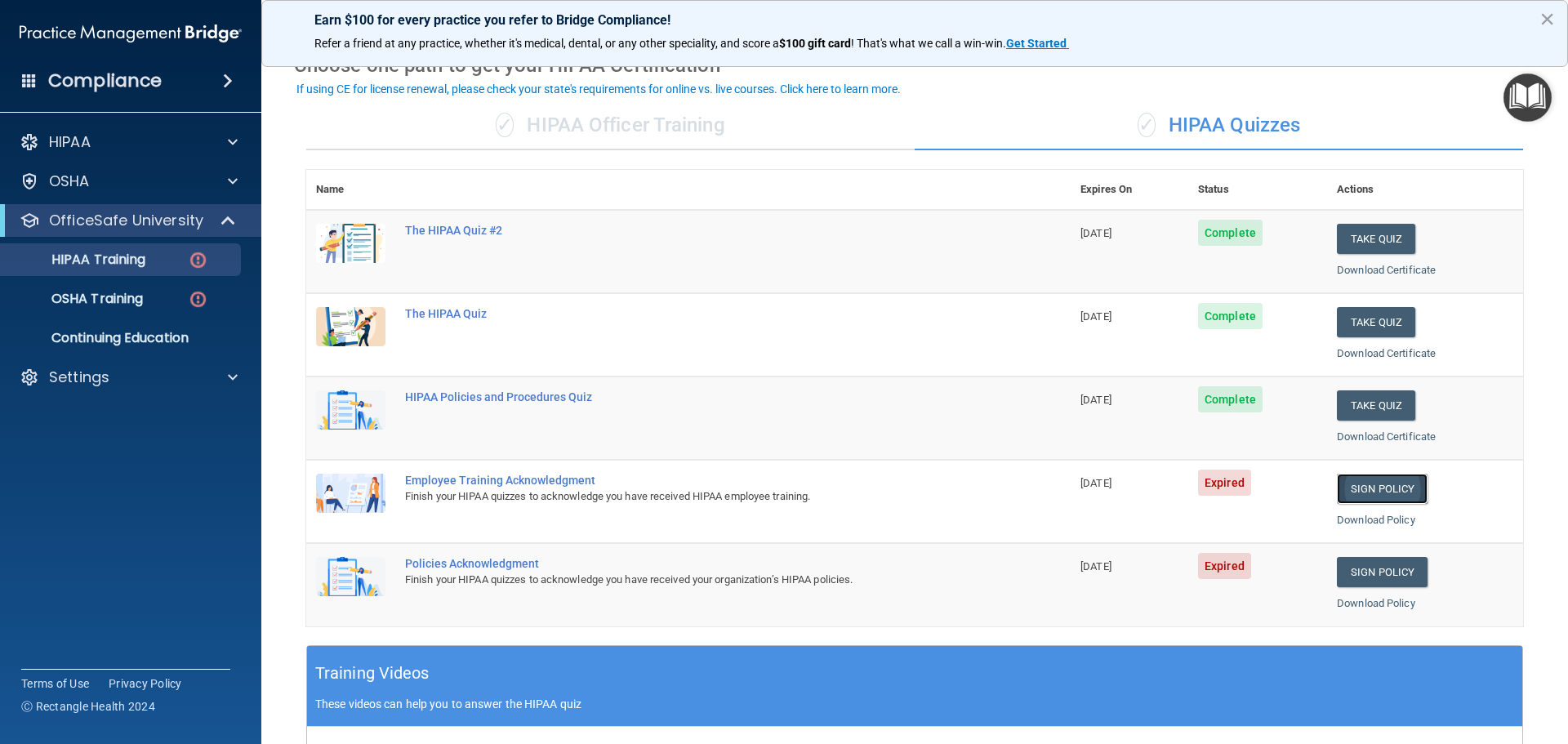
click at [1369, 488] on link "Sign Policy" at bounding box center [1382, 488] width 91 height 30
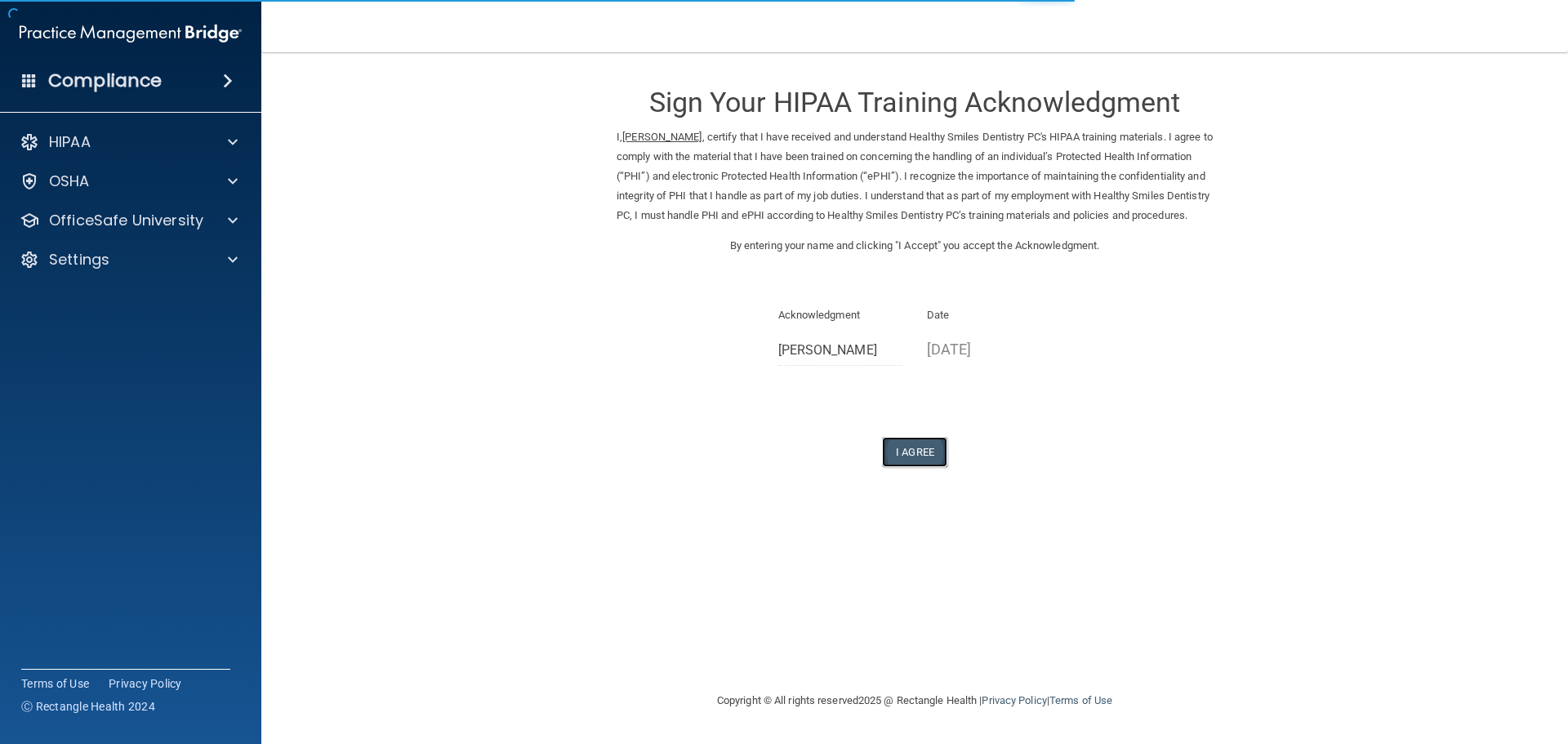
click at [912, 467] on button "I Agree" at bounding box center [914, 451] width 65 height 30
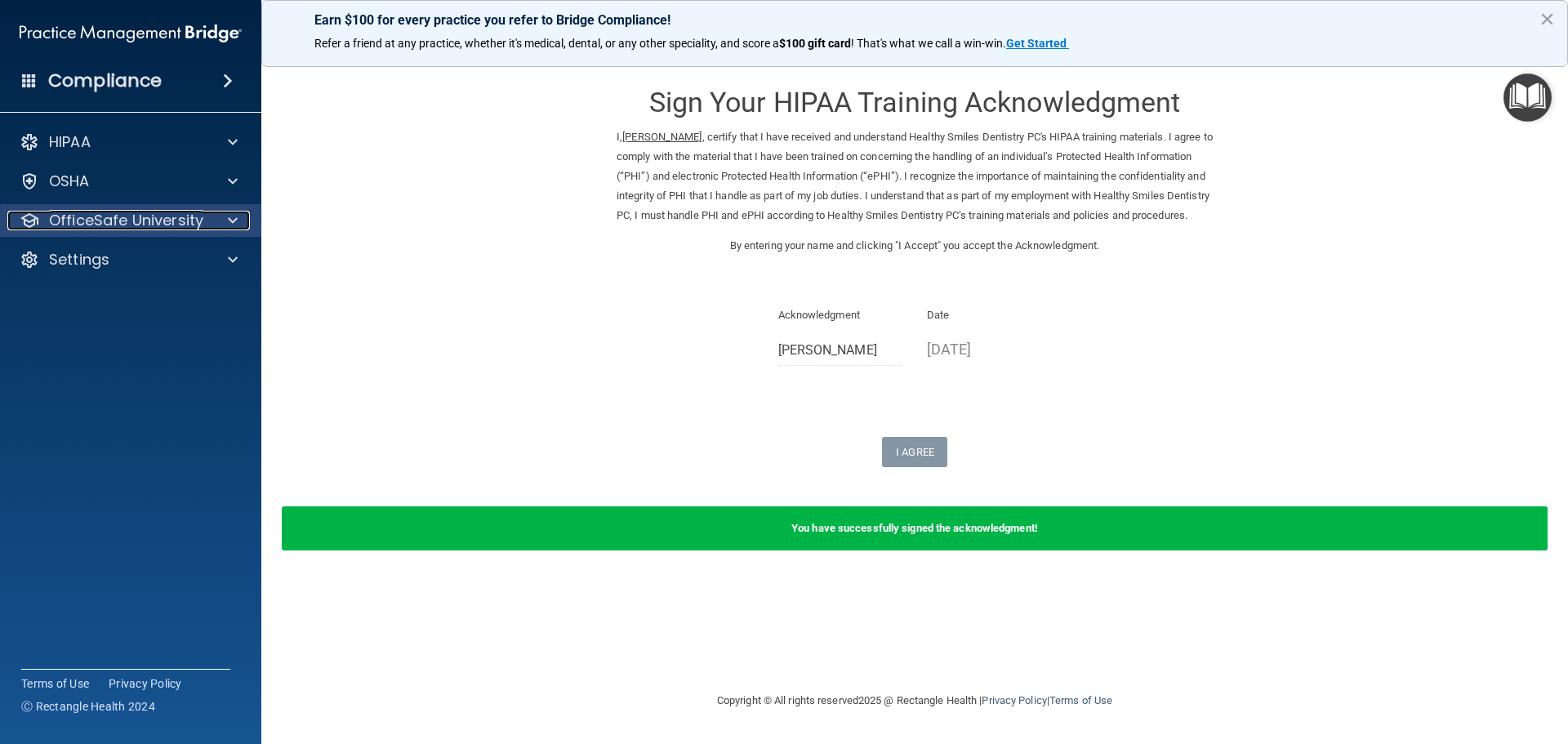
click at [74, 214] on p "OfficeSafe University" at bounding box center [126, 220] width 154 height 20
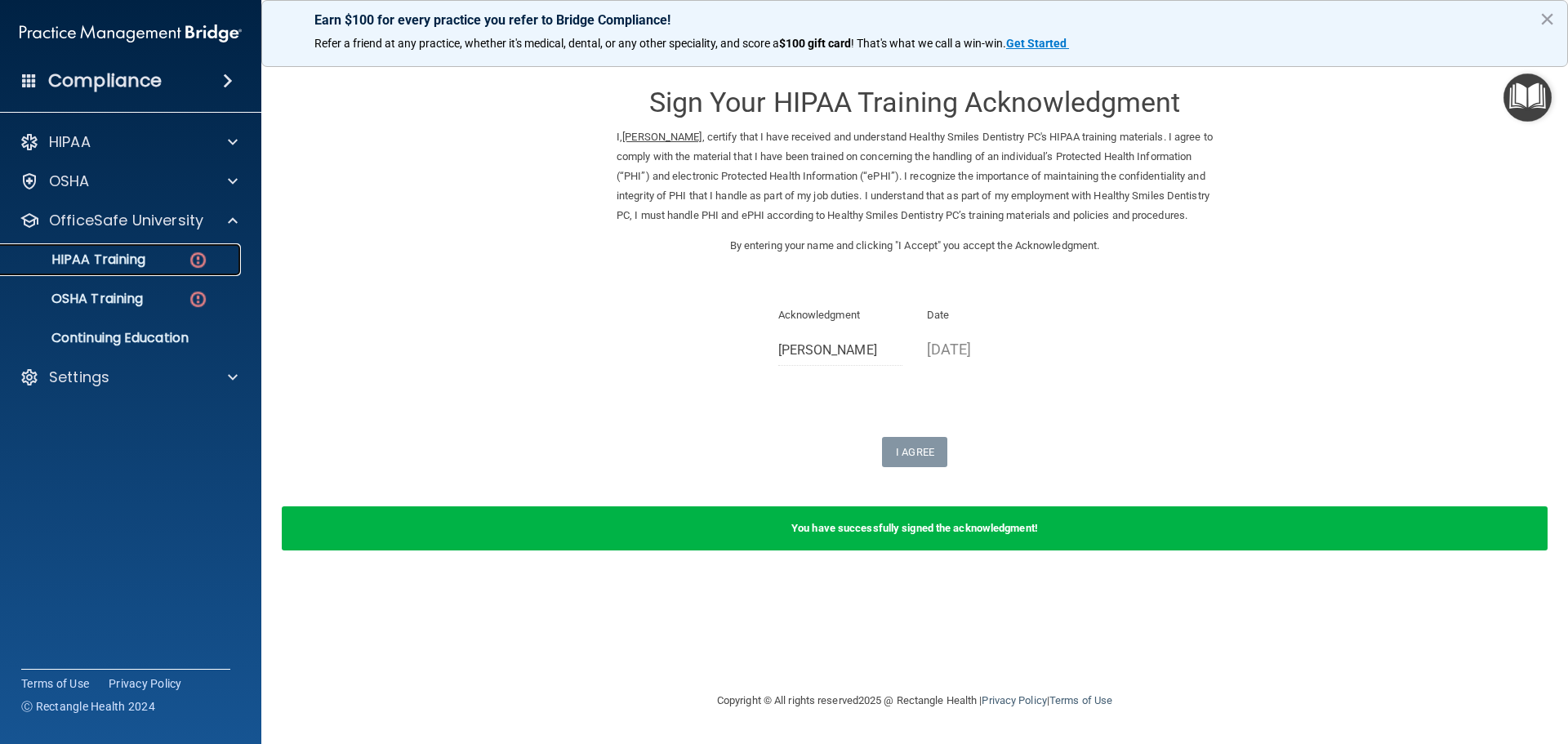
click at [83, 257] on p "HIPAA Training" at bounding box center [77, 259] width 134 height 16
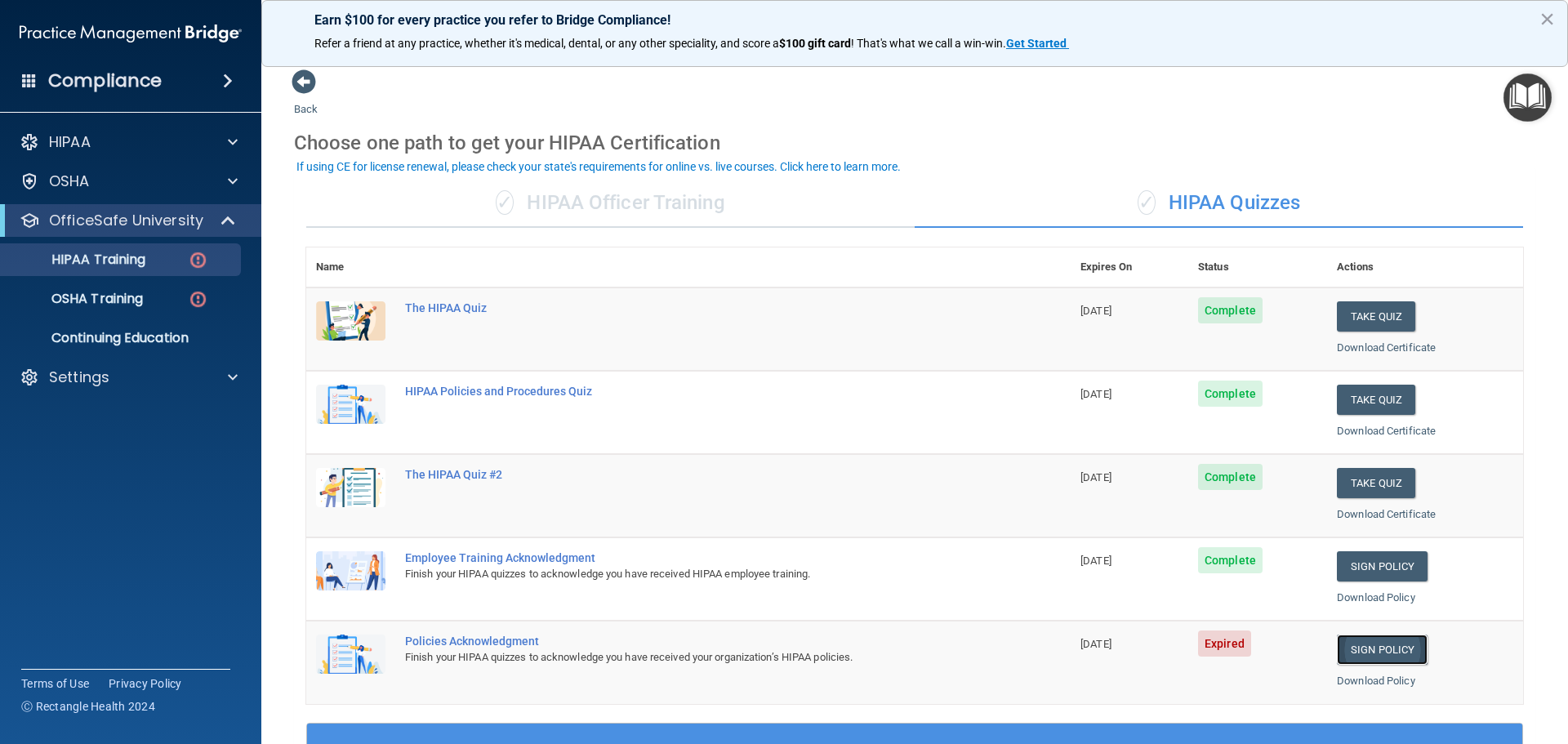
click at [1354, 651] on link "Sign Policy" at bounding box center [1382, 649] width 91 height 30
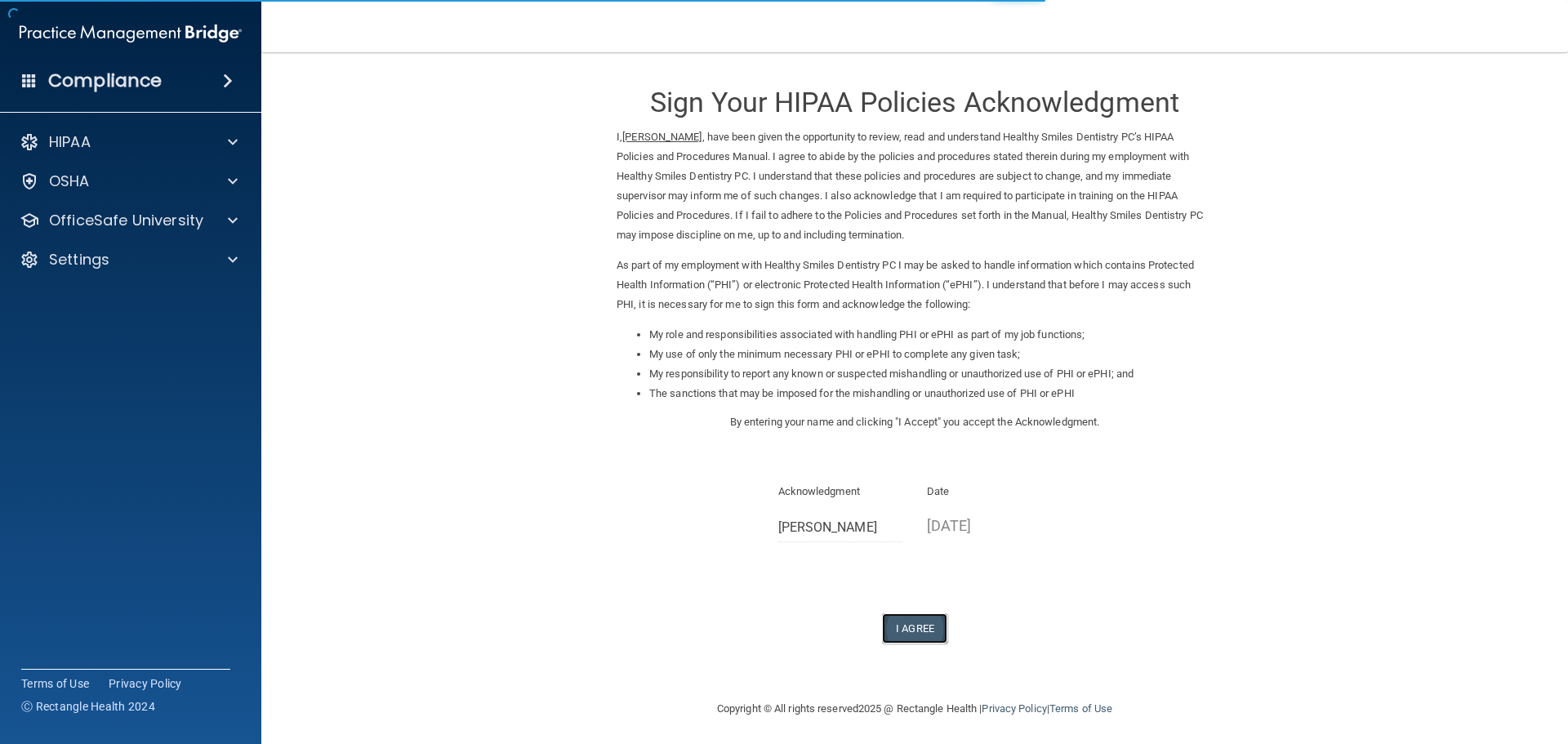
click at [913, 634] on button "I Agree" at bounding box center [914, 628] width 65 height 30
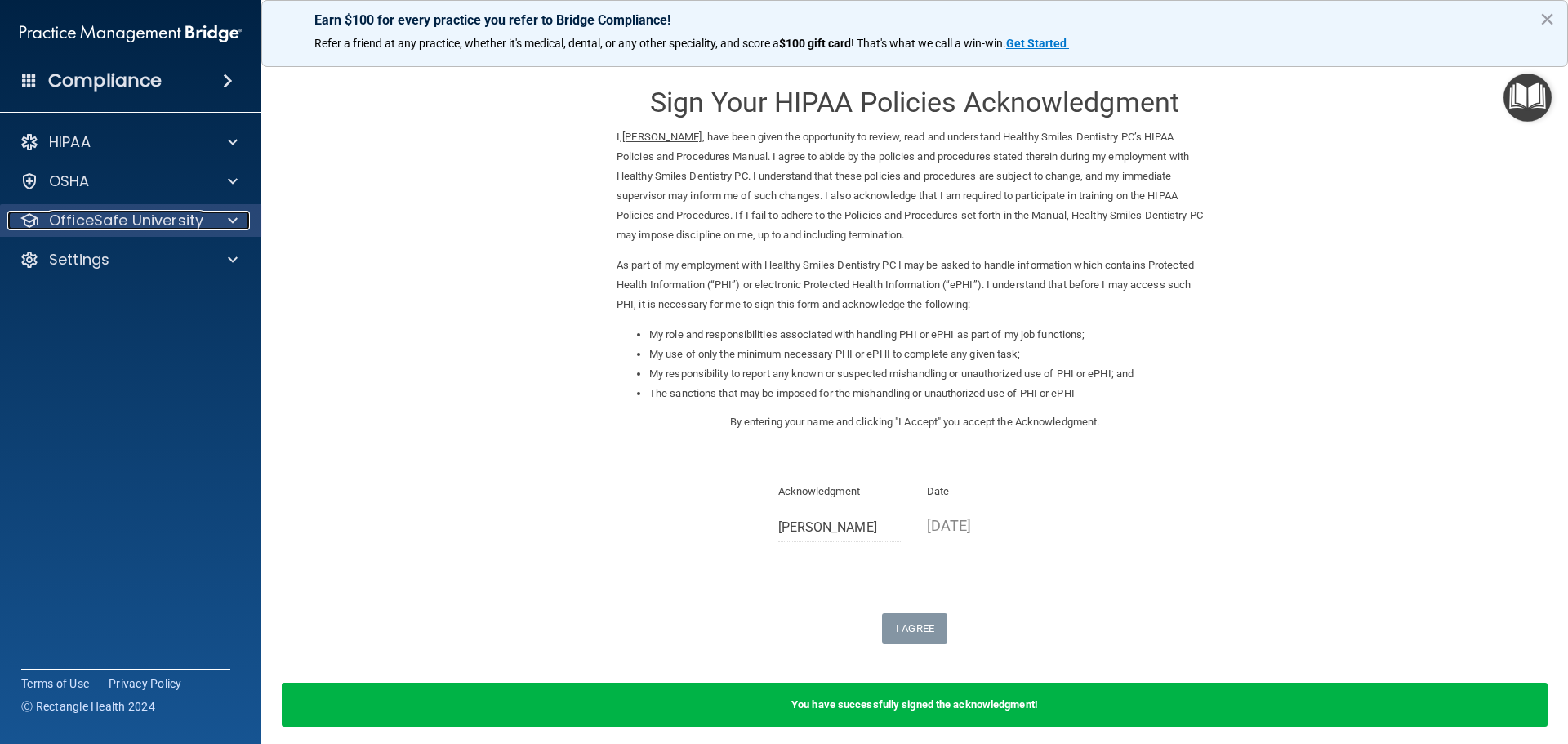
click at [91, 228] on p "OfficeSafe University" at bounding box center [126, 220] width 154 height 20
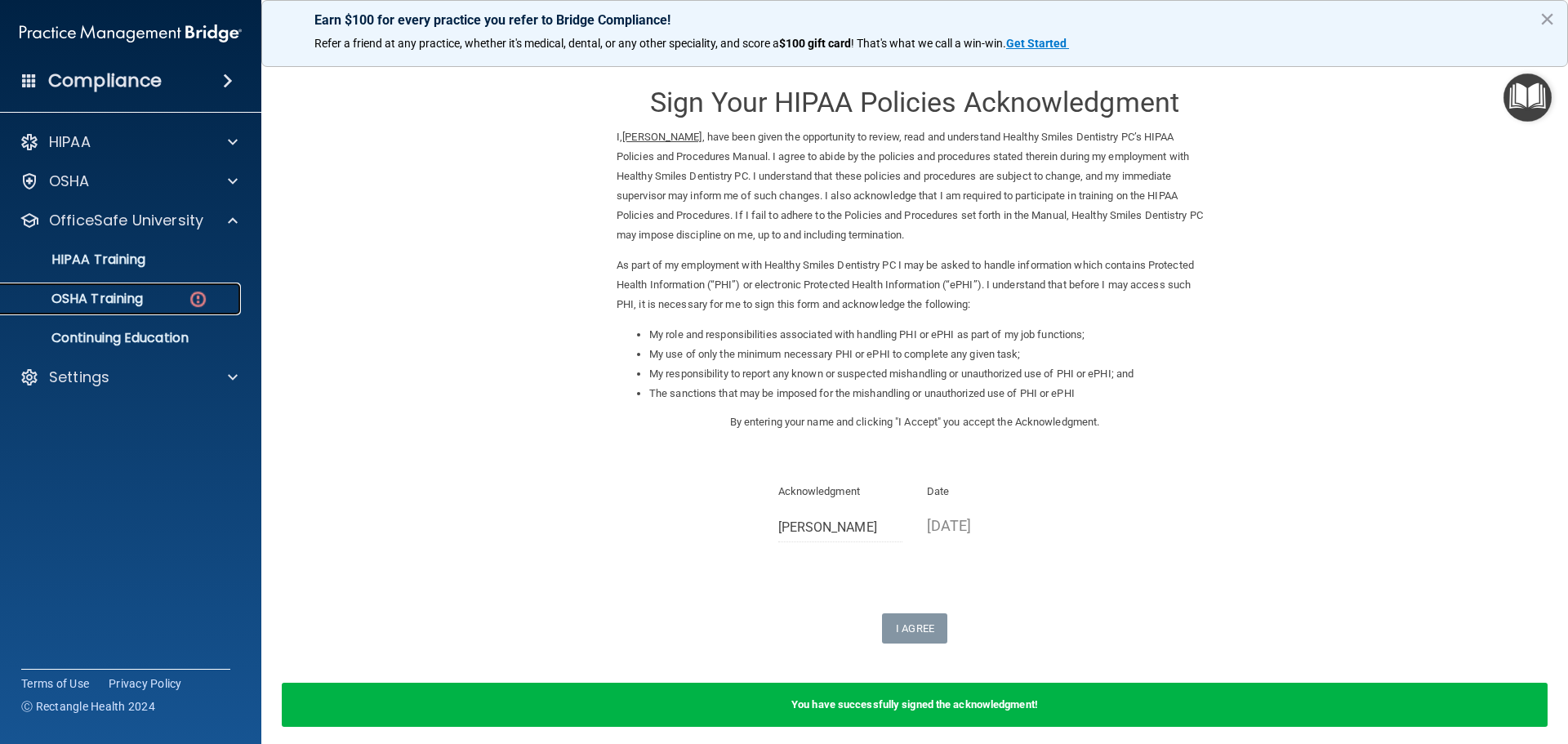
click at [93, 295] on p "OSHA Training" at bounding box center [76, 299] width 133 height 16
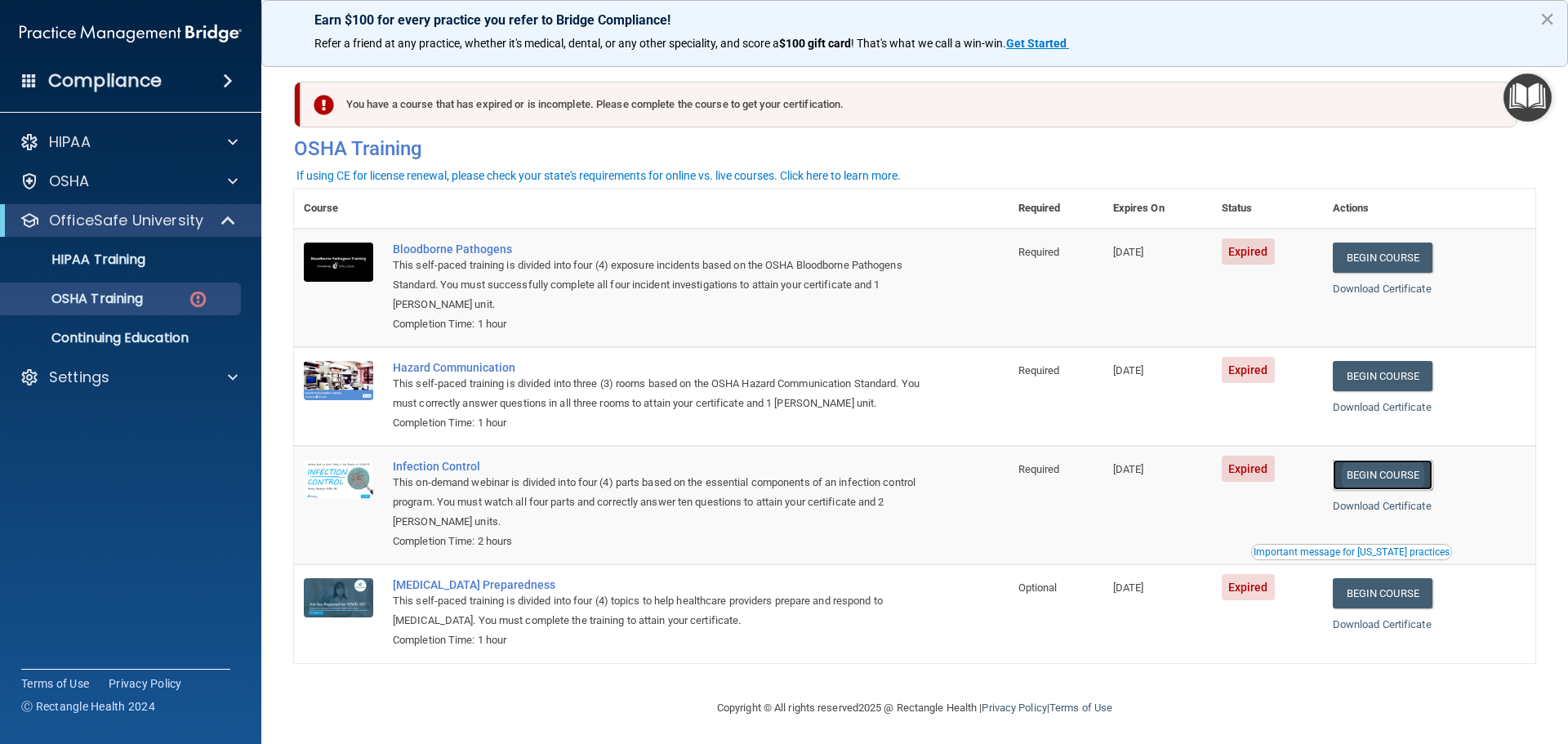
click at [1372, 479] on link "Begin Course" at bounding box center [1382, 474] width 99 height 30
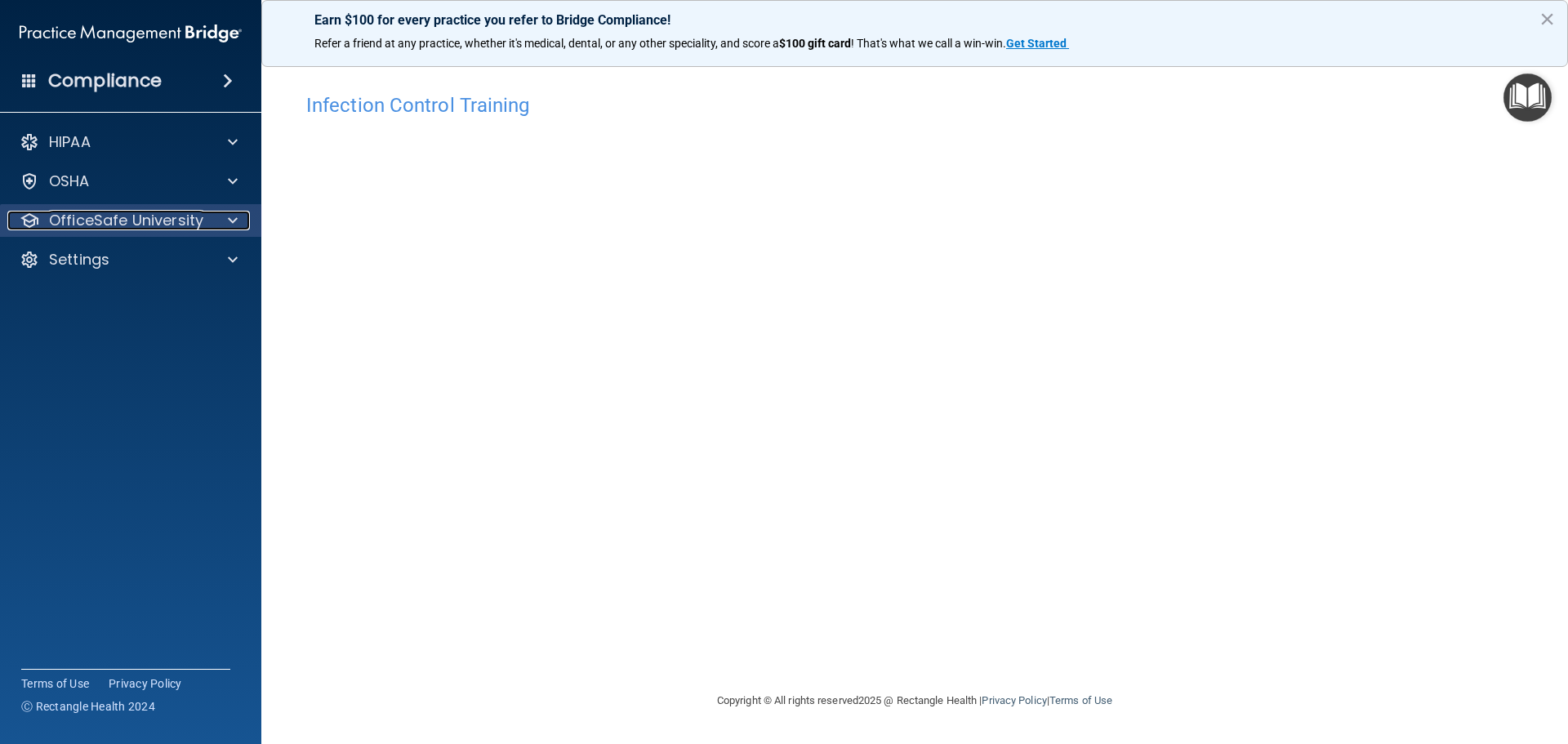
click at [130, 220] on p "OfficeSafe University" at bounding box center [126, 220] width 154 height 20
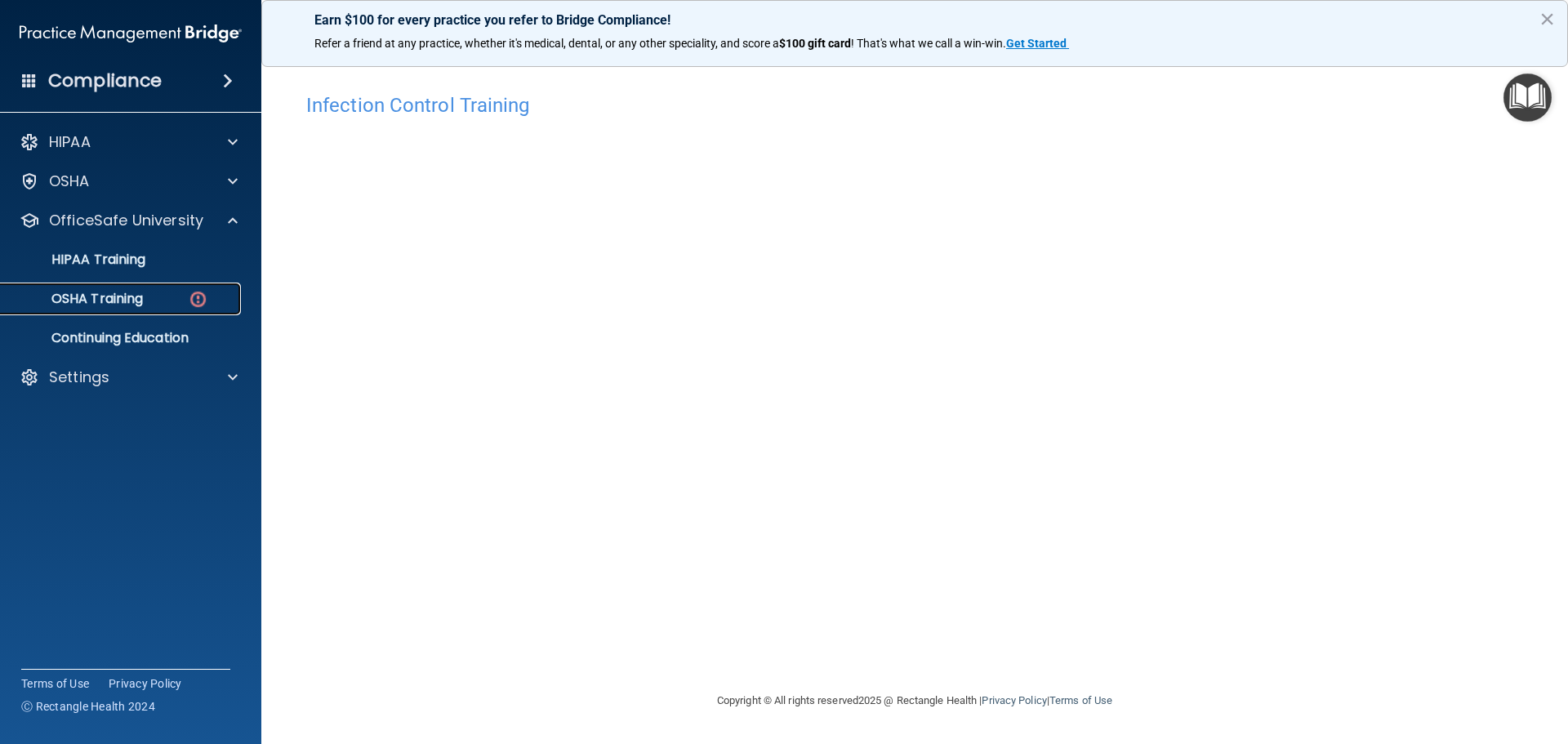
click at [130, 299] on p "OSHA Training" at bounding box center [76, 299] width 133 height 16
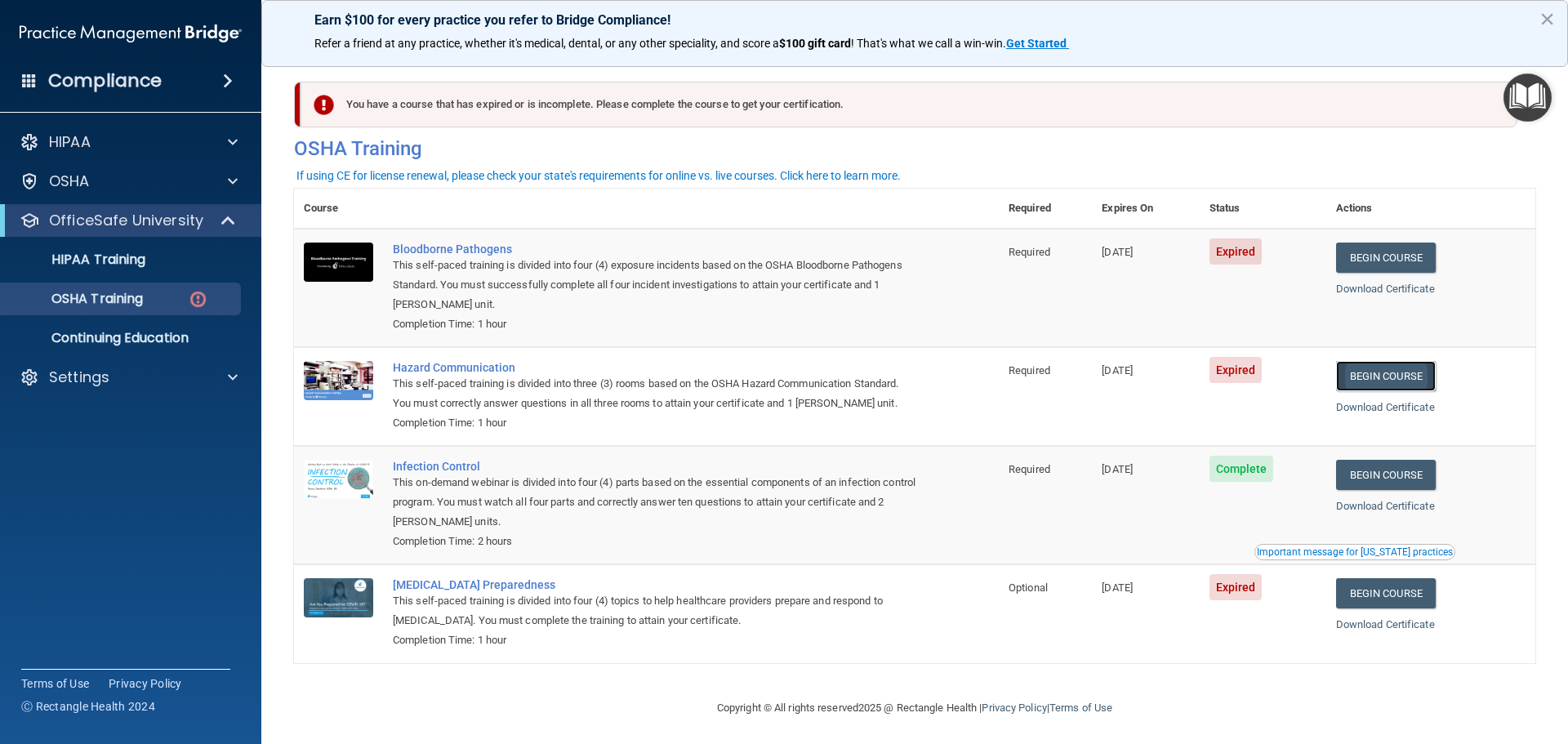
click at [1361, 381] on link "Begin Course" at bounding box center [1386, 376] width 99 height 30
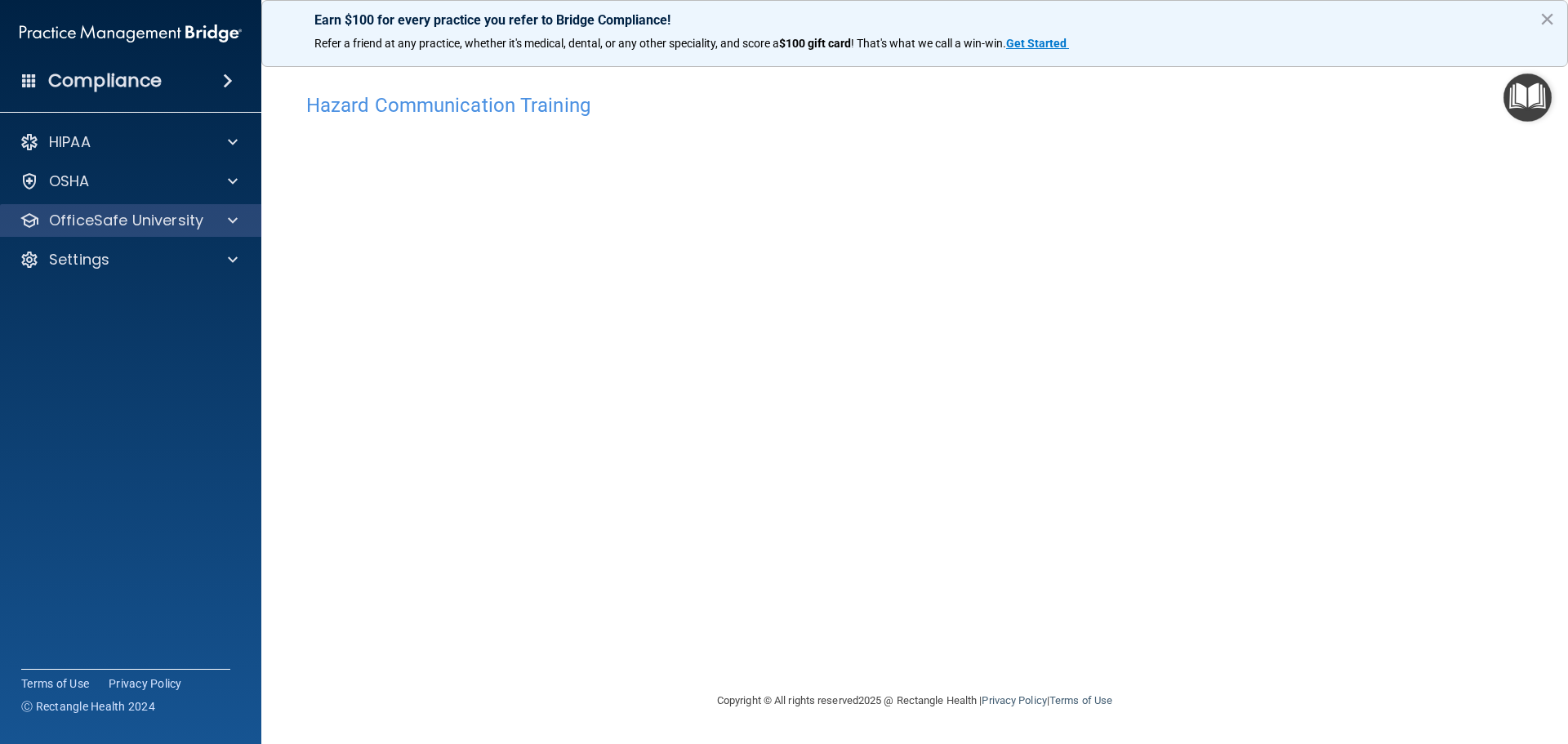
click at [120, 205] on div "OfficeSafe University" at bounding box center [131, 220] width 262 height 33
click at [120, 211] on p "OfficeSafe University" at bounding box center [126, 220] width 154 height 20
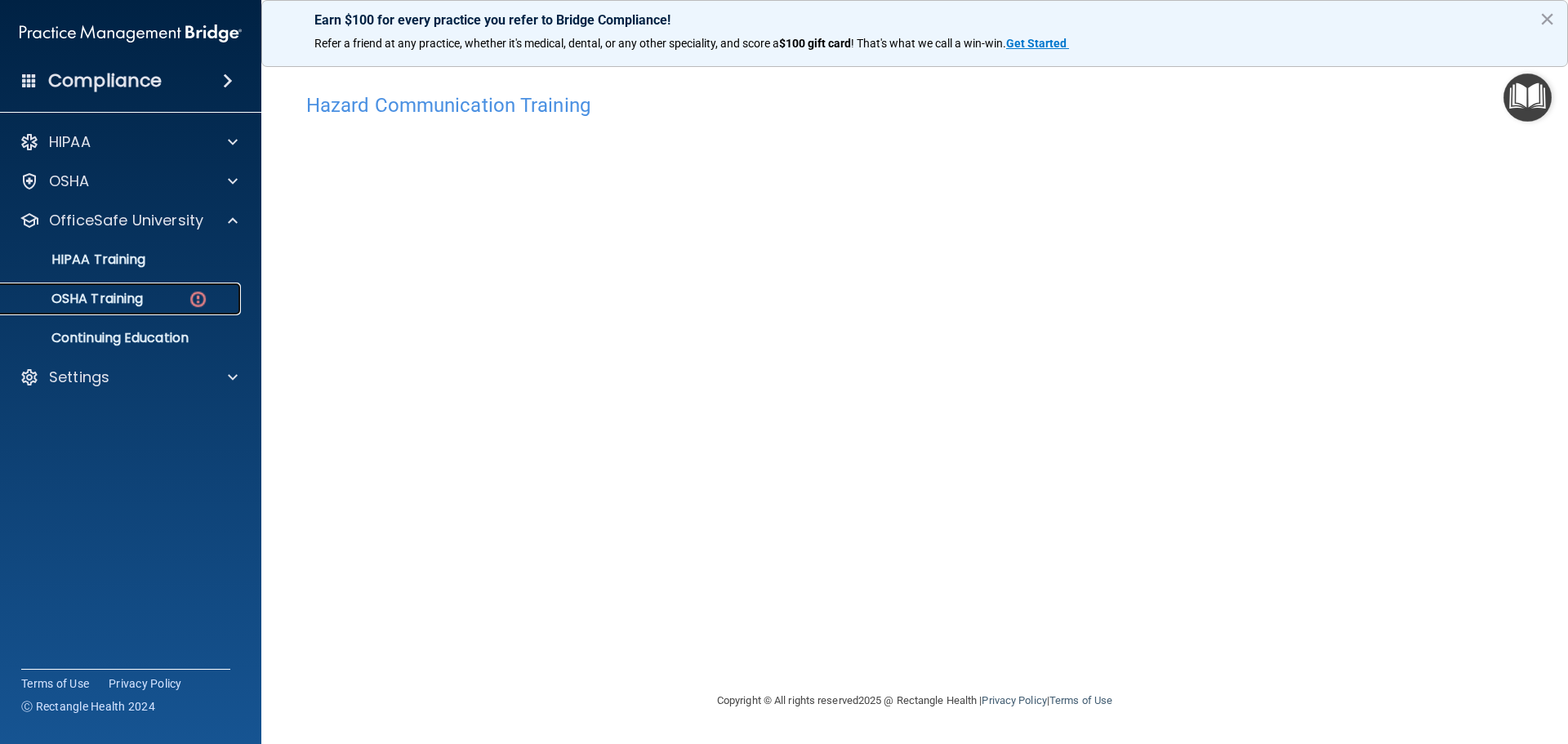
click at [120, 293] on p "OSHA Training" at bounding box center [76, 299] width 133 height 16
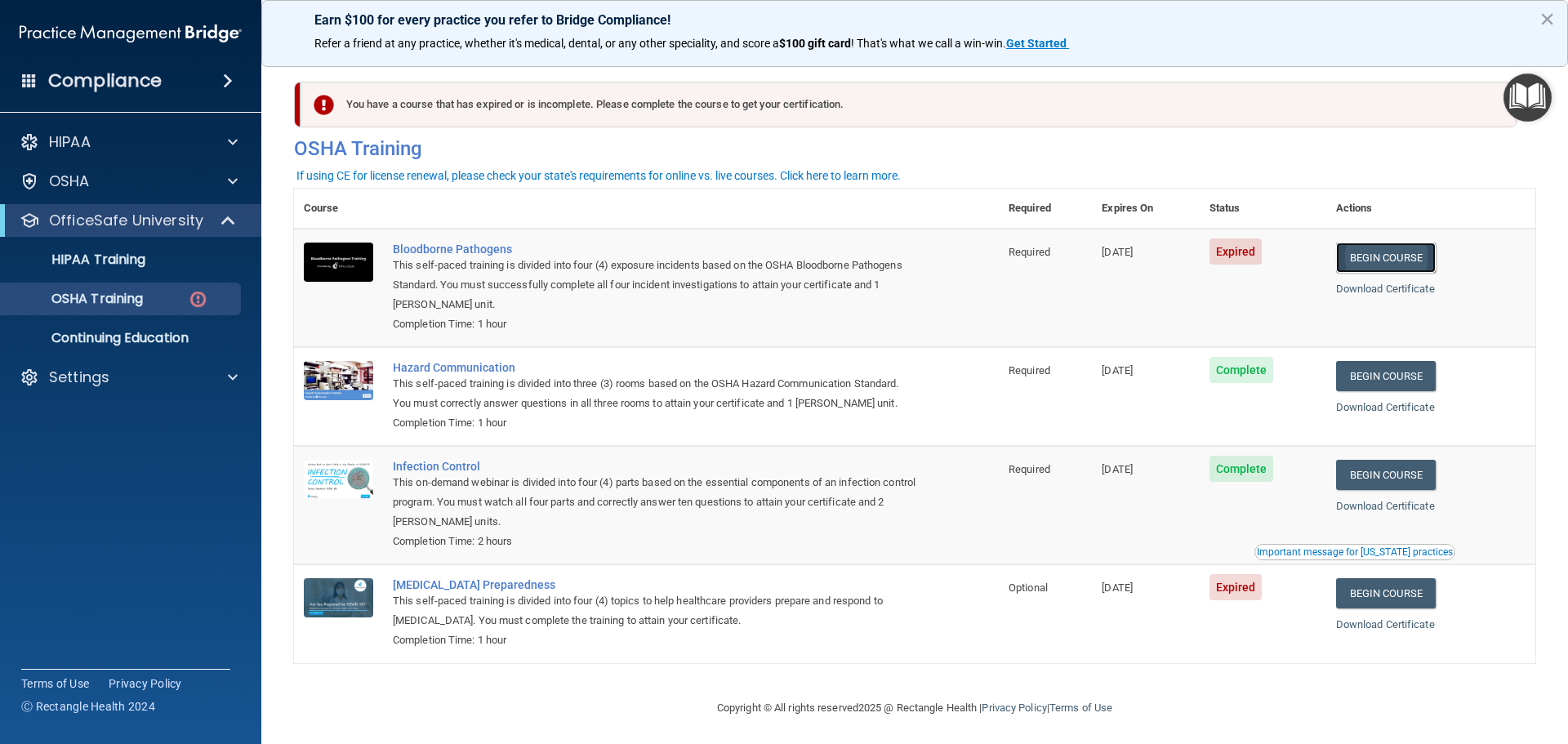
click at [1382, 263] on link "Begin Course" at bounding box center [1386, 257] width 99 height 30
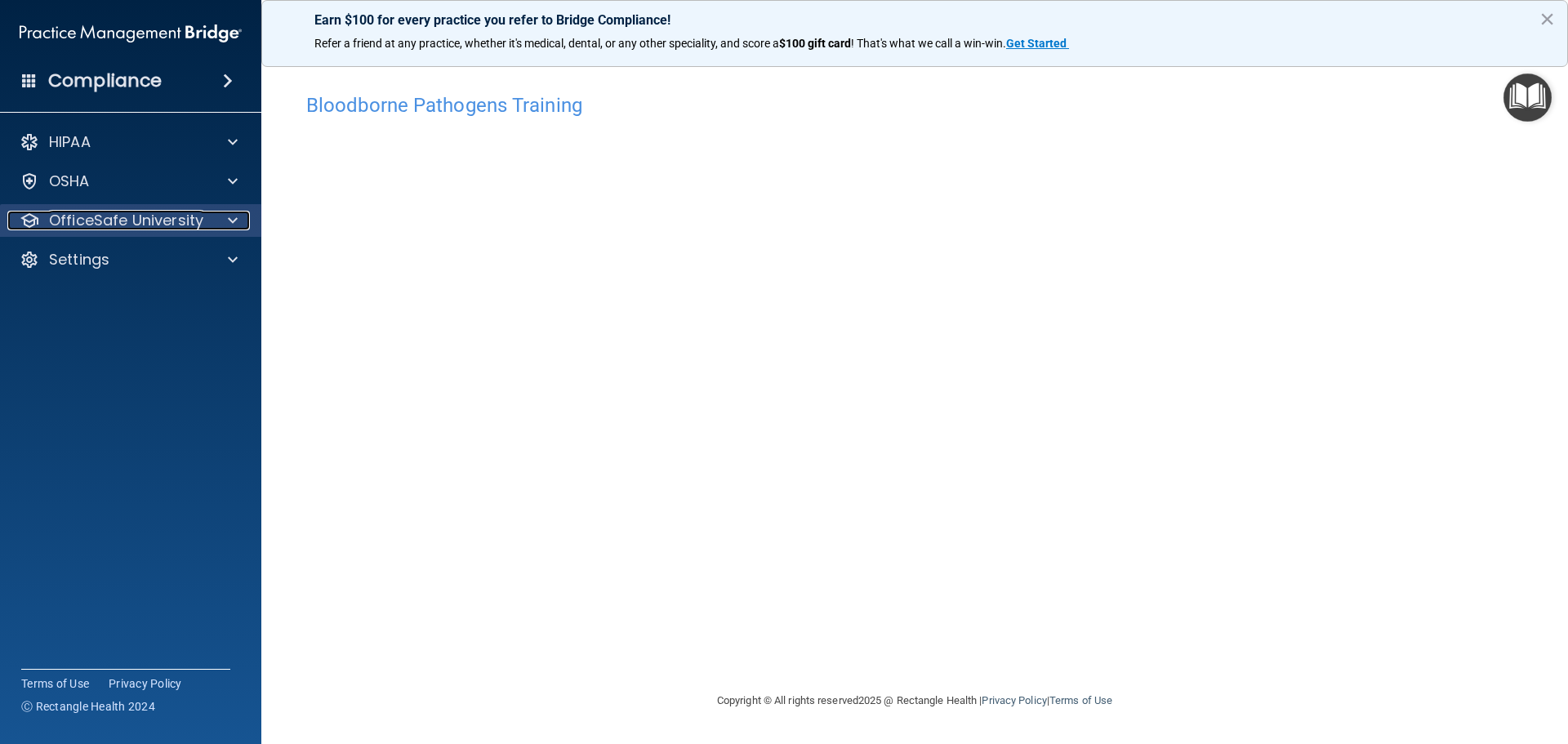
click at [151, 228] on p "OfficeSafe University" at bounding box center [126, 220] width 154 height 20
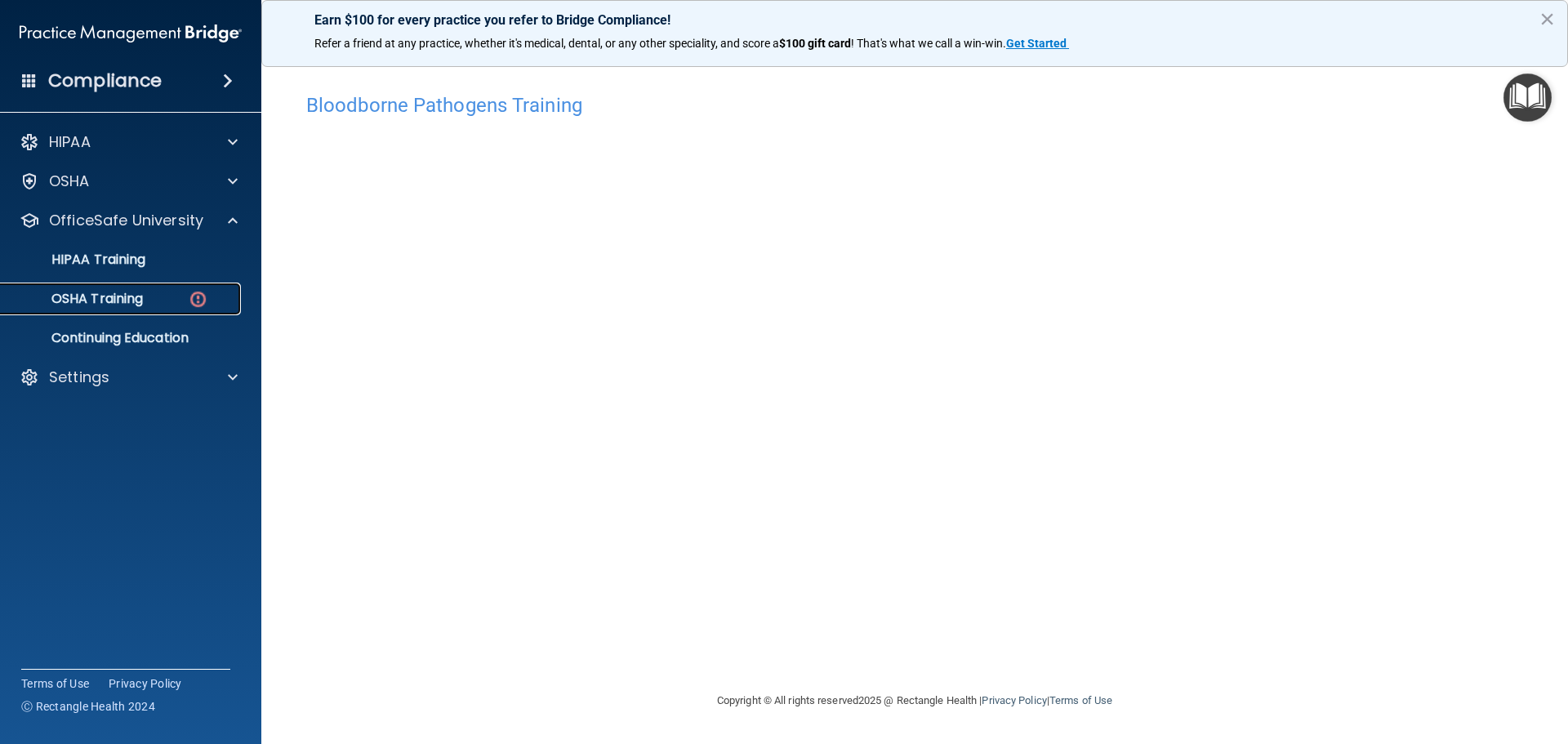
click at [144, 289] on link "OSHA Training" at bounding box center [112, 299] width 257 height 33
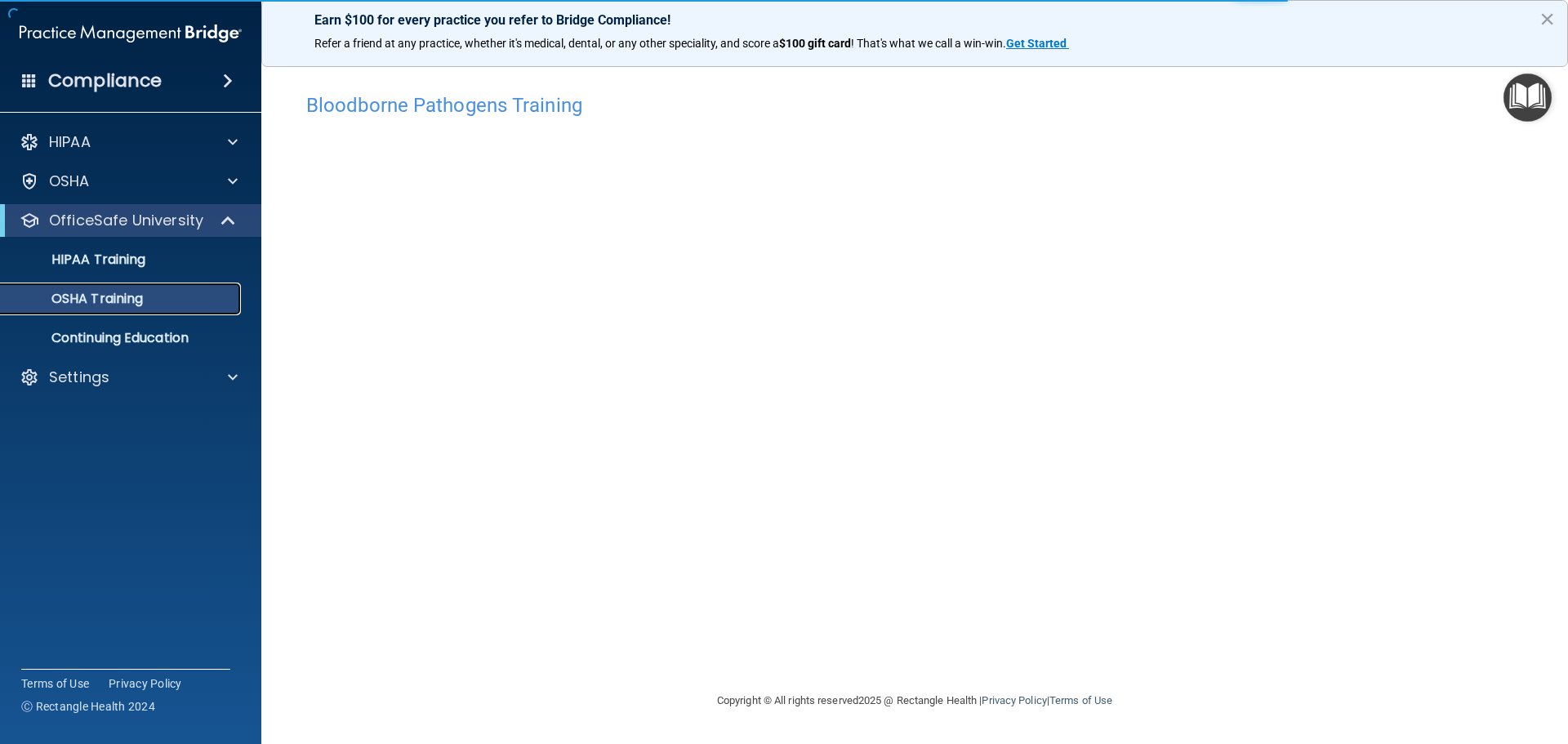
click at [150, 295] on div "OSHA Training" at bounding box center [122, 299] width 223 height 16
click at [122, 297] on p "OSHA Training" at bounding box center [76, 299] width 133 height 16
